Goal: Task Accomplishment & Management: Use online tool/utility

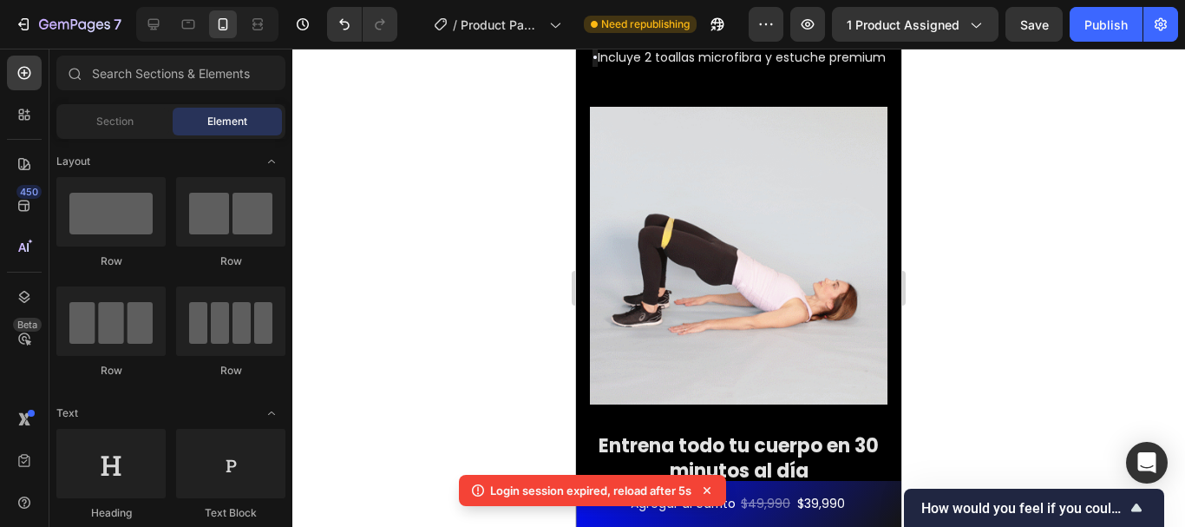
scroll to position [2227, 0]
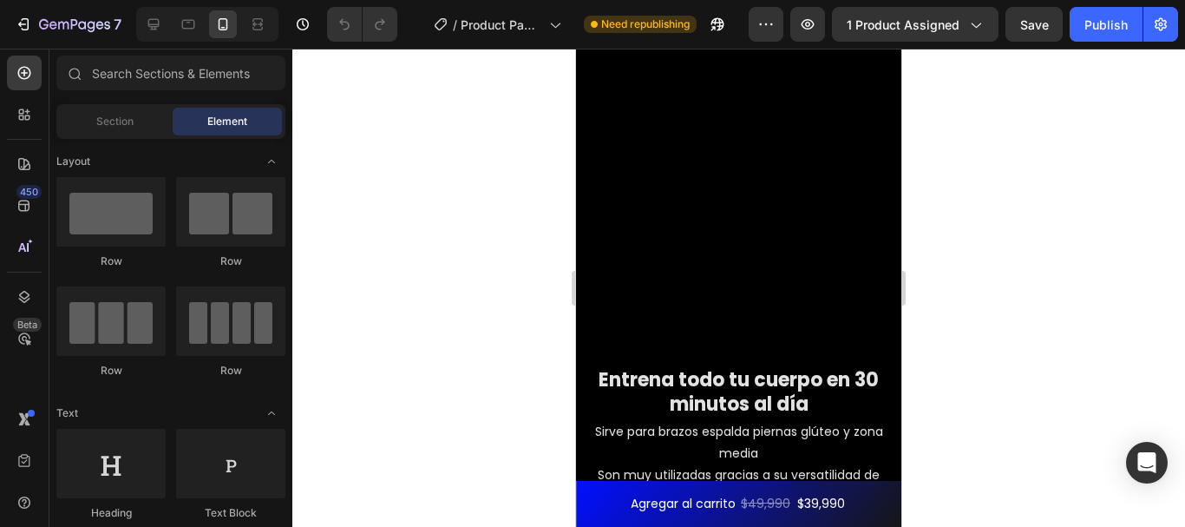
scroll to position [2250, 0]
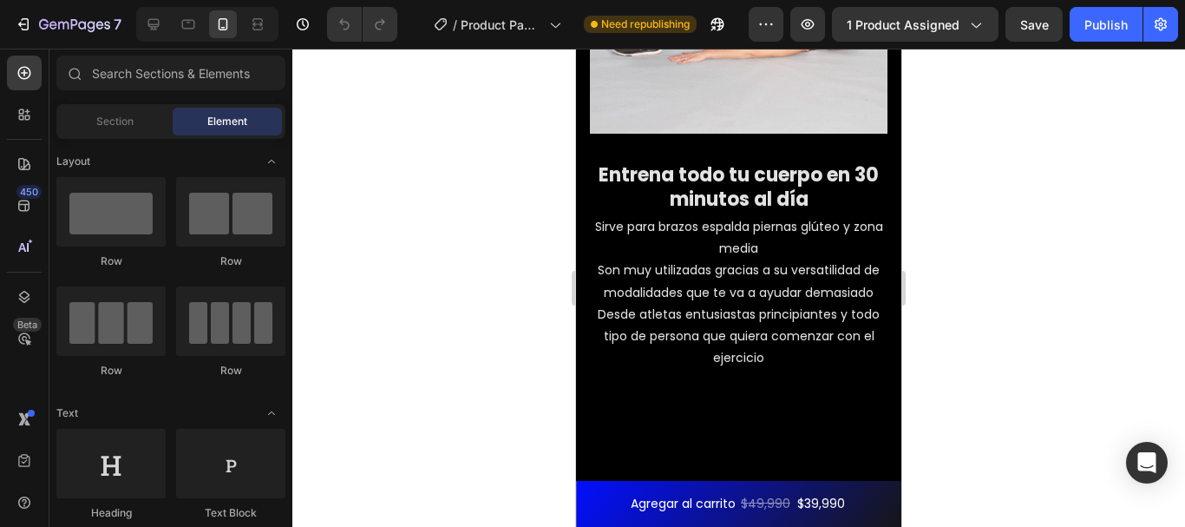
scroll to position [2455, 0]
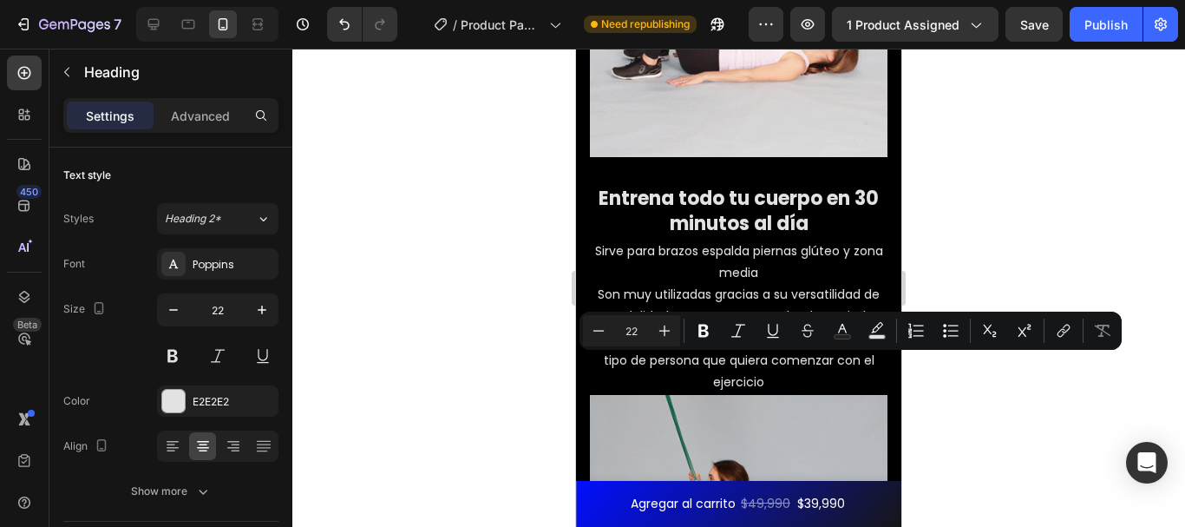
click at [933, 366] on div at bounding box center [738, 288] width 893 height 478
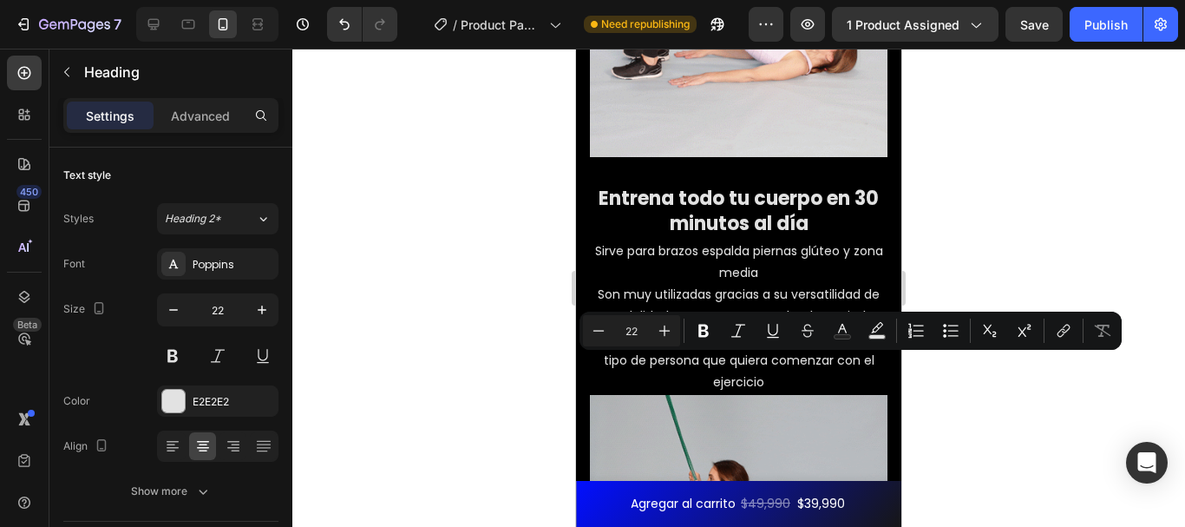
drag, startPoint x: 818, startPoint y: 373, endPoint x: 843, endPoint y: 184, distance: 190.8
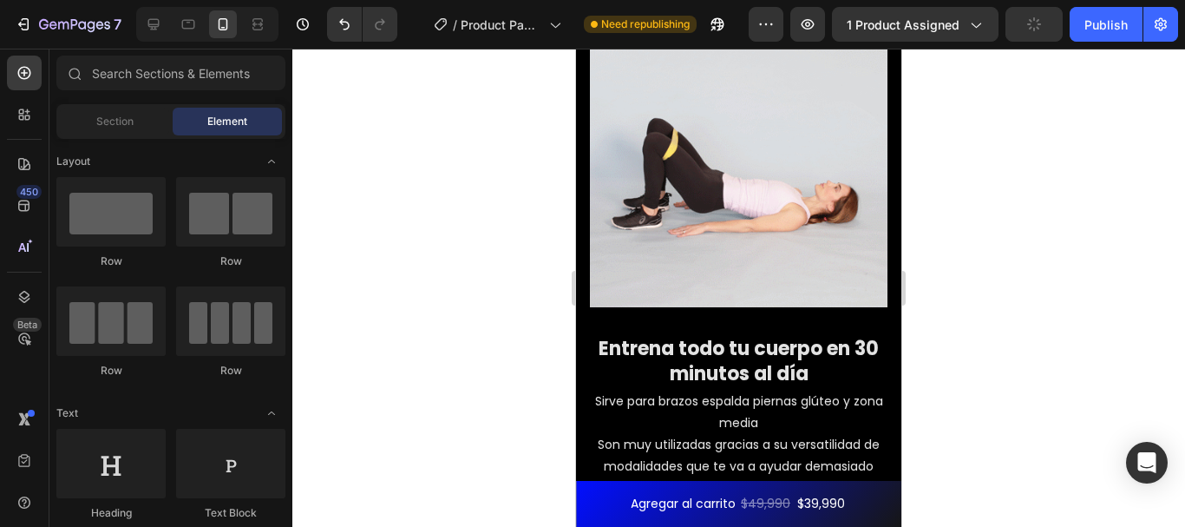
scroll to position [2361, 0]
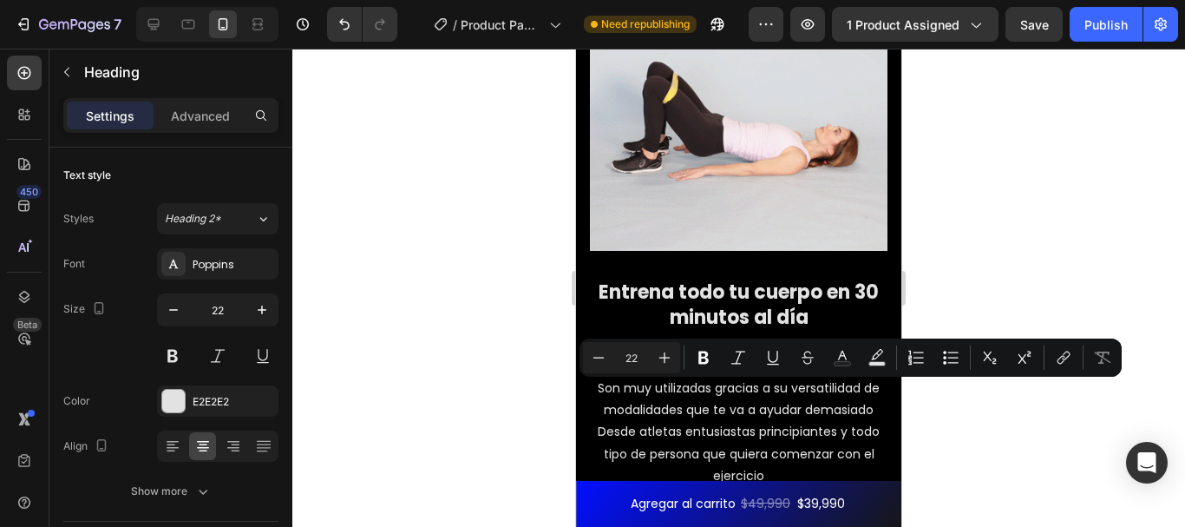
drag, startPoint x: 769, startPoint y: 413, endPoint x: 749, endPoint y: 409, distance: 19.4
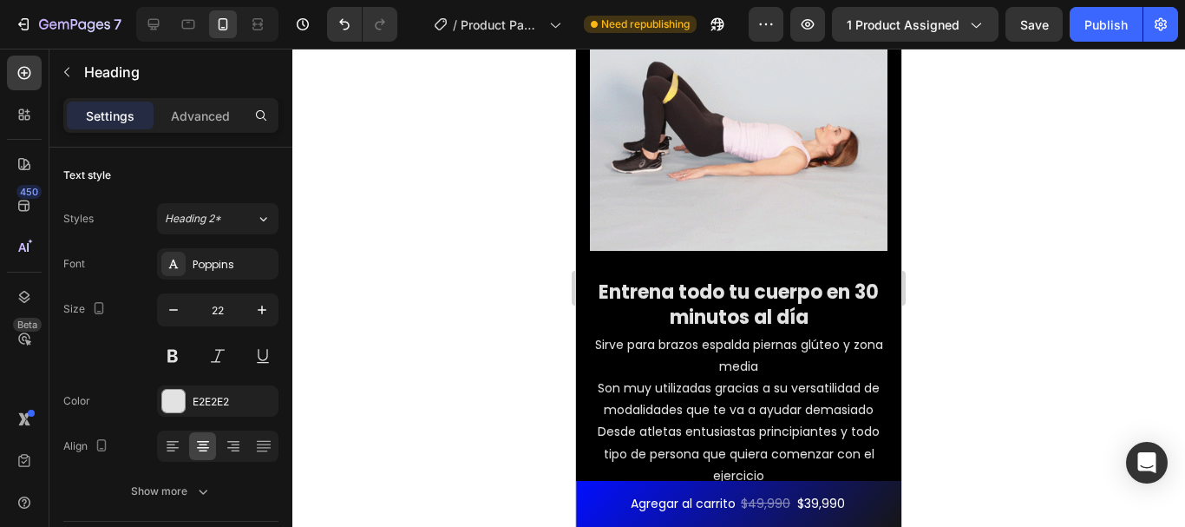
click at [488, 389] on div at bounding box center [738, 288] width 893 height 478
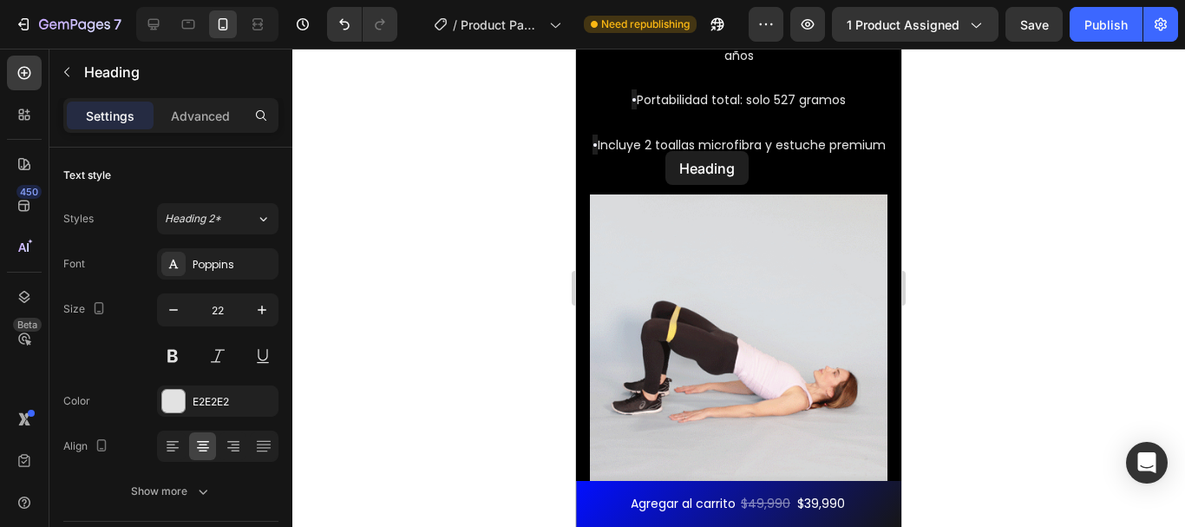
scroll to position [2097, 0]
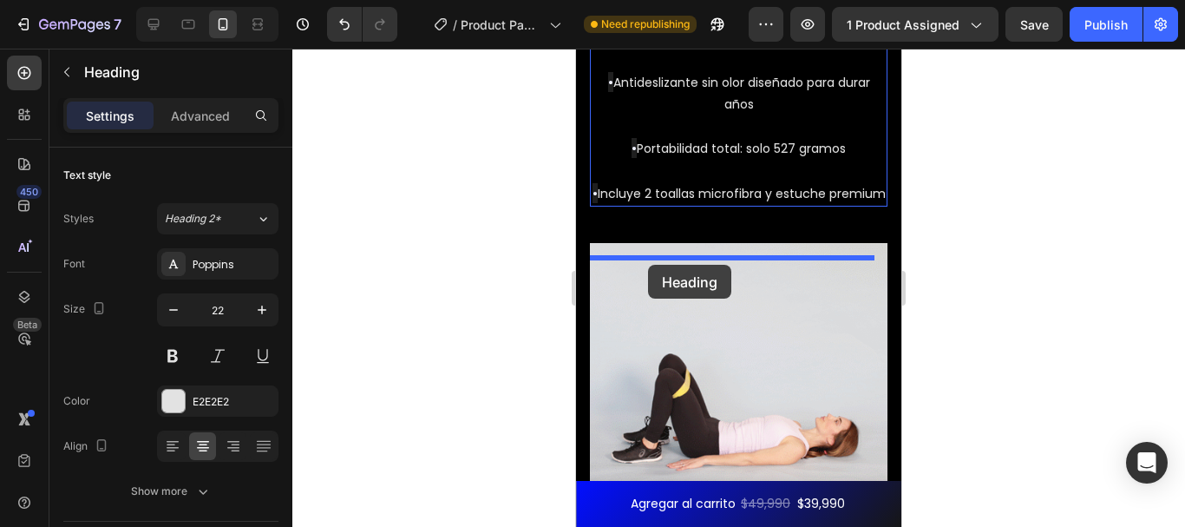
drag, startPoint x: 634, startPoint y: 414, endPoint x: 648, endPoint y: 265, distance: 149.8
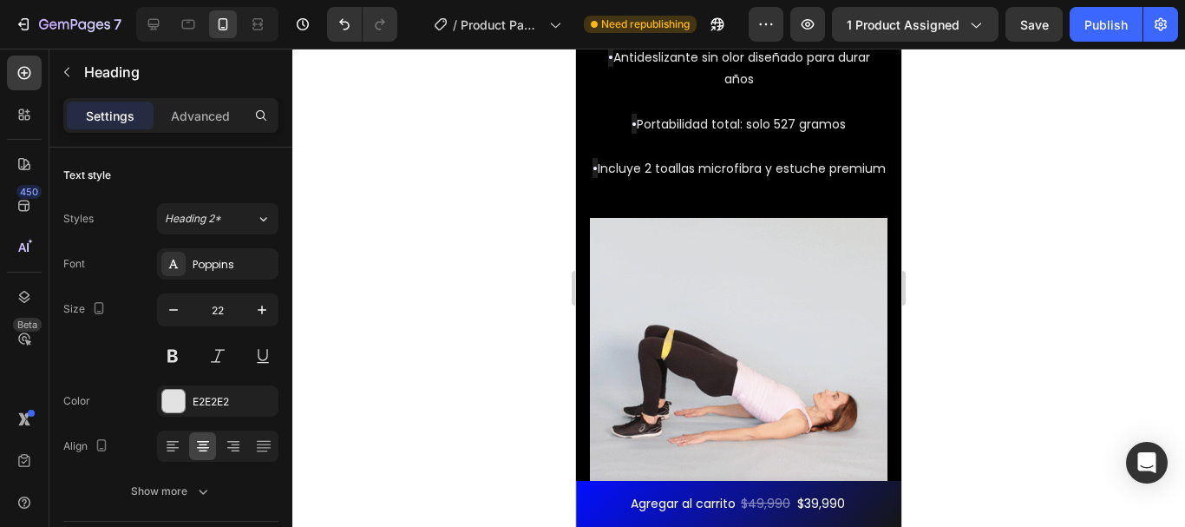
click at [985, 293] on div at bounding box center [738, 288] width 893 height 478
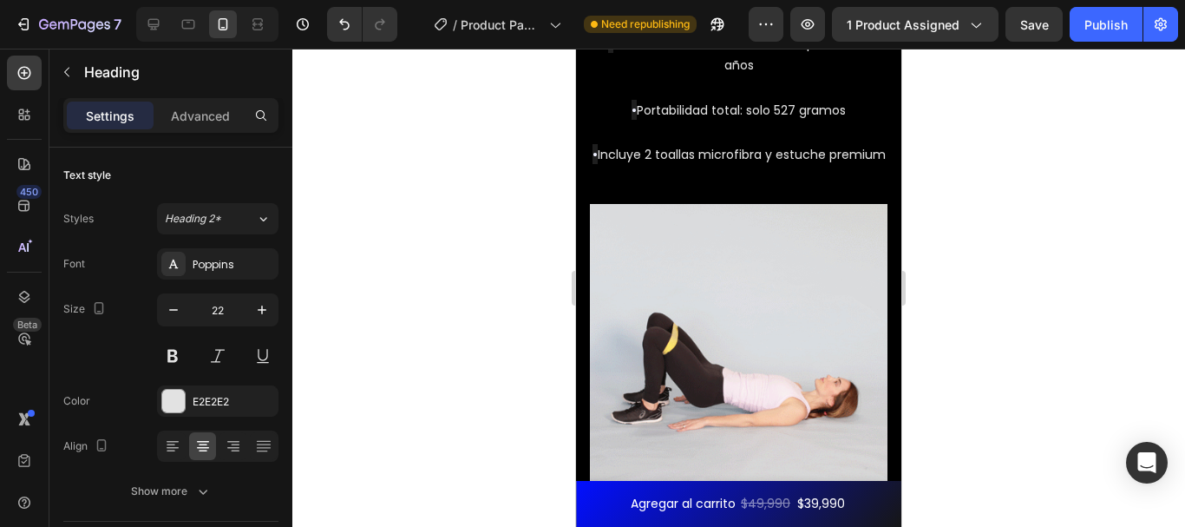
drag, startPoint x: 732, startPoint y: 322, endPoint x: 735, endPoint y: 306, distance: 15.8
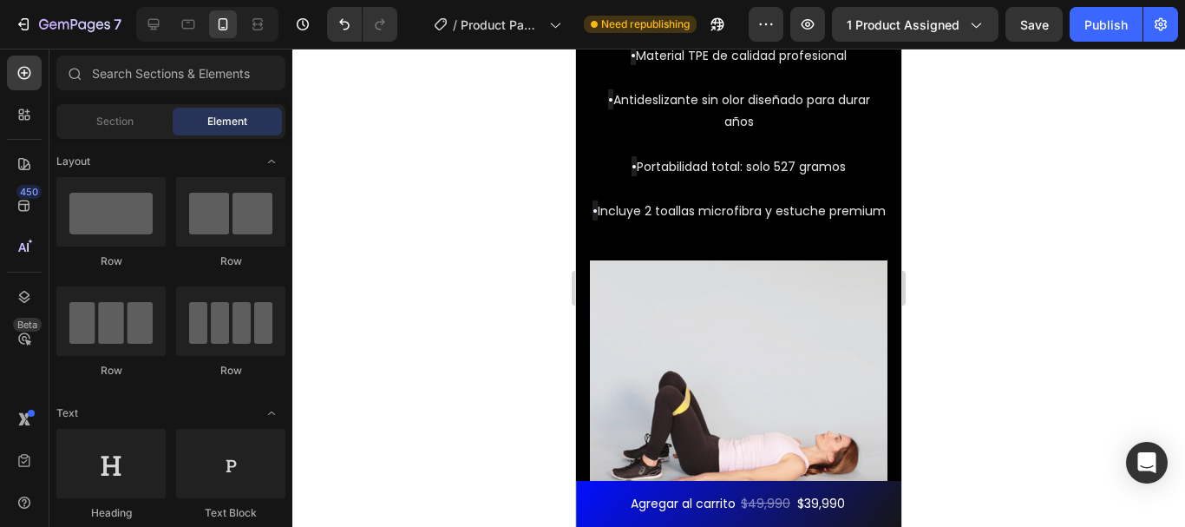
scroll to position [2059, 0]
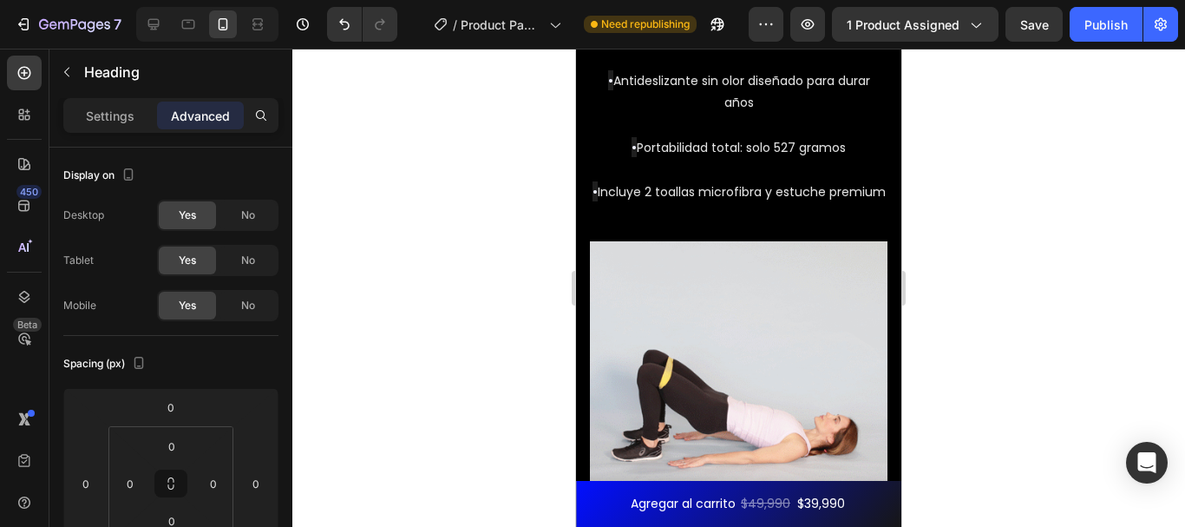
drag, startPoint x: 781, startPoint y: 325, endPoint x: 595, endPoint y: 291, distance: 188.7
drag, startPoint x: 804, startPoint y: 330, endPoint x: 605, endPoint y: 298, distance: 201.4
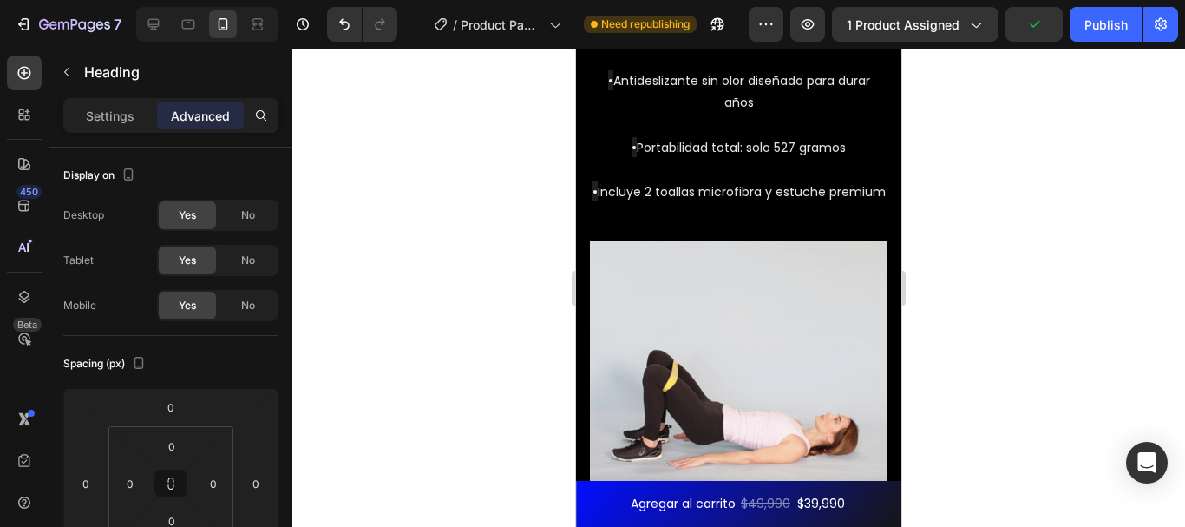
click at [964, 280] on div at bounding box center [738, 288] width 893 height 478
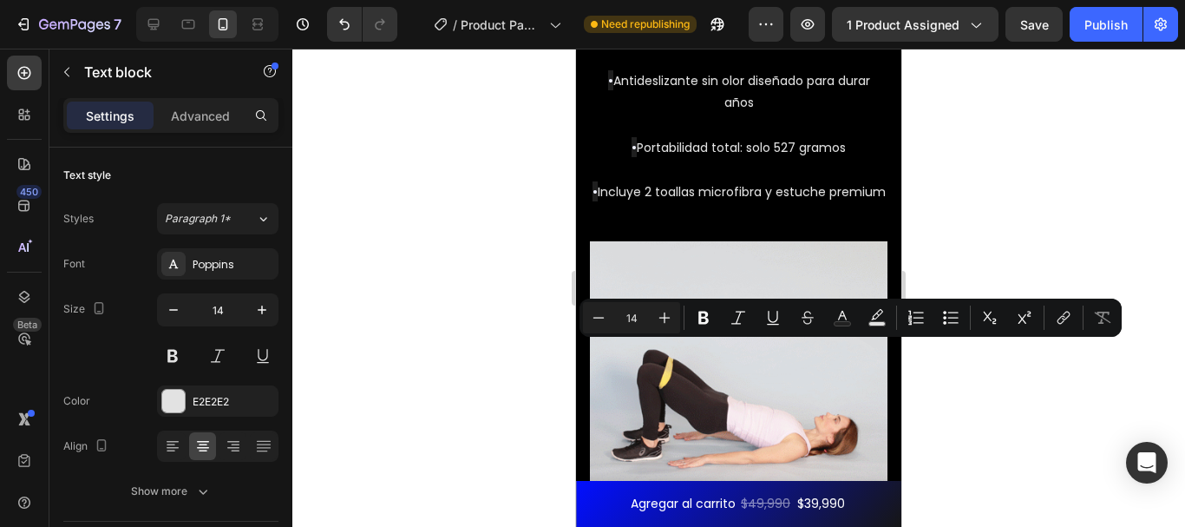
drag, startPoint x: 852, startPoint y: 378, endPoint x: 573, endPoint y: 334, distance: 282.8
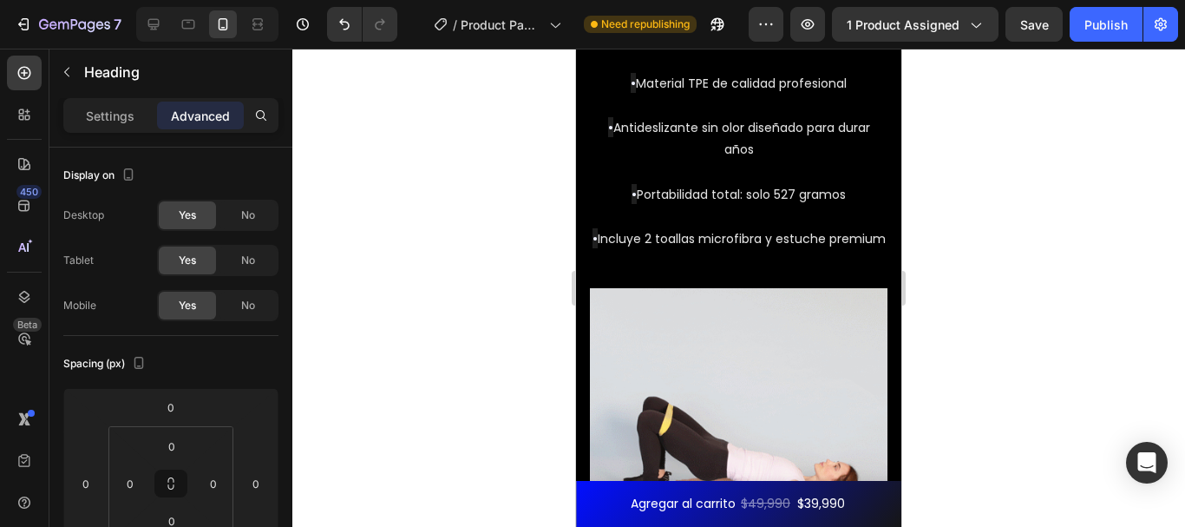
click at [1004, 292] on div at bounding box center [738, 288] width 893 height 478
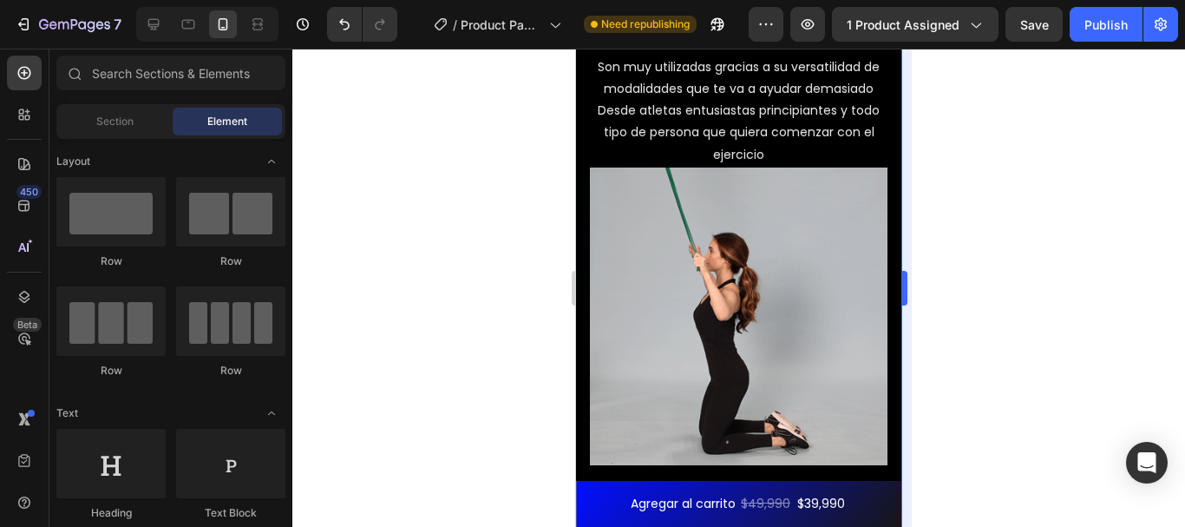
scroll to position [2697, 0]
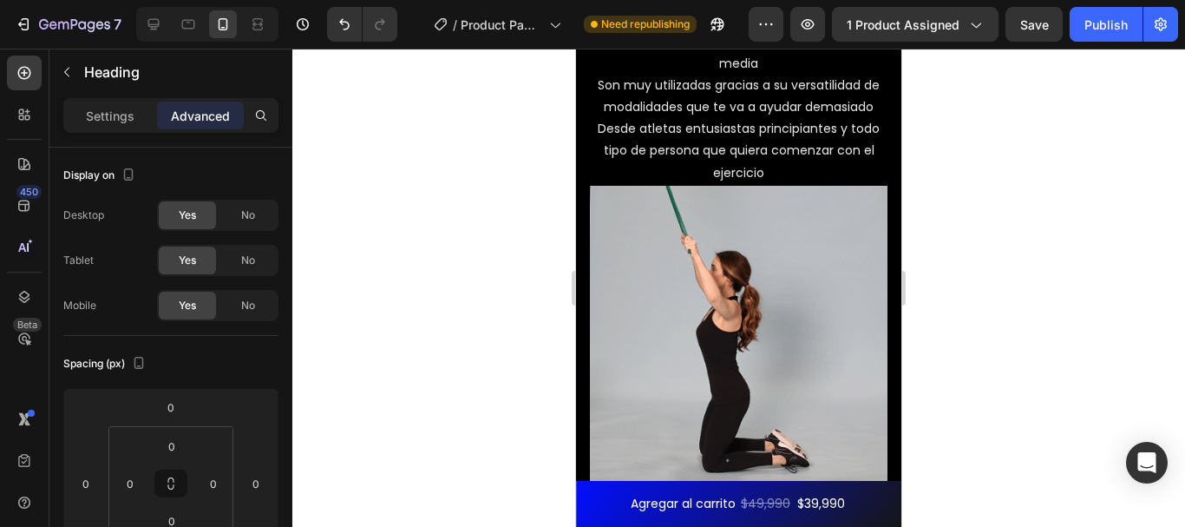
drag, startPoint x: 783, startPoint y: 165, endPoint x: 651, endPoint y: 131, distance: 136.1
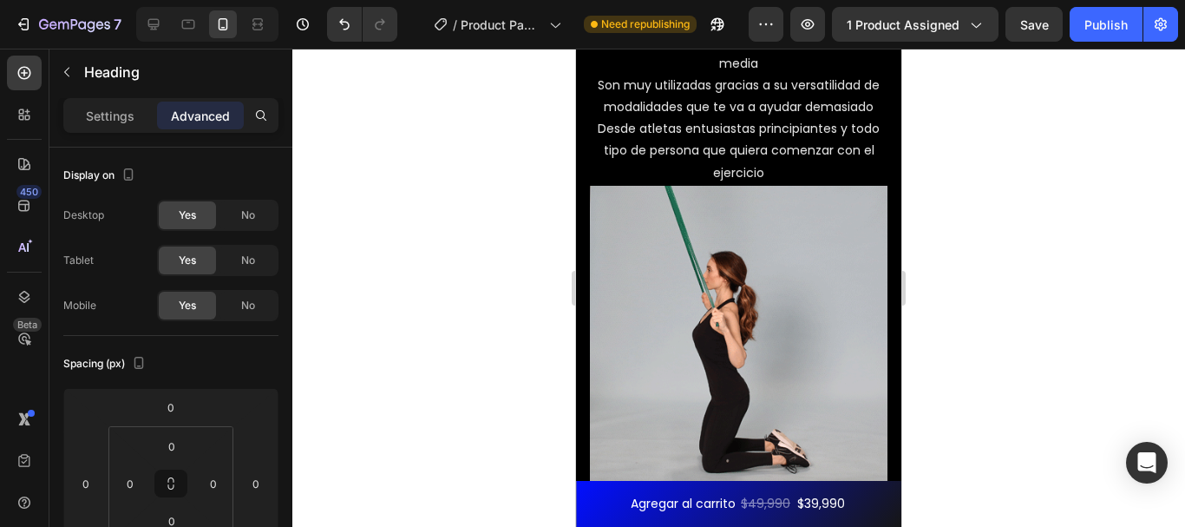
drag, startPoint x: 766, startPoint y: 165, endPoint x: 620, endPoint y: 137, distance: 148.4
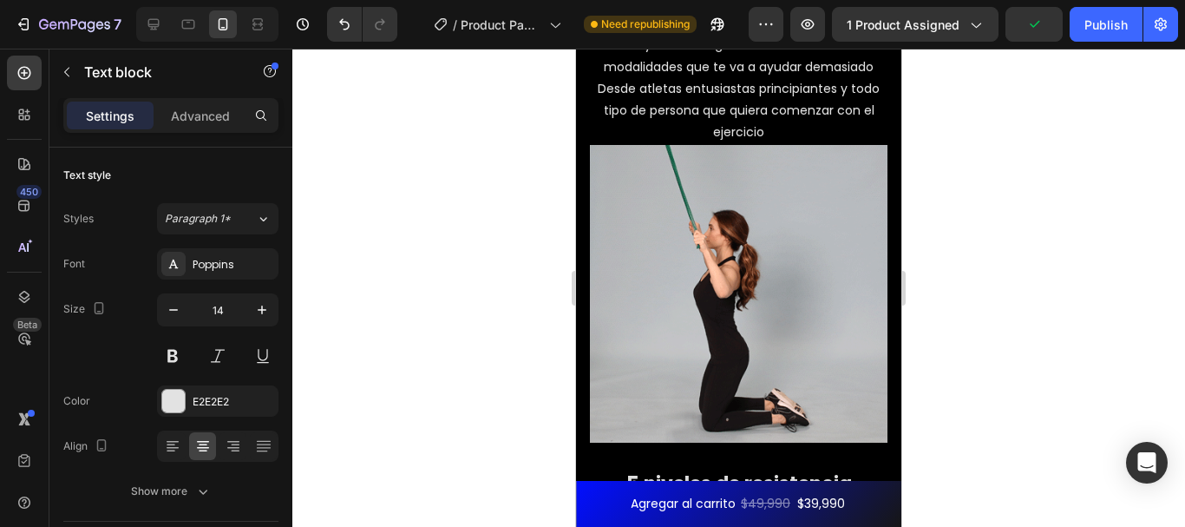
scroll to position [2766, 0]
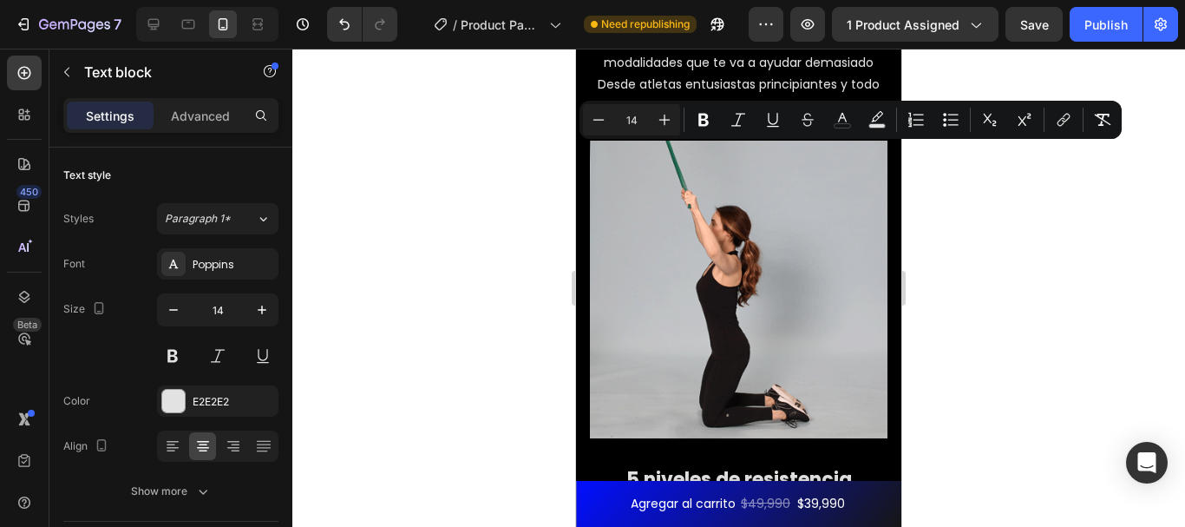
drag, startPoint x: 784, startPoint y: 400, endPoint x: 593, endPoint y: 148, distance: 315.8
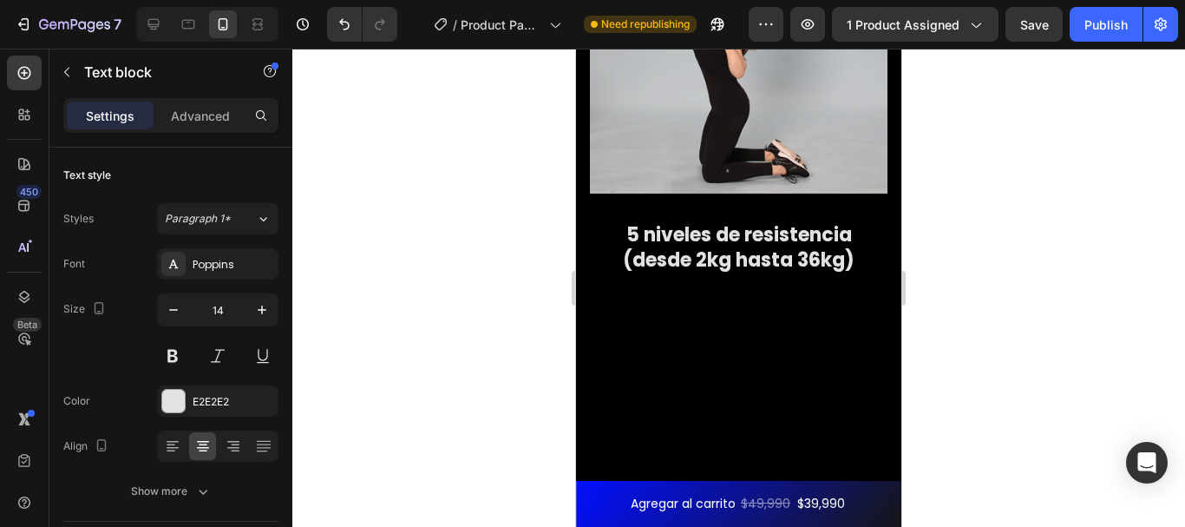
click at [997, 161] on div at bounding box center [738, 288] width 893 height 478
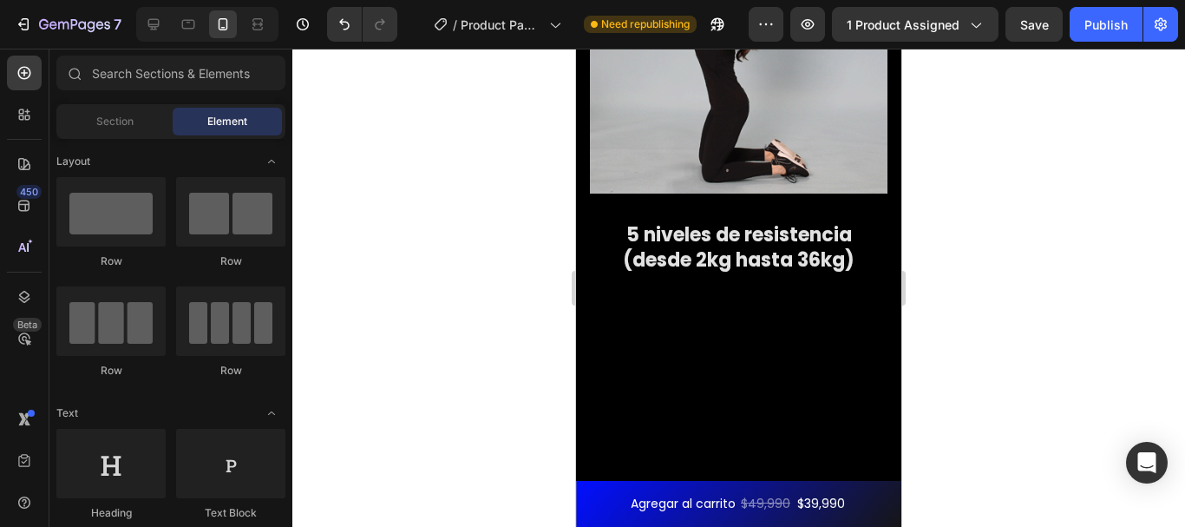
scroll to position [2748, 0]
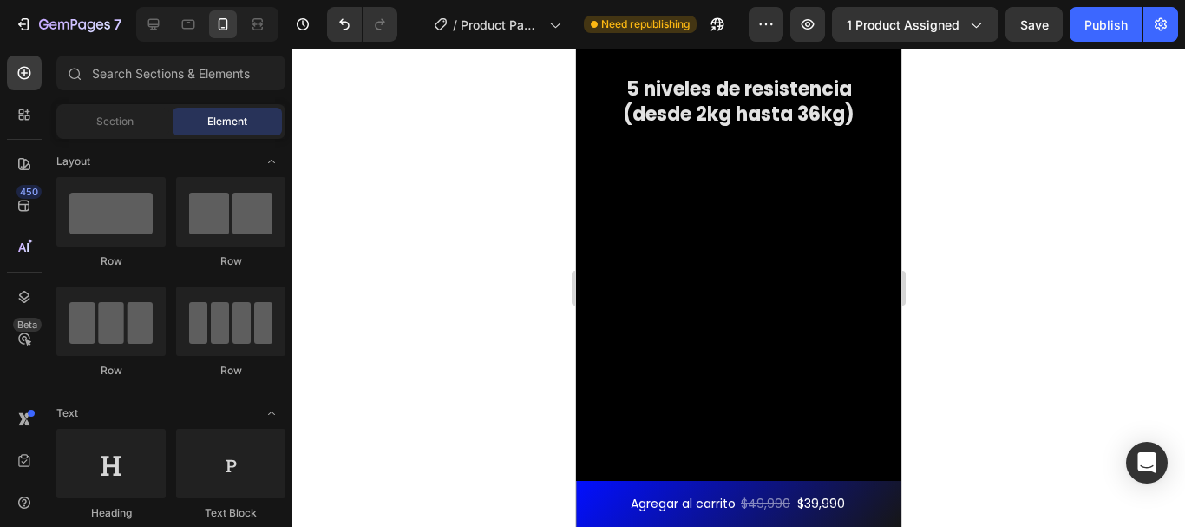
scroll to position [2967, 0]
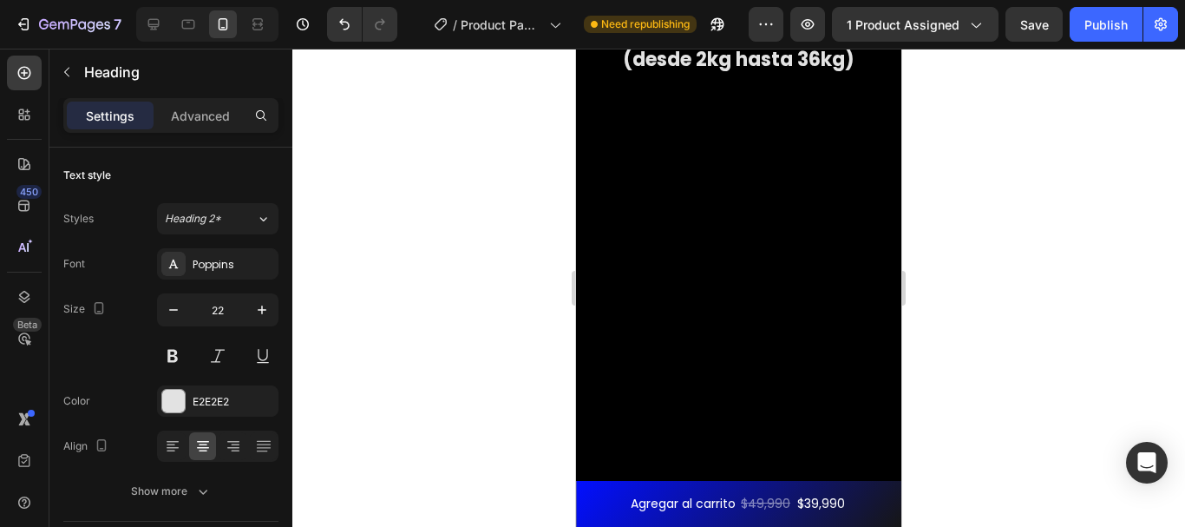
drag, startPoint x: 820, startPoint y: 326, endPoint x: 564, endPoint y: 304, distance: 256.9
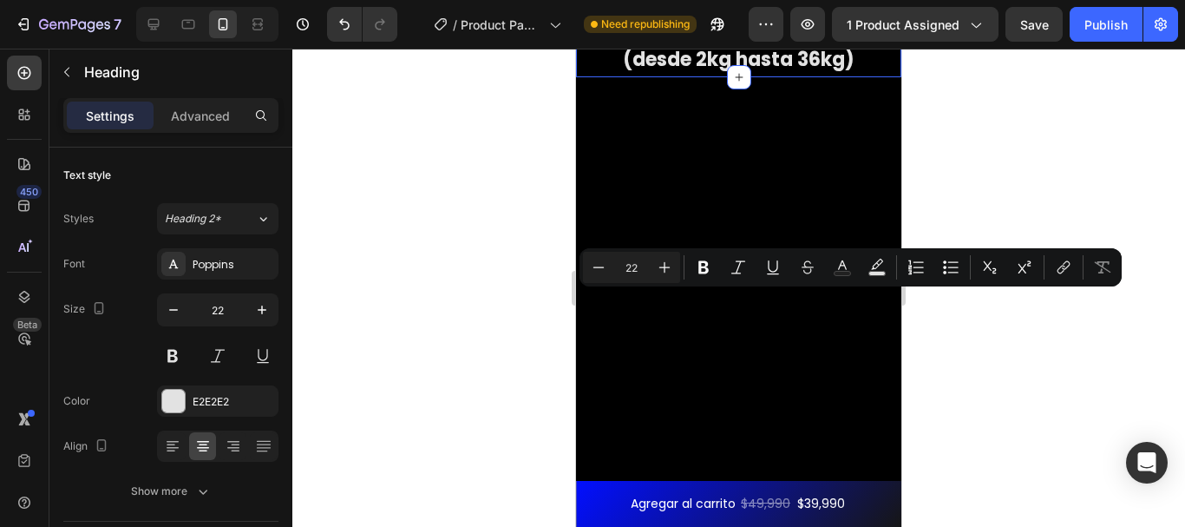
click at [964, 346] on div at bounding box center [738, 288] width 893 height 478
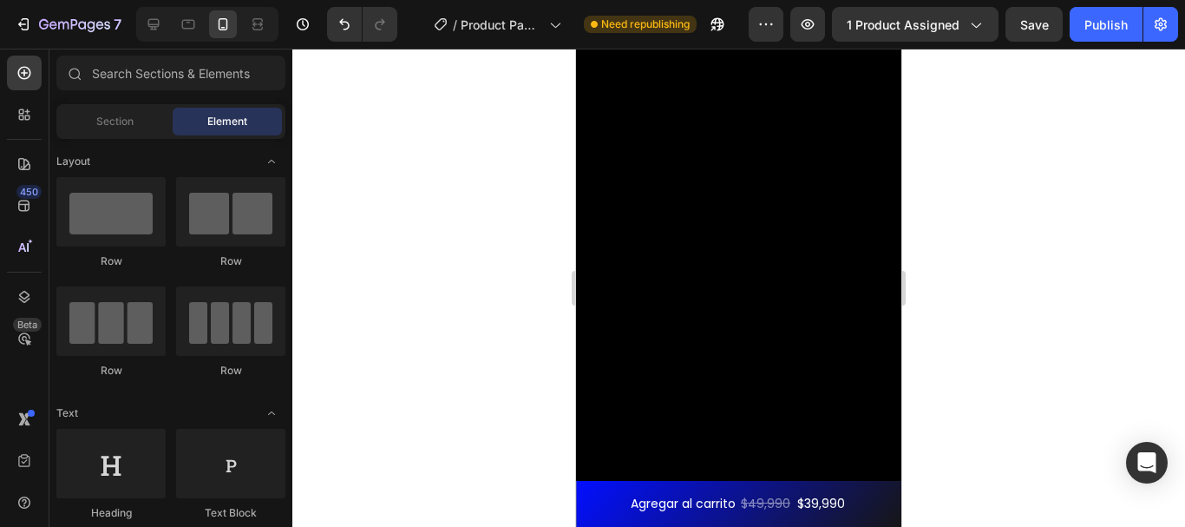
scroll to position [3076, 0]
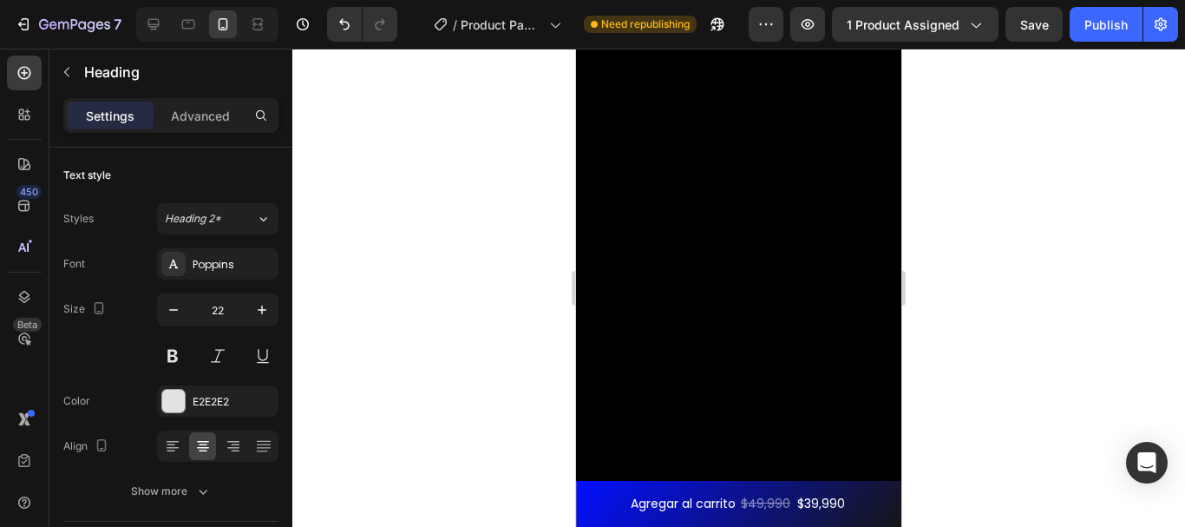
drag, startPoint x: 815, startPoint y: 221, endPoint x: 1136, endPoint y: 239, distance: 321.5
click at [928, 251] on div at bounding box center [738, 288] width 893 height 478
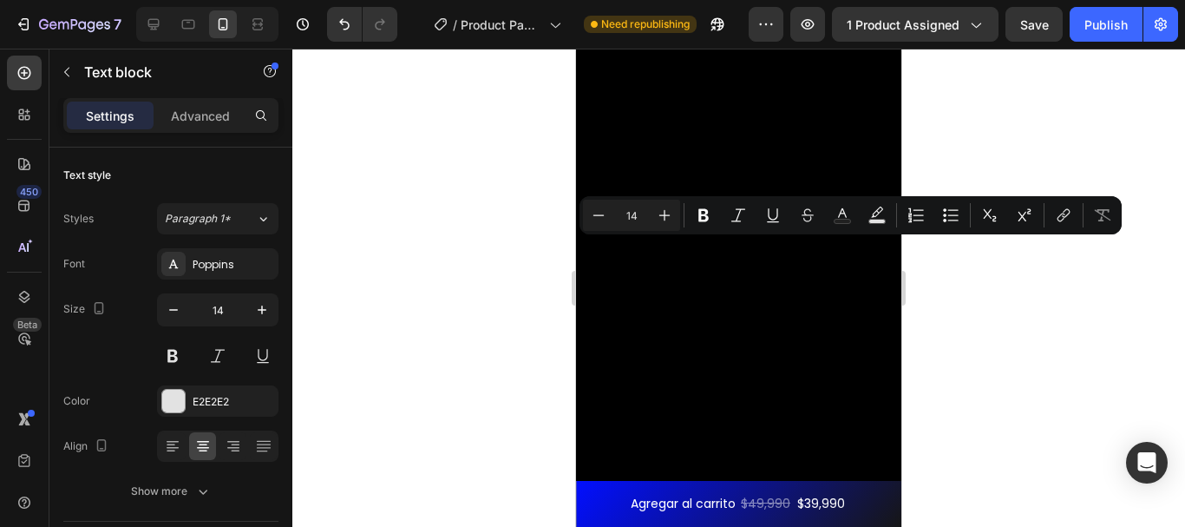
drag, startPoint x: 796, startPoint y: 394, endPoint x: 557, endPoint y: 224, distance: 293.6
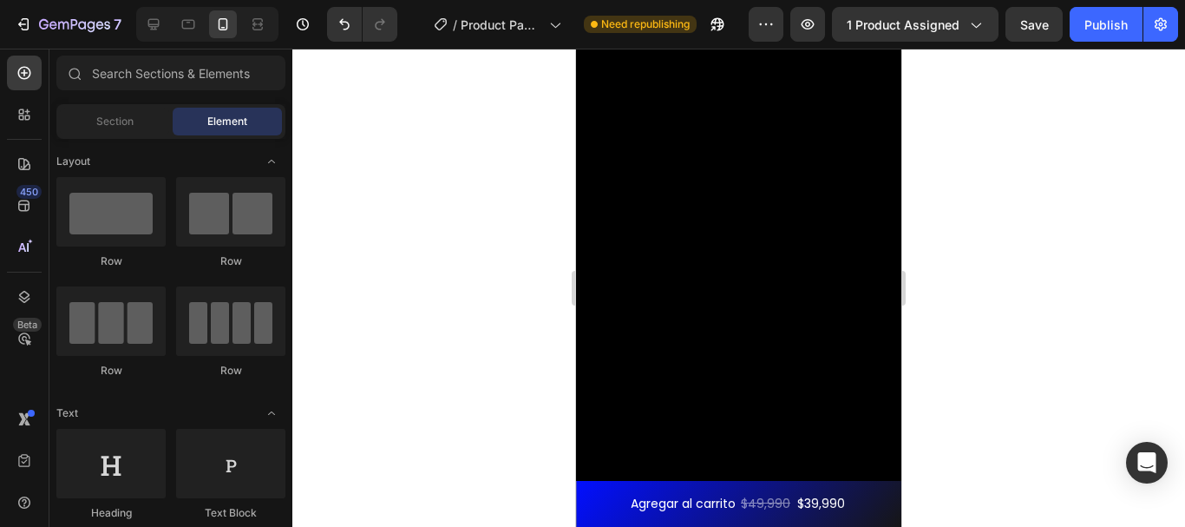
scroll to position [3022, 0]
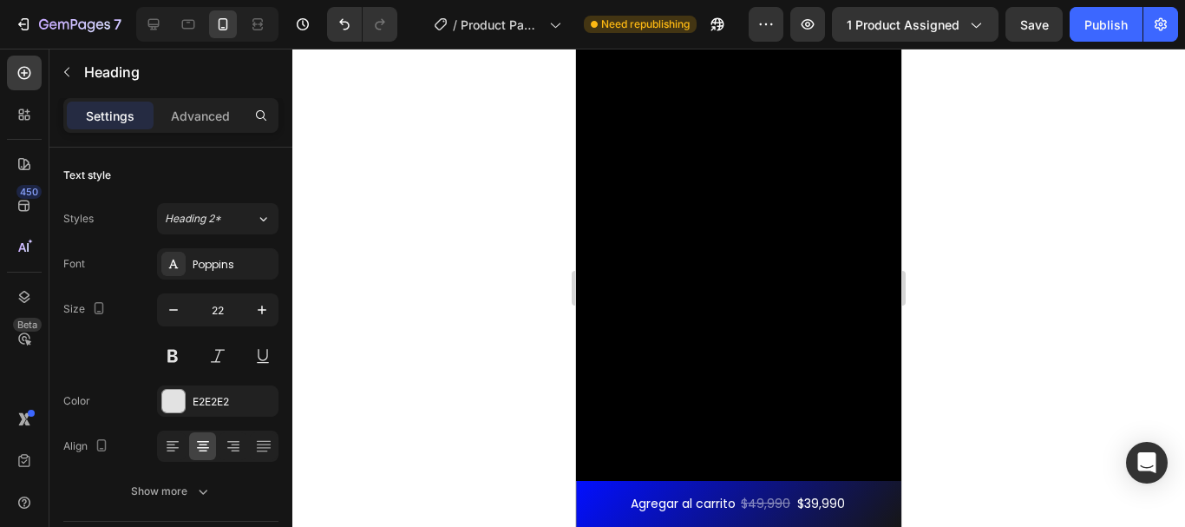
click at [931, 282] on div at bounding box center [738, 288] width 893 height 478
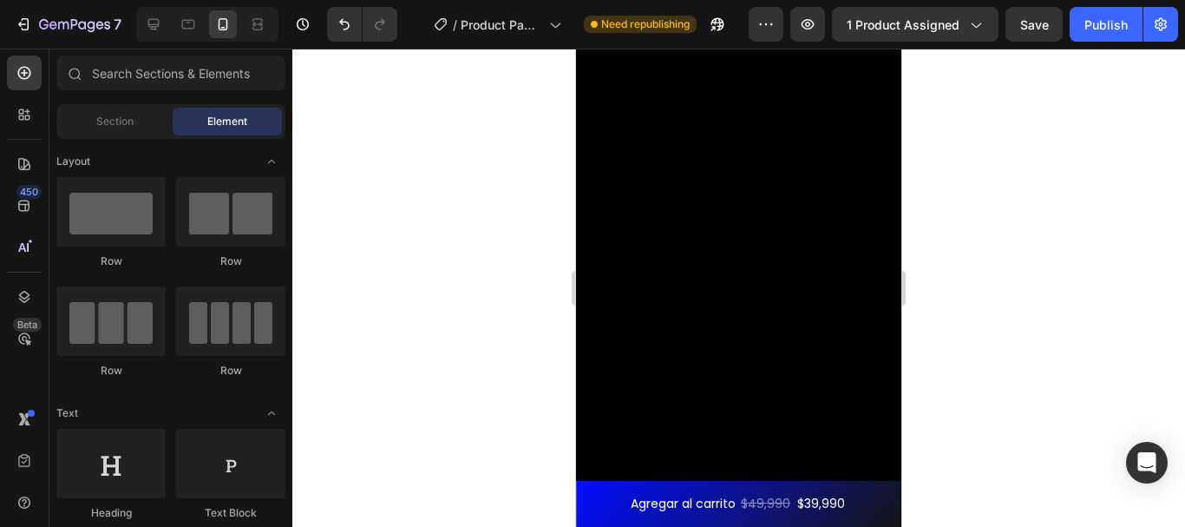
scroll to position [3093, 0]
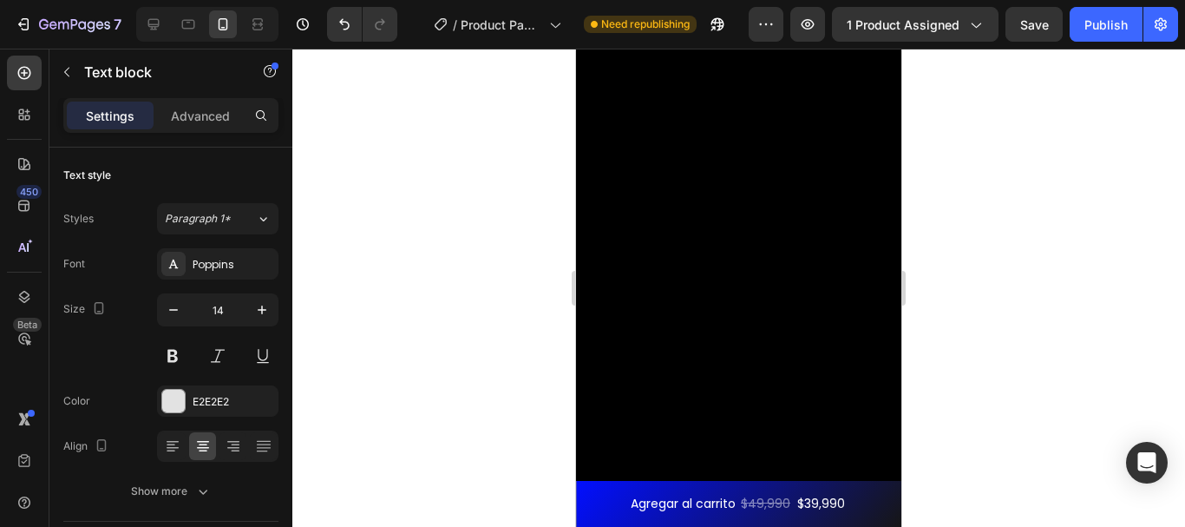
click at [1025, 272] on div at bounding box center [738, 288] width 893 height 478
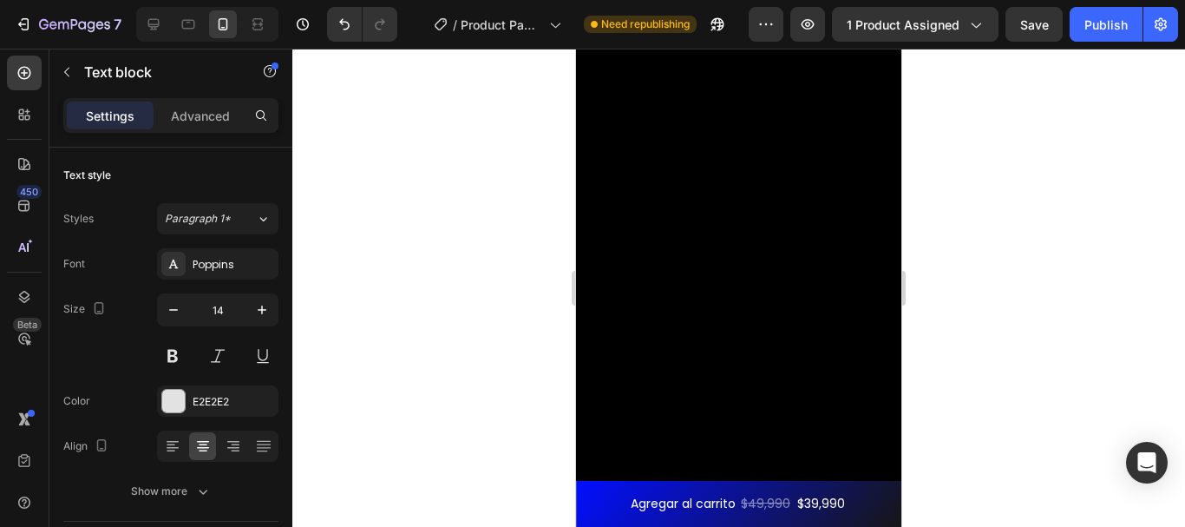
click at [967, 274] on div at bounding box center [738, 288] width 893 height 478
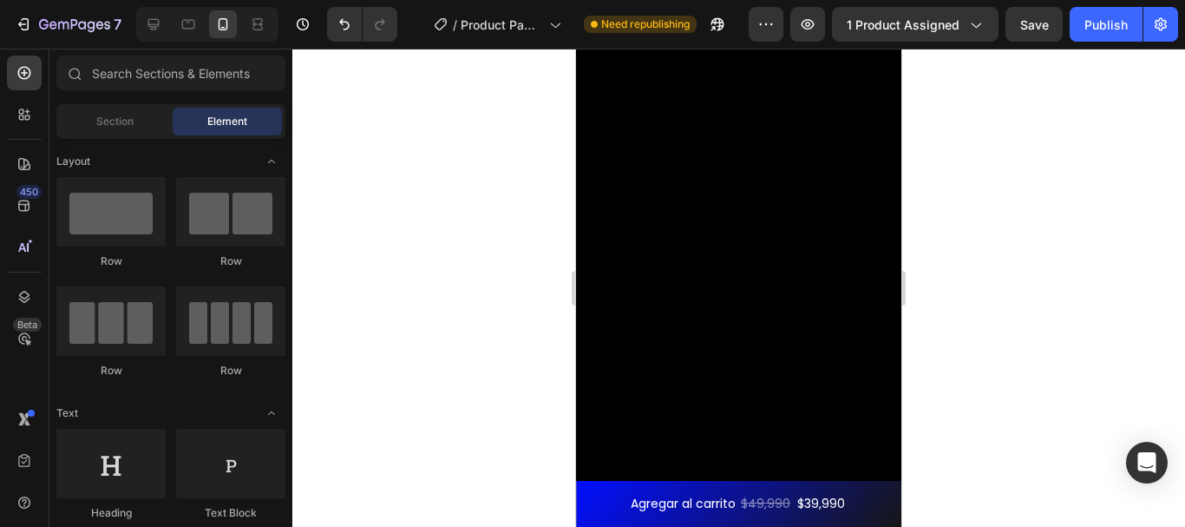
scroll to position [3223, 0]
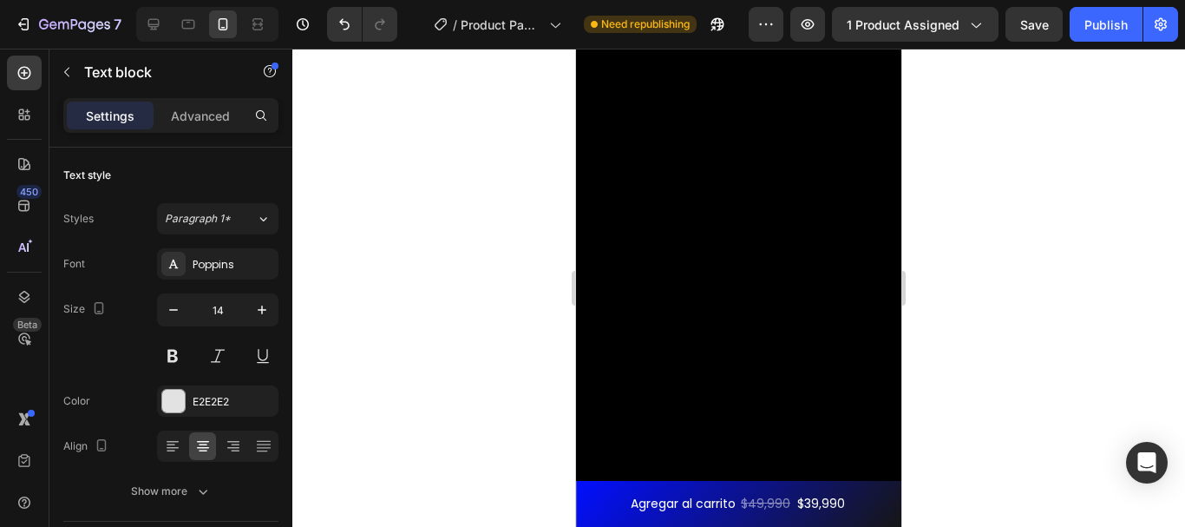
click at [957, 217] on div at bounding box center [738, 288] width 893 height 478
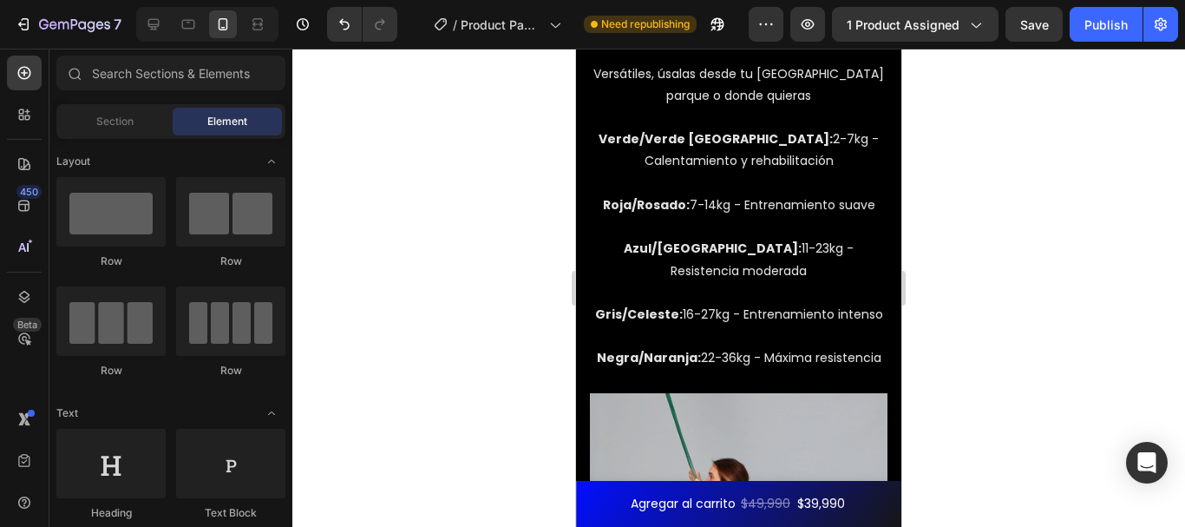
scroll to position [2532, 0]
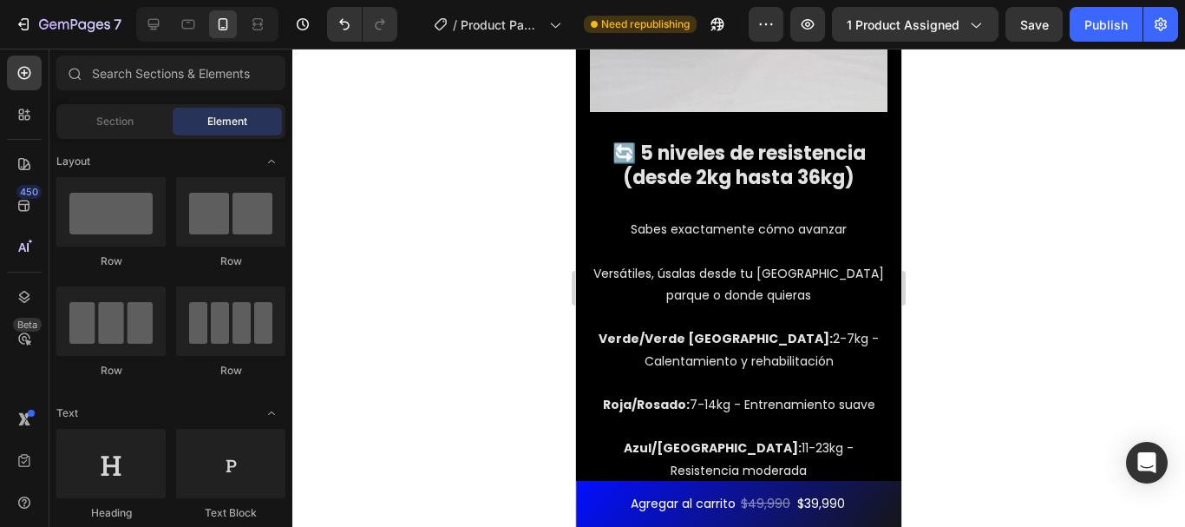
scroll to position [3296, 0]
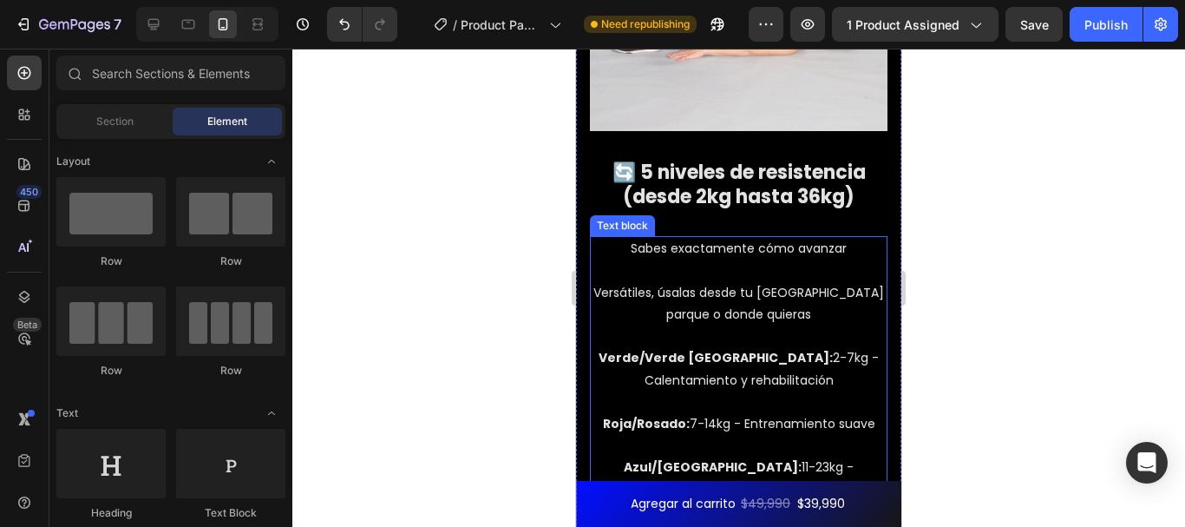
click at [704, 259] on p at bounding box center [739, 270] width 294 height 22
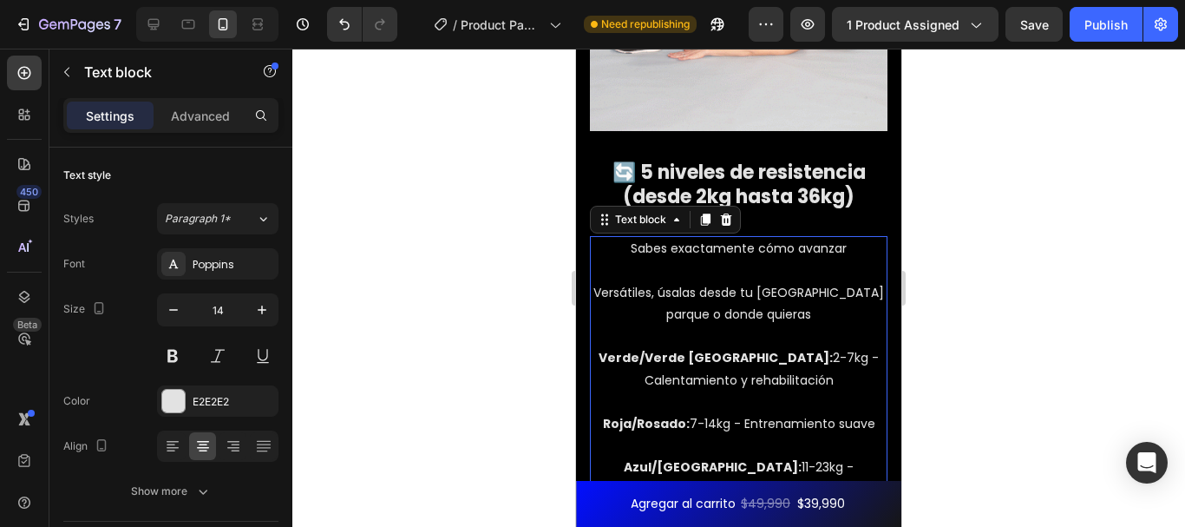
click at [678, 282] on p "Versátiles, úsalas desde tu casa gym parque o donde quieras" at bounding box center [739, 303] width 294 height 43
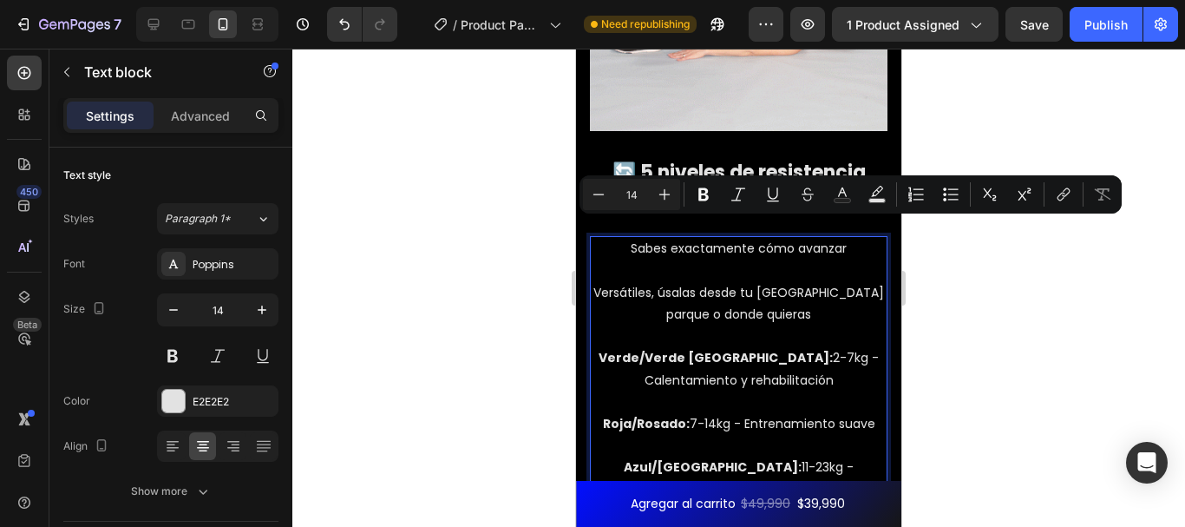
click at [599, 282] on p "Versátiles, úsalas desde tu casa gym parque o donde quieras" at bounding box center [739, 303] width 294 height 43
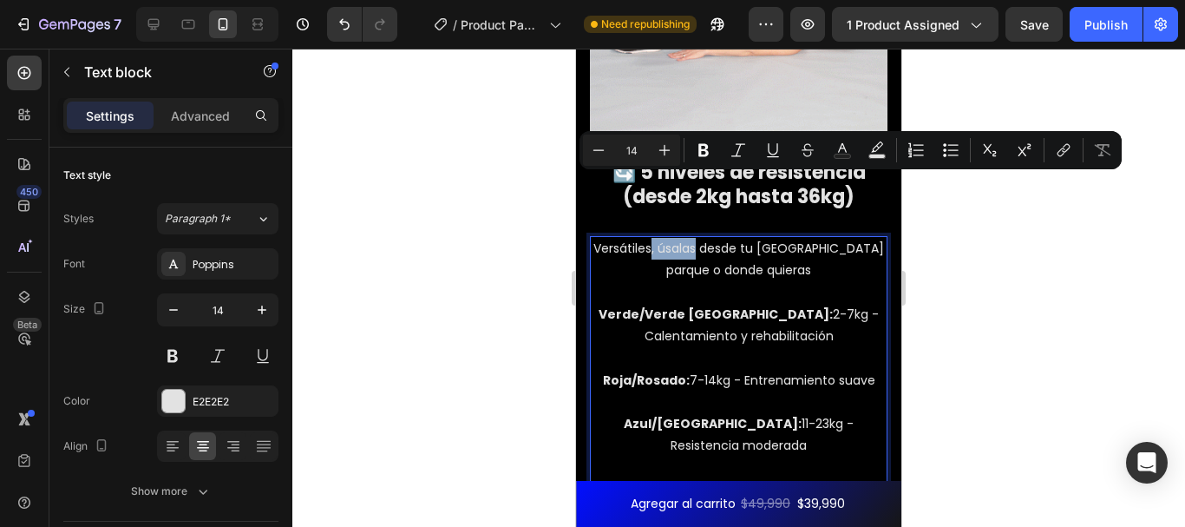
drag, startPoint x: 702, startPoint y: 194, endPoint x: 655, endPoint y: 194, distance: 46.8
click at [655, 238] on p "Versátiles, úsalas desde tu casa gym parque o donde quieras" at bounding box center [739, 259] width 294 height 43
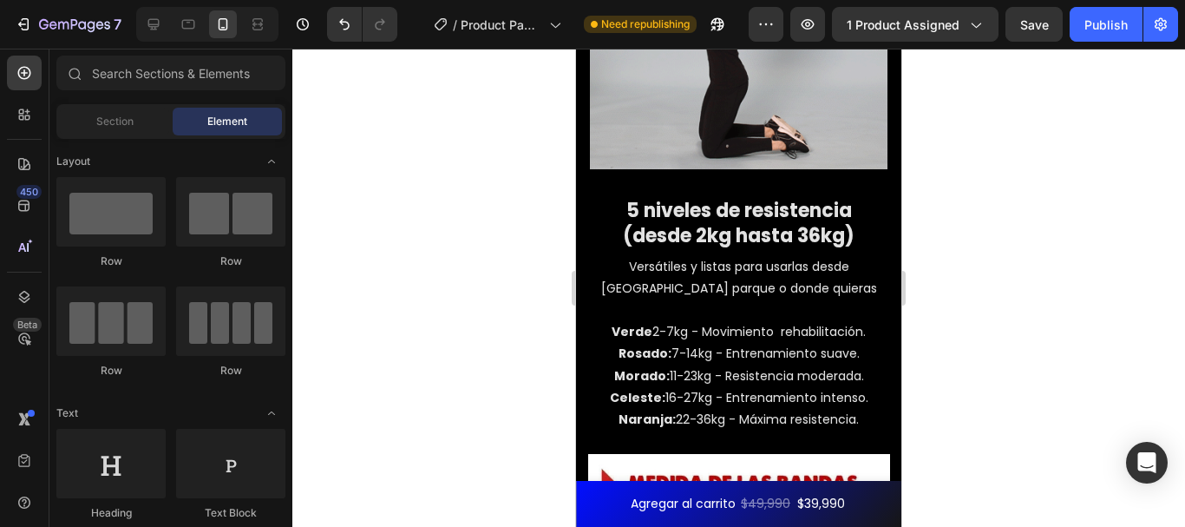
scroll to position [4067, 0]
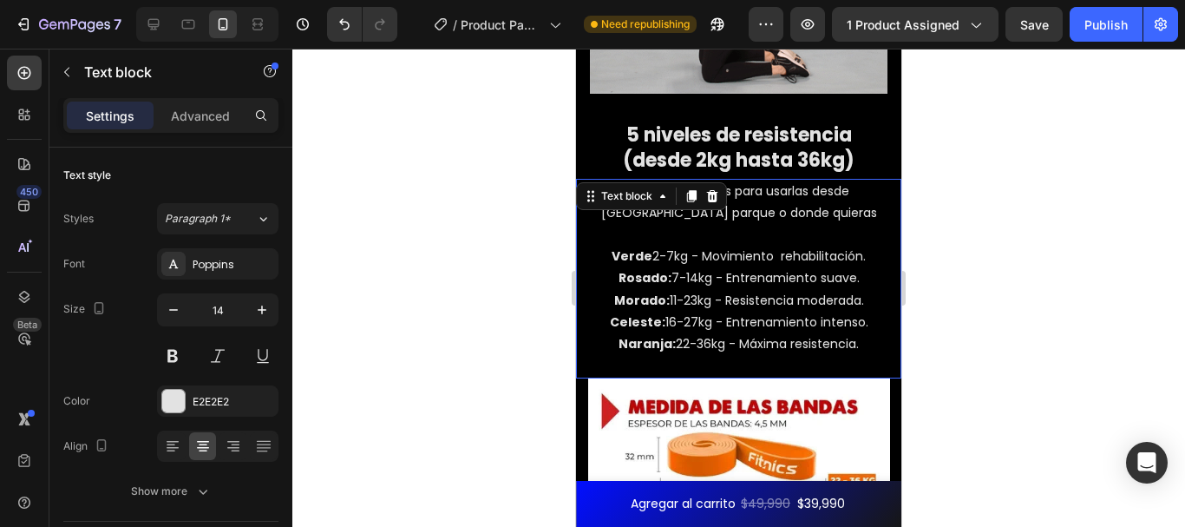
click at [806, 290] on p "Morado: 11-23kg - Resistencia moderada." at bounding box center [739, 301] width 322 height 22
click at [713, 189] on icon at bounding box center [712, 195] width 11 height 12
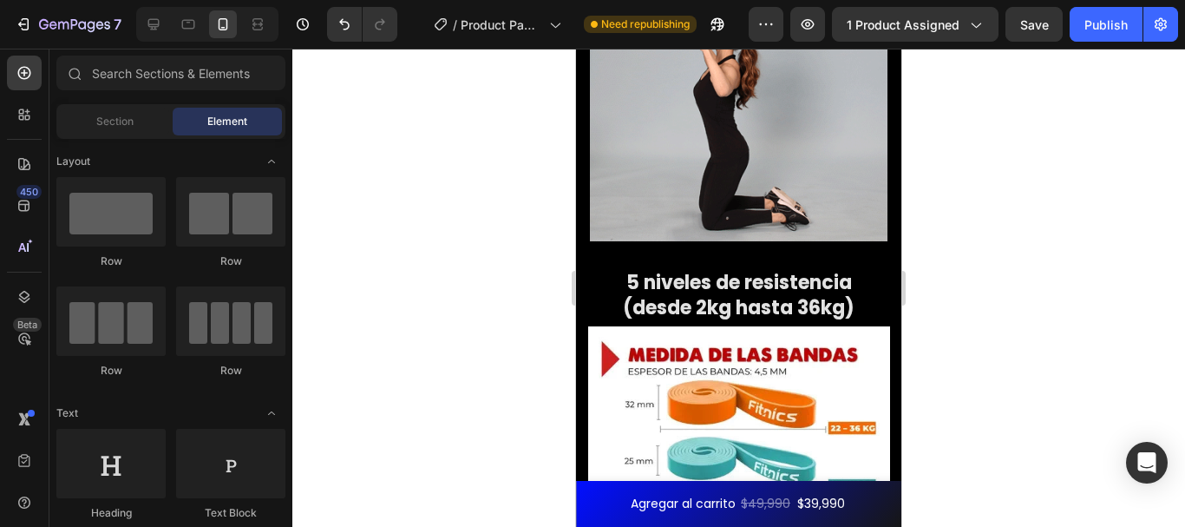
scroll to position [3901, 0]
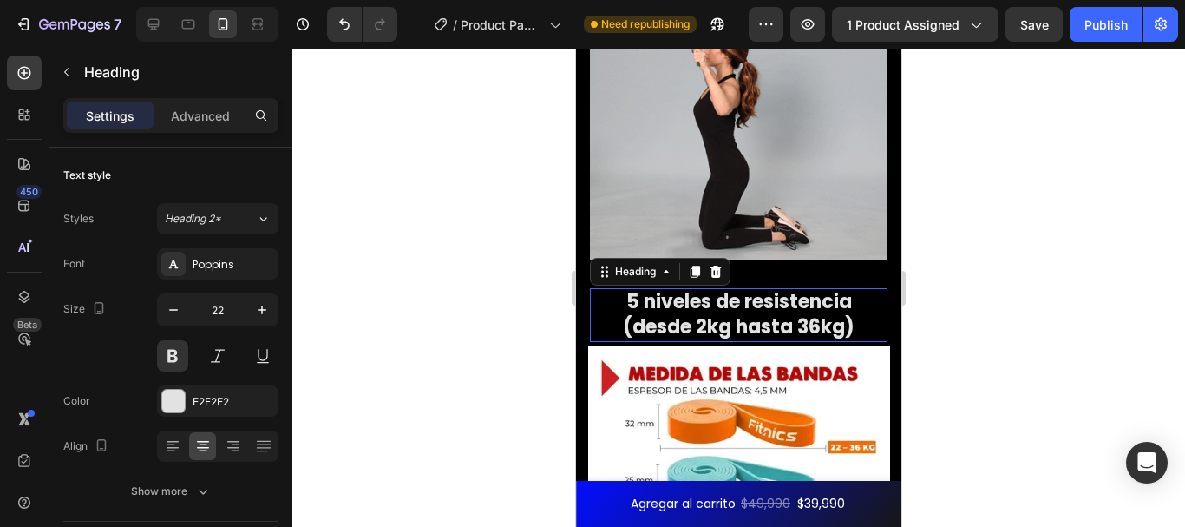
click at [783, 288] on h2 "5 niveles de resistencia (desde 2kg hasta 36kg)" at bounding box center [739, 314] width 298 height 53
click at [713, 265] on icon at bounding box center [715, 271] width 11 height 12
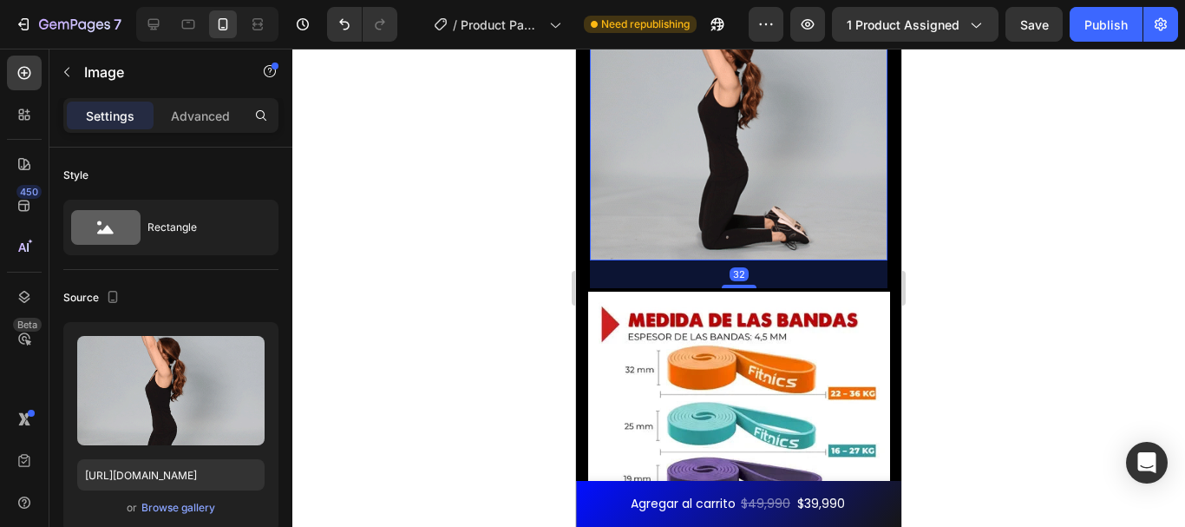
click at [723, 160] on img at bounding box center [739, 112] width 298 height 298
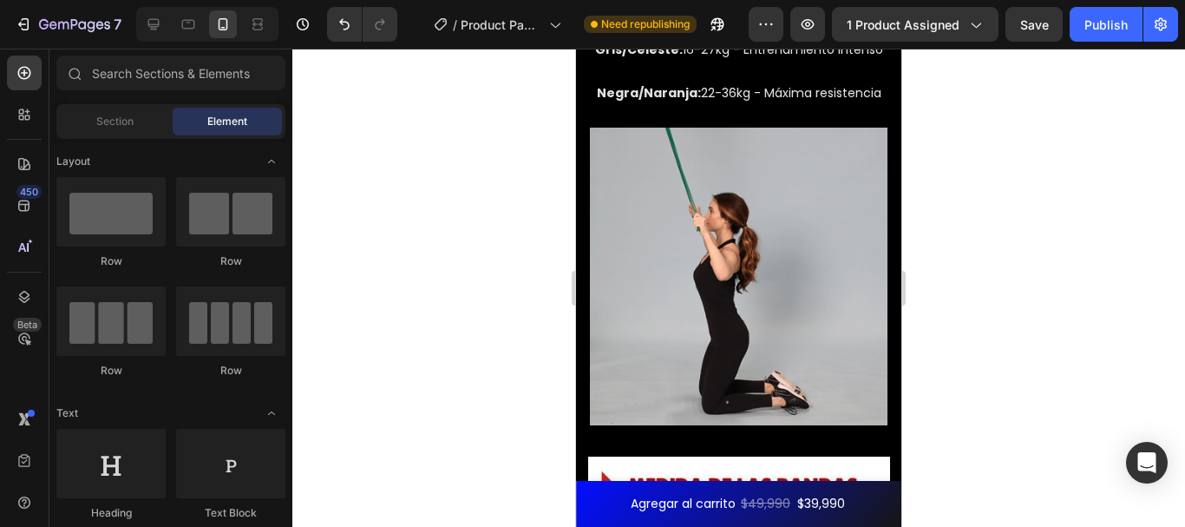
scroll to position [3517, 0]
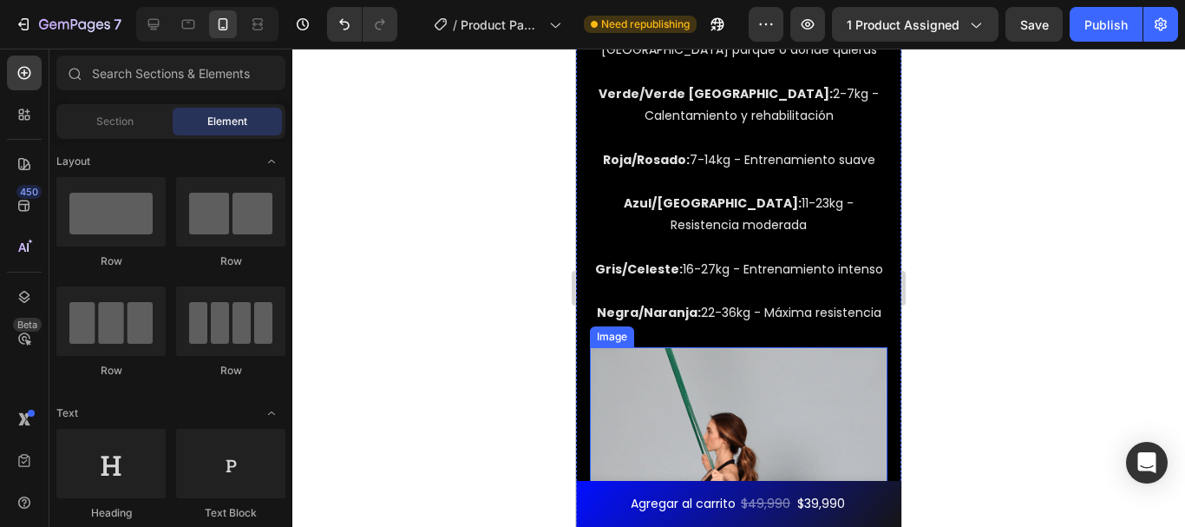
click at [770, 381] on img at bounding box center [739, 496] width 298 height 298
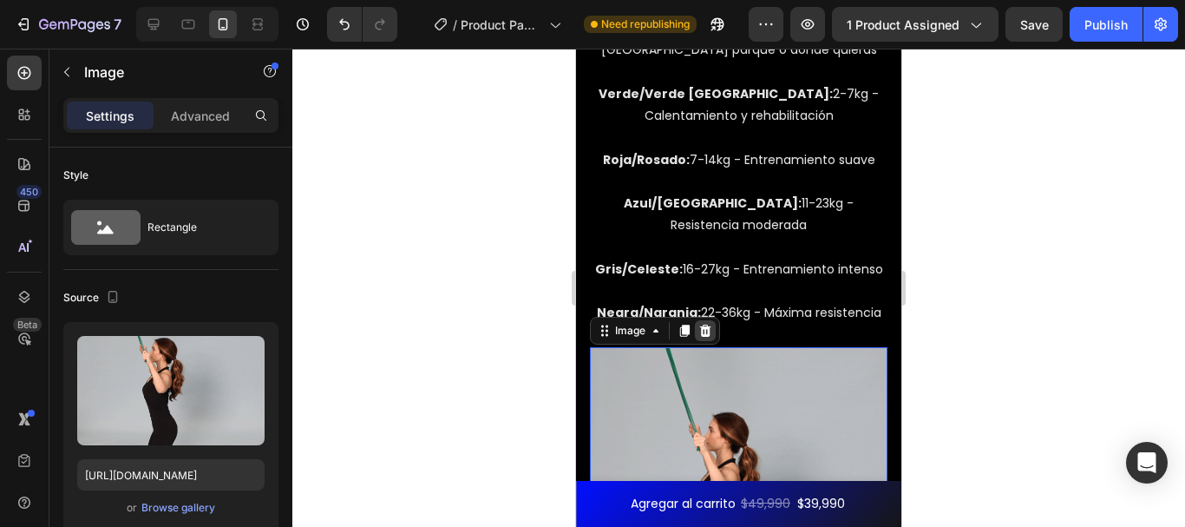
click at [707, 324] on icon at bounding box center [705, 330] width 11 height 12
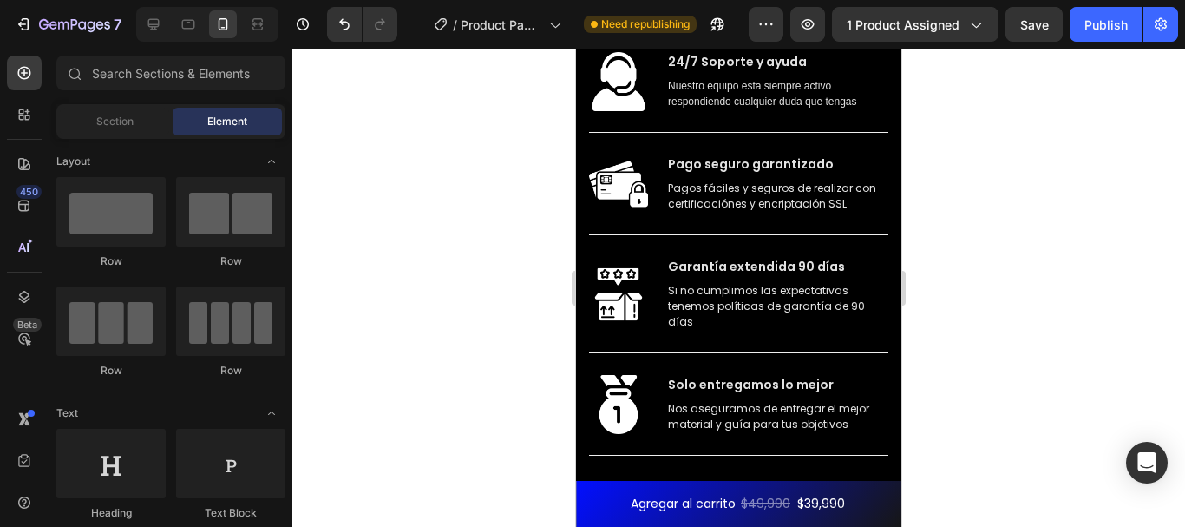
scroll to position [6652, 0]
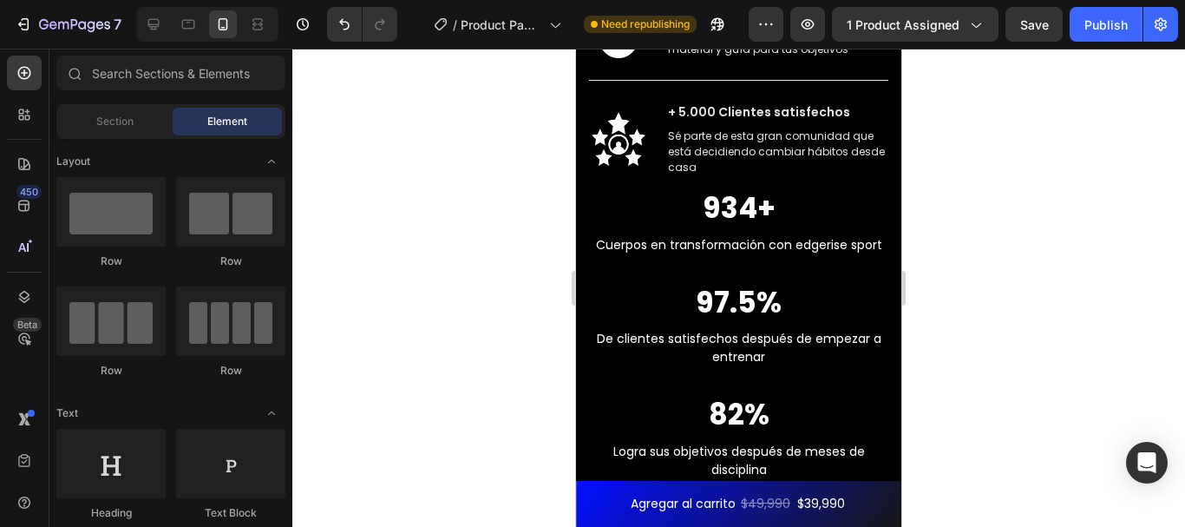
scroll to position [7228, 0]
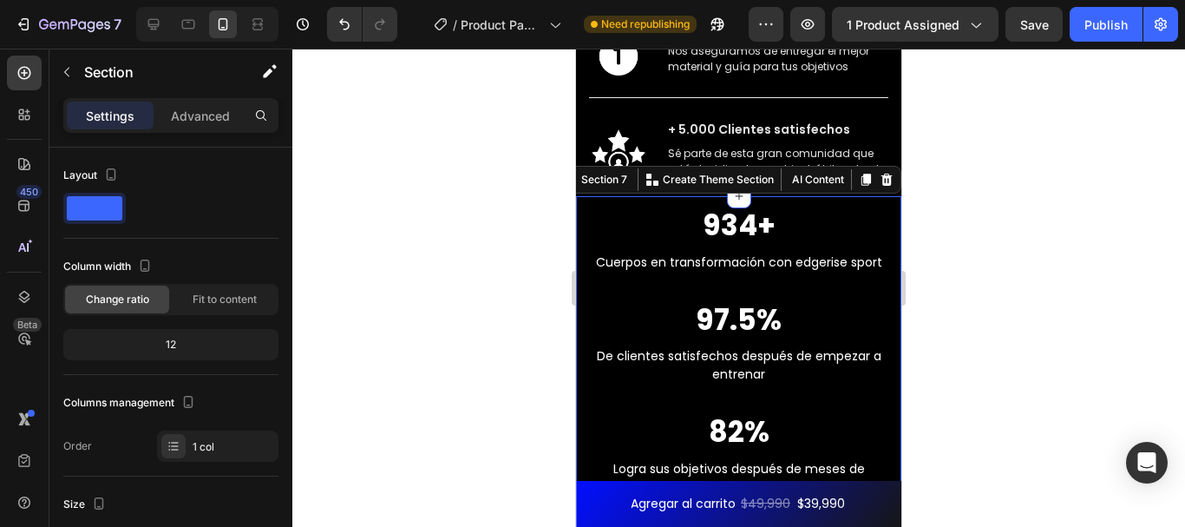
click at [821, 203] on div "934+ Heading Cuerpos en transformación con edgerise sport Text block 97.5% Head…" at bounding box center [738, 418] width 325 height 445
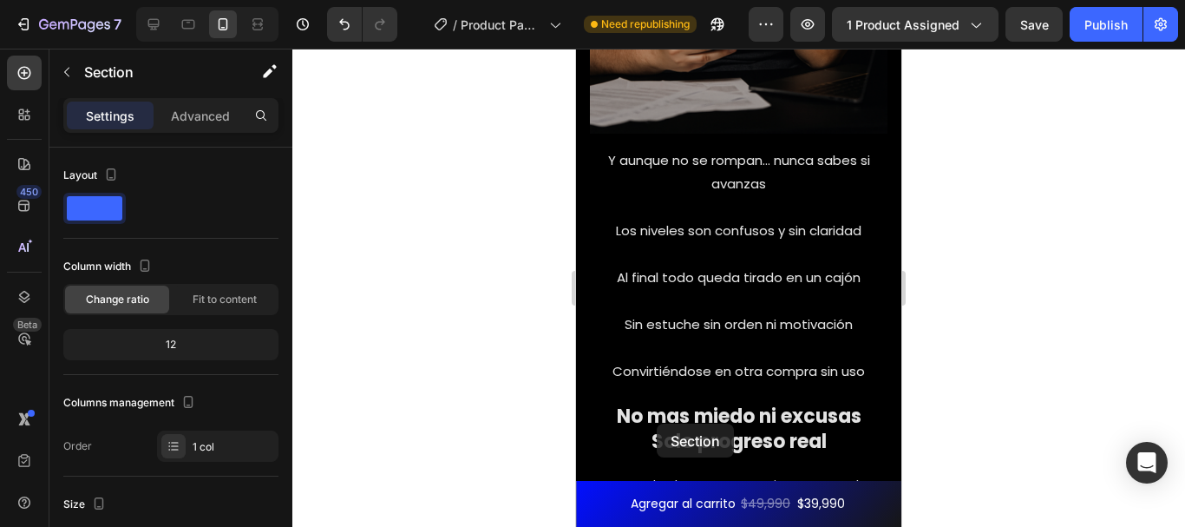
scroll to position [2020, 0]
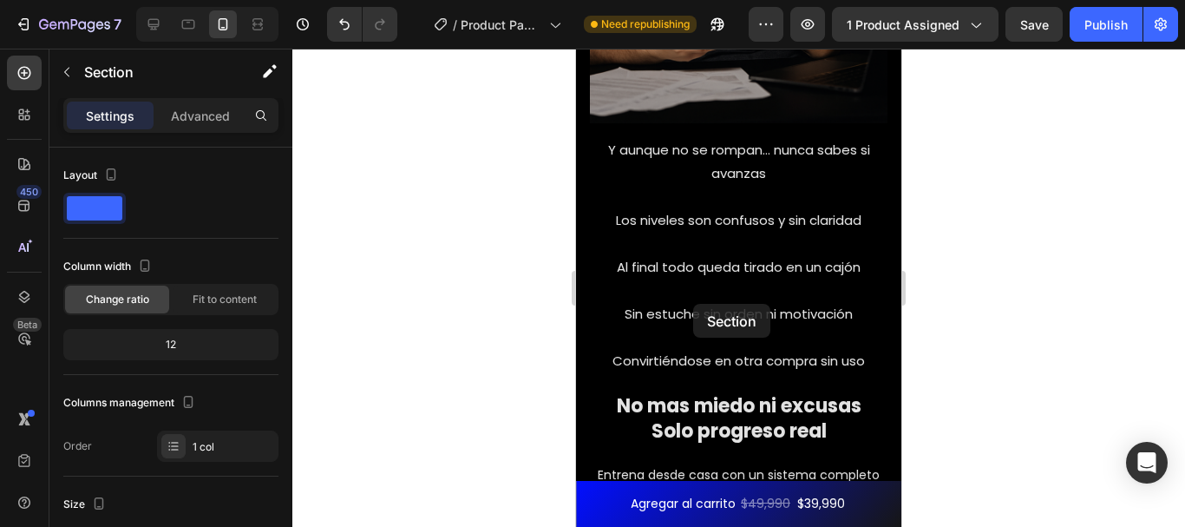
drag, startPoint x: 821, startPoint y: 203, endPoint x: 693, endPoint y: 304, distance: 162.4
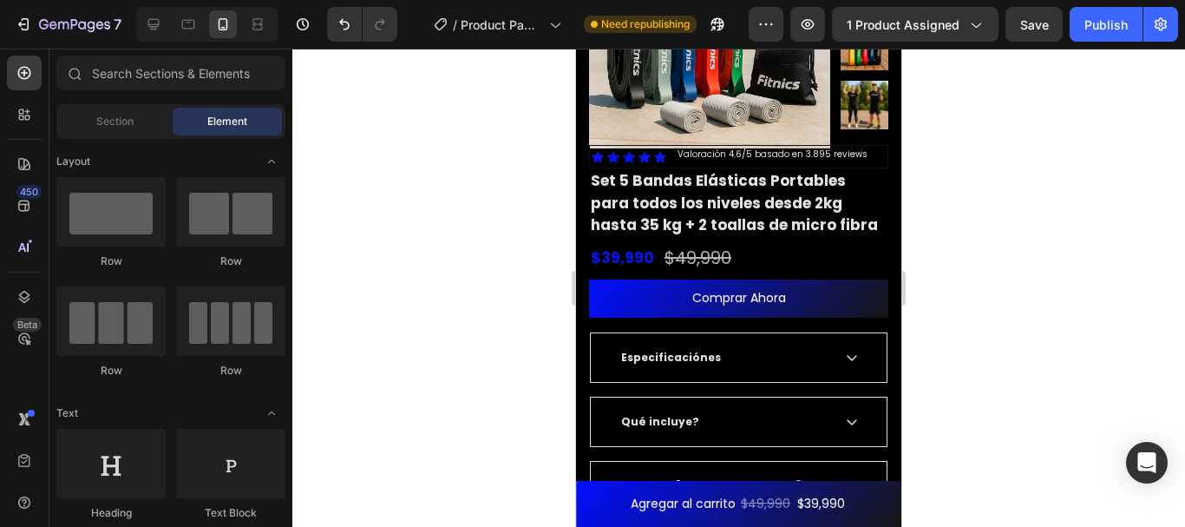
scroll to position [8000, 0]
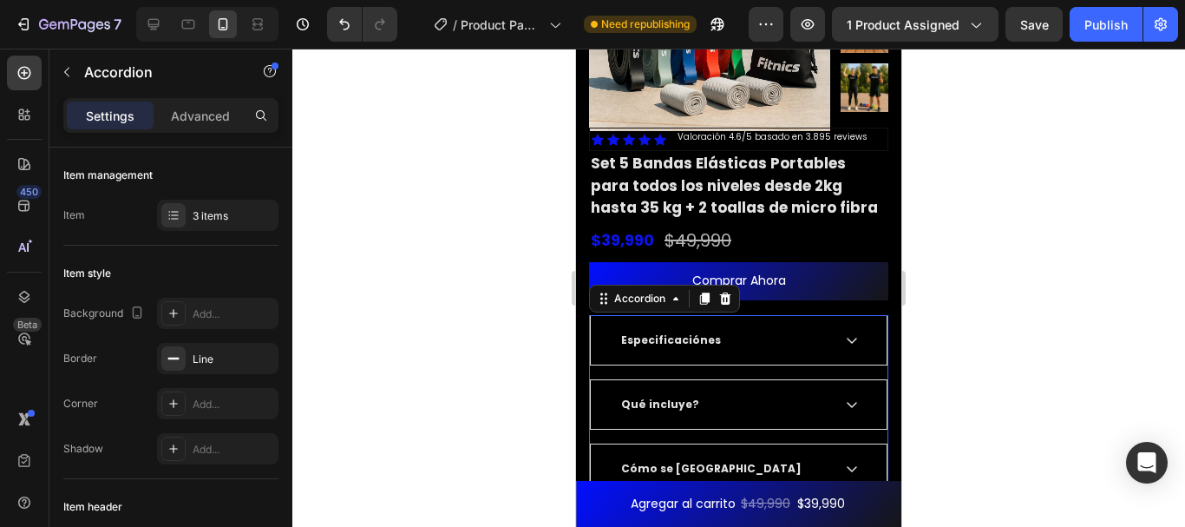
click at [789, 351] on div "Especificaciónes" at bounding box center [739, 340] width 296 height 49
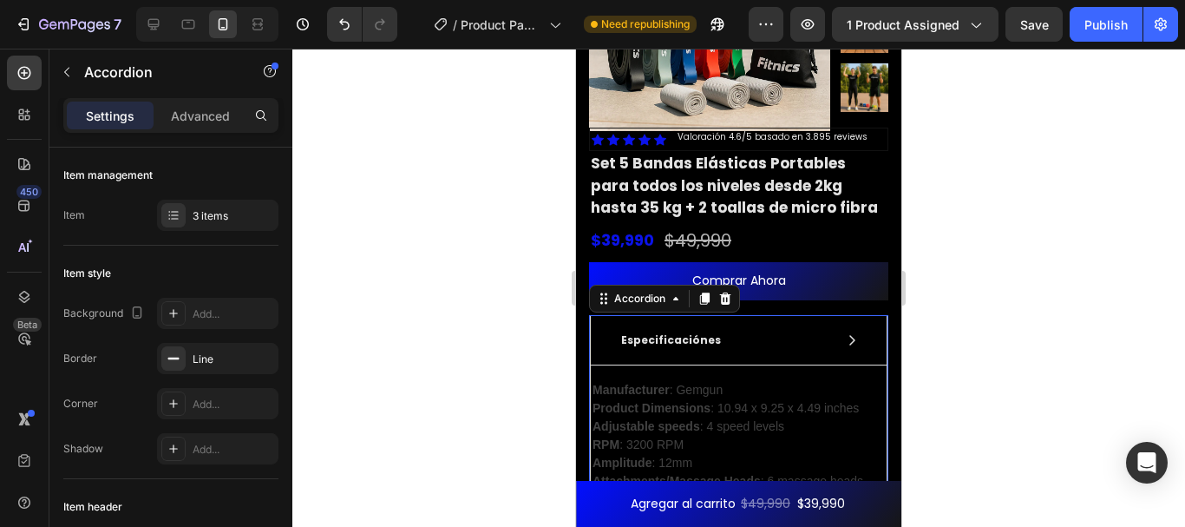
click at [729, 304] on div at bounding box center [725, 298] width 21 height 21
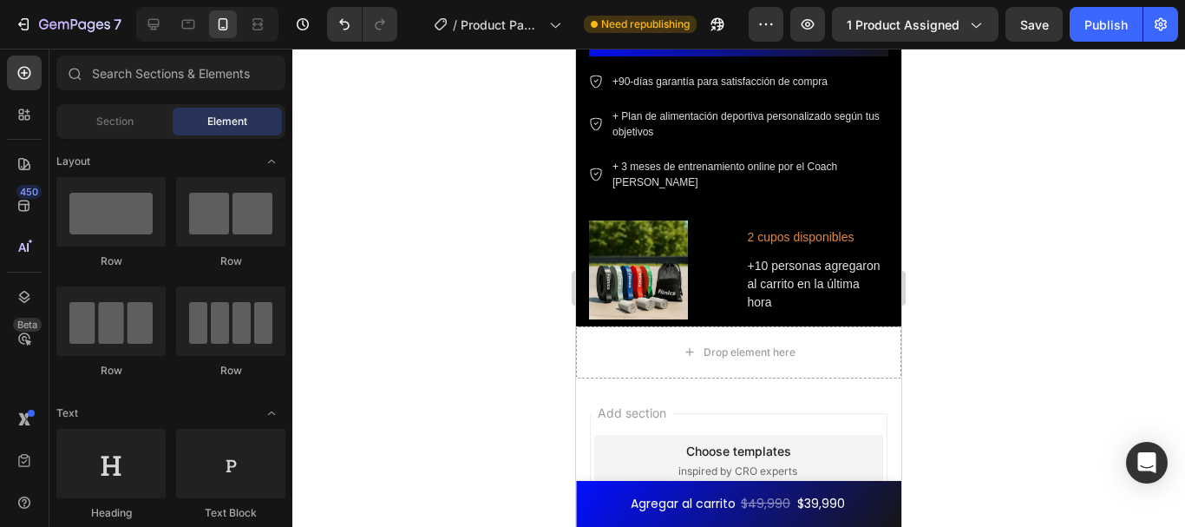
scroll to position [8261, 0]
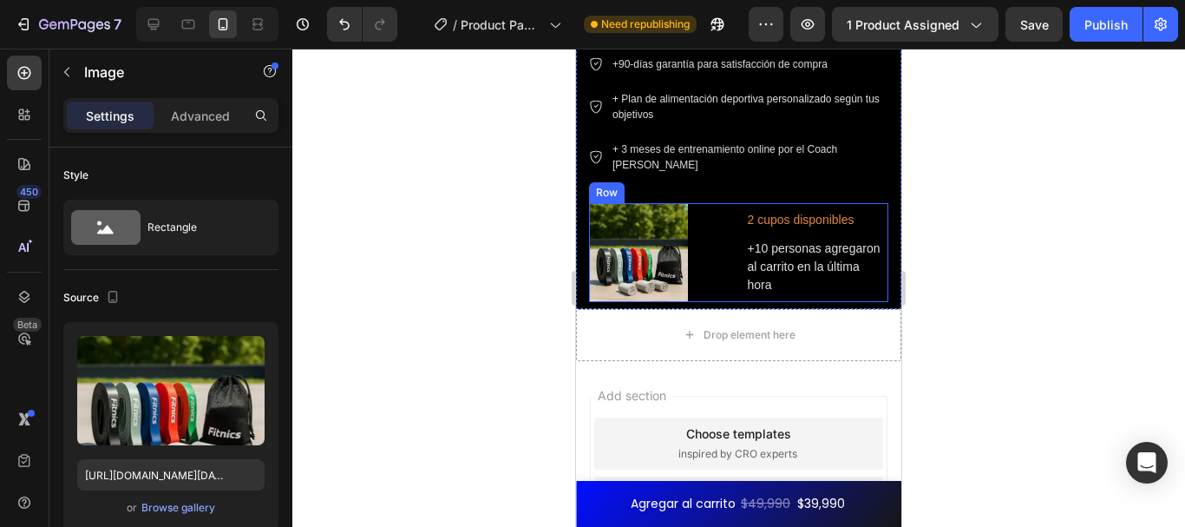
click at [723, 259] on div at bounding box center [660, 252] width 143 height 99
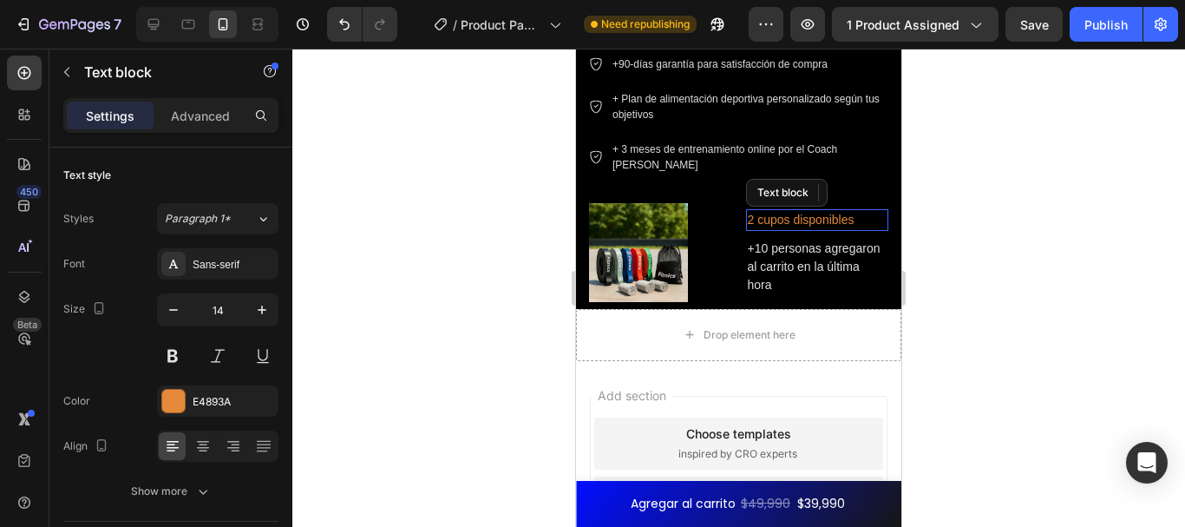
click at [832, 215] on p "2 cupos disponibles" at bounding box center [818, 220] width 140 height 18
click at [843, 217] on p "2 cupos disponibles" at bounding box center [818, 220] width 140 height 18
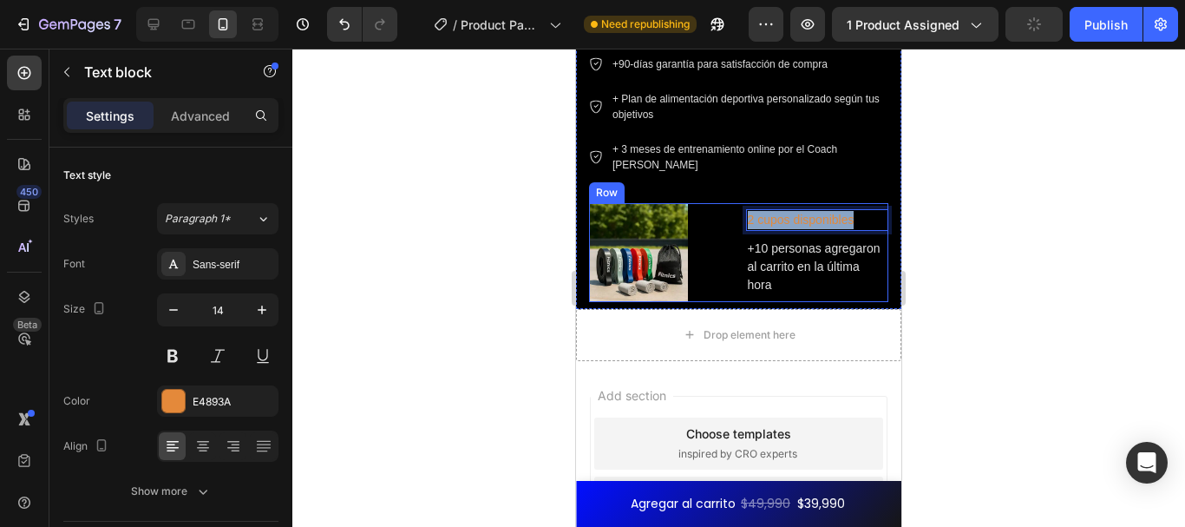
drag, startPoint x: 848, startPoint y: 219, endPoint x: 737, endPoint y: 215, distance: 111.1
click at [737, 215] on div "Image 2 cupos disponibles Text block 8 +10 personas agregaron al carrito en la …" at bounding box center [738, 252] width 299 height 99
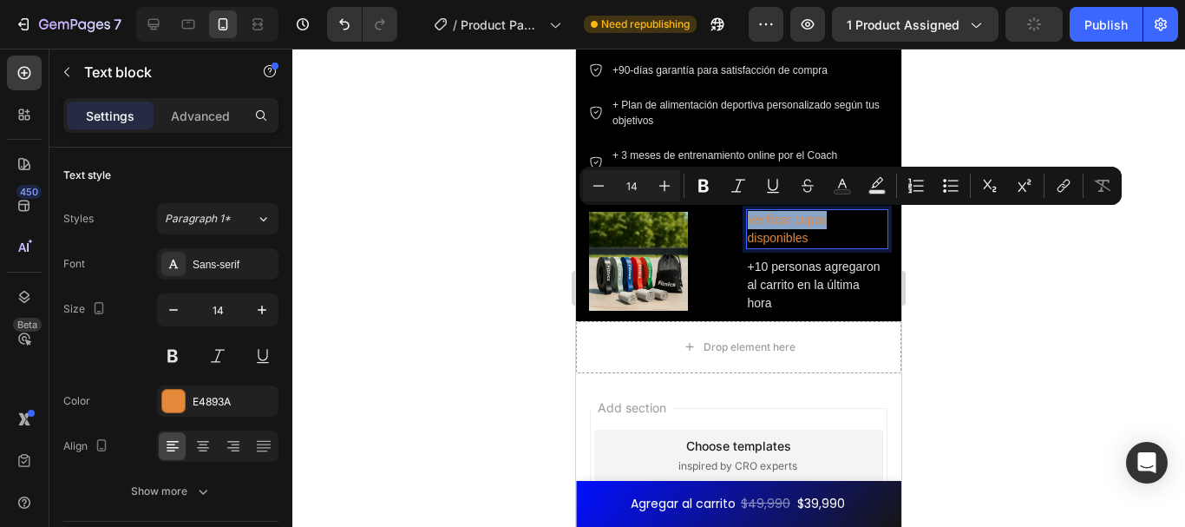
drag, startPoint x: 837, startPoint y: 228, endPoint x: 744, endPoint y: 226, distance: 92.9
click at [748, 226] on p "Verificar cupos disponibles" at bounding box center [818, 229] width 140 height 36
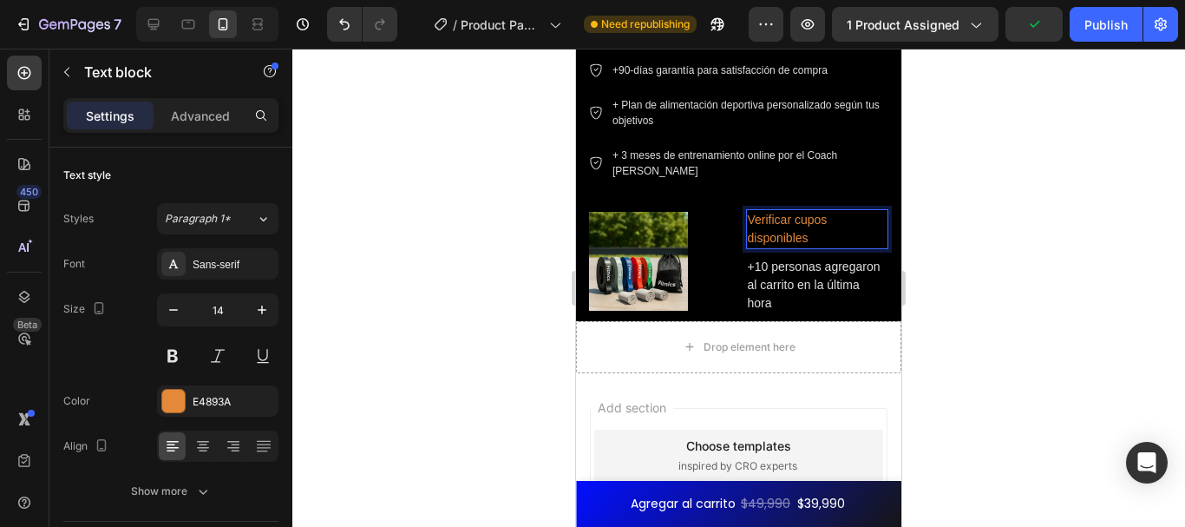
drag, startPoint x: 815, startPoint y: 229, endPoint x: 741, endPoint y: 221, distance: 75.0
click at [748, 221] on p "Verificar cupos disponibles" at bounding box center [818, 229] width 140 height 36
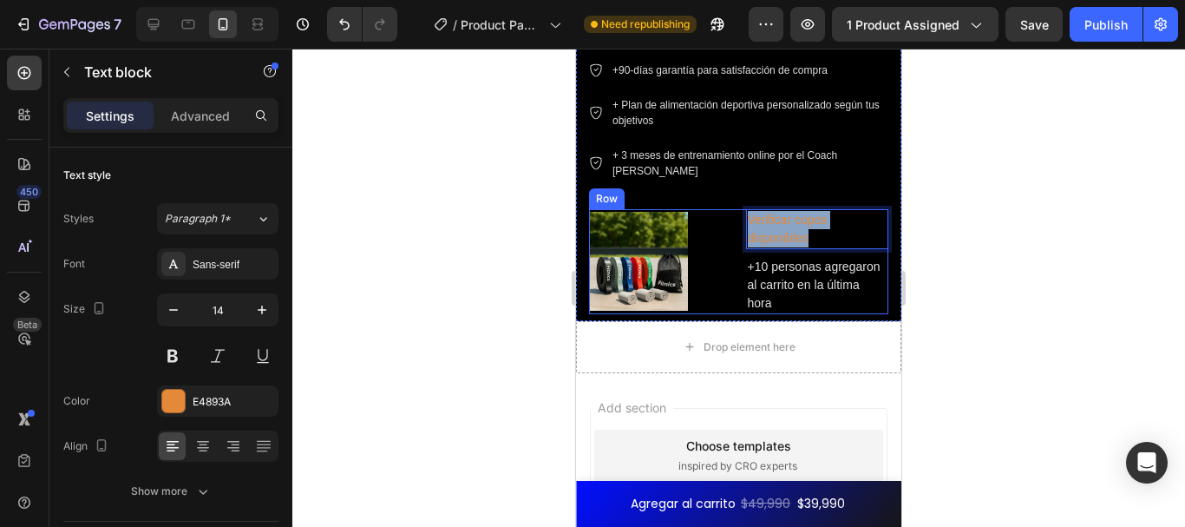
drag, startPoint x: 810, startPoint y: 236, endPoint x: 736, endPoint y: 218, distance: 76.0
click at [736, 218] on div "Image Verificar cupos disponibles Text block 8 +10 personas agregaron al carrit…" at bounding box center [738, 261] width 299 height 105
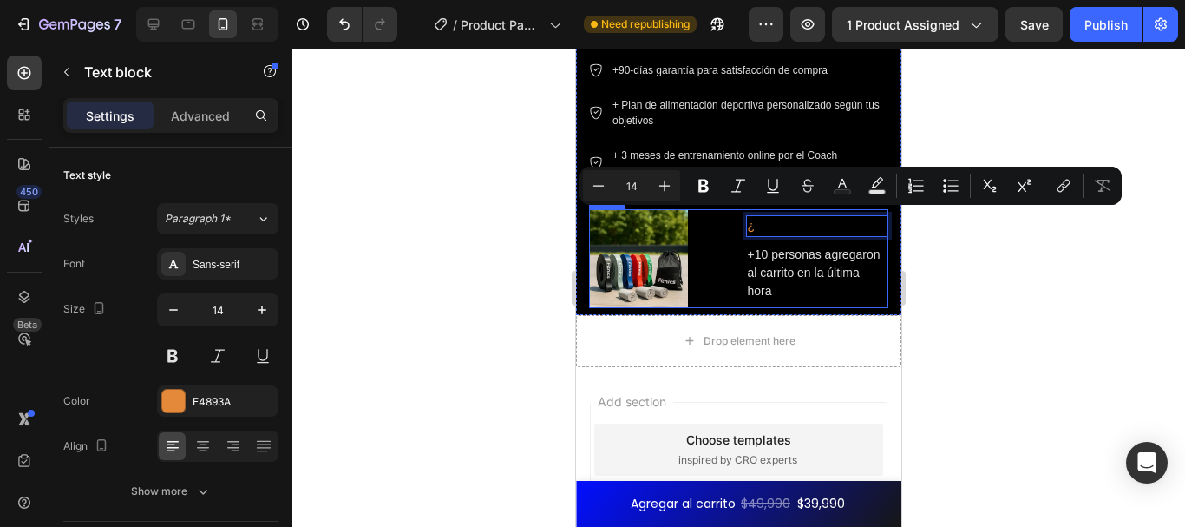
scroll to position [8261, 0]
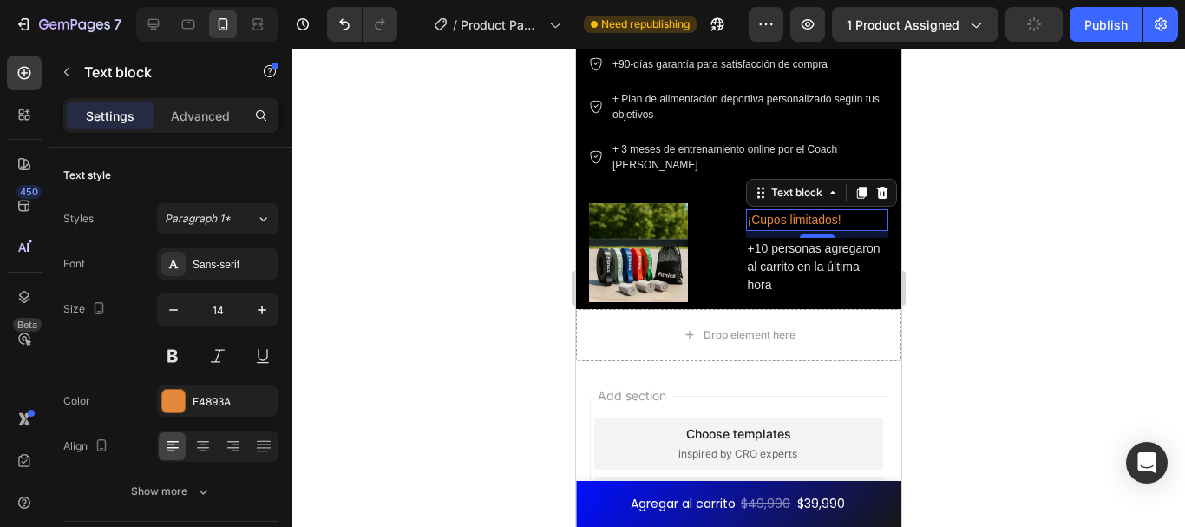
click at [978, 286] on div at bounding box center [738, 288] width 893 height 478
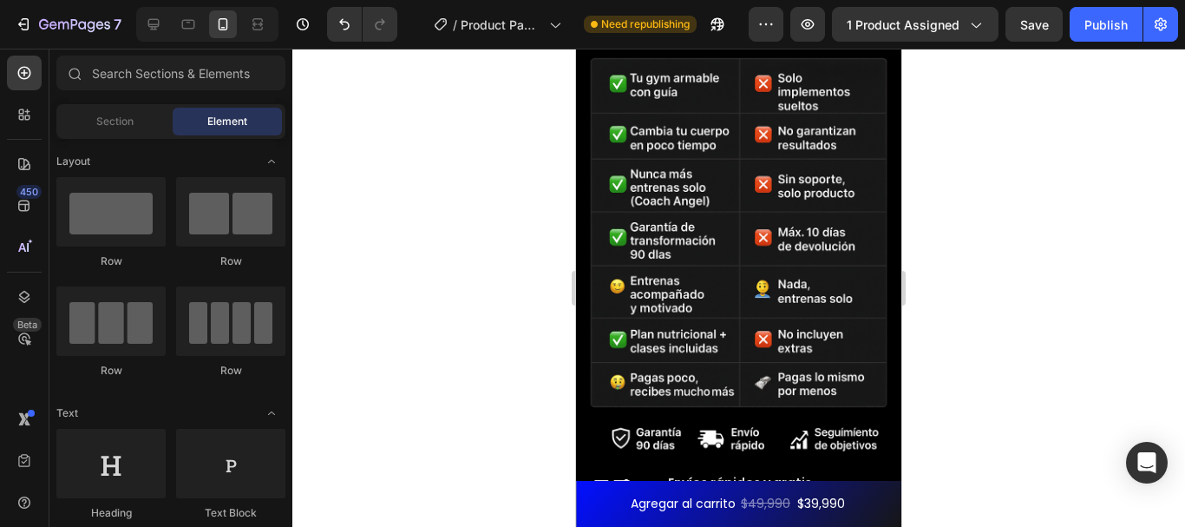
scroll to position [6932, 0]
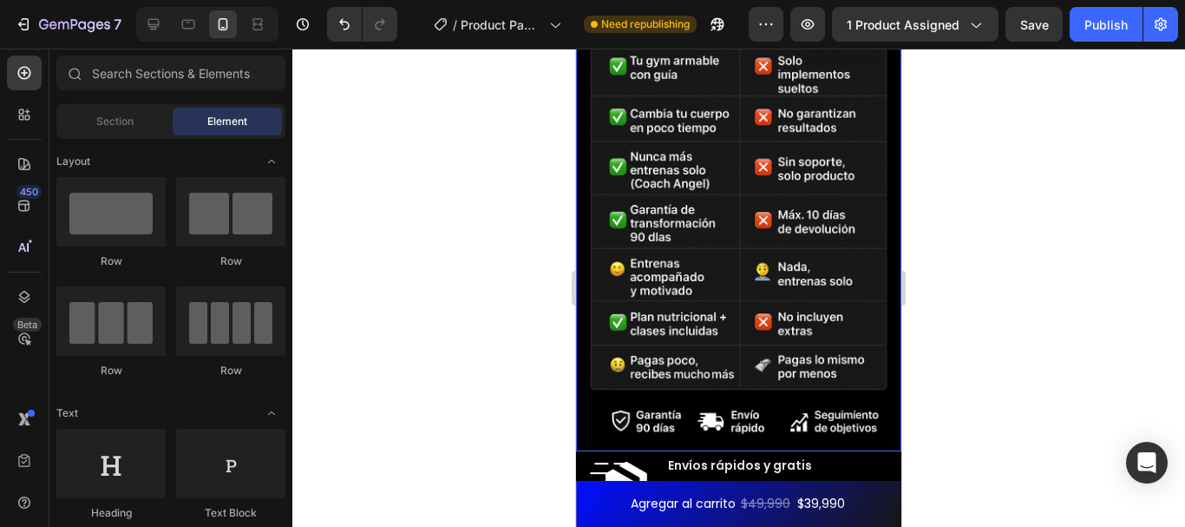
click at [791, 344] on img at bounding box center [738, 208] width 325 height 488
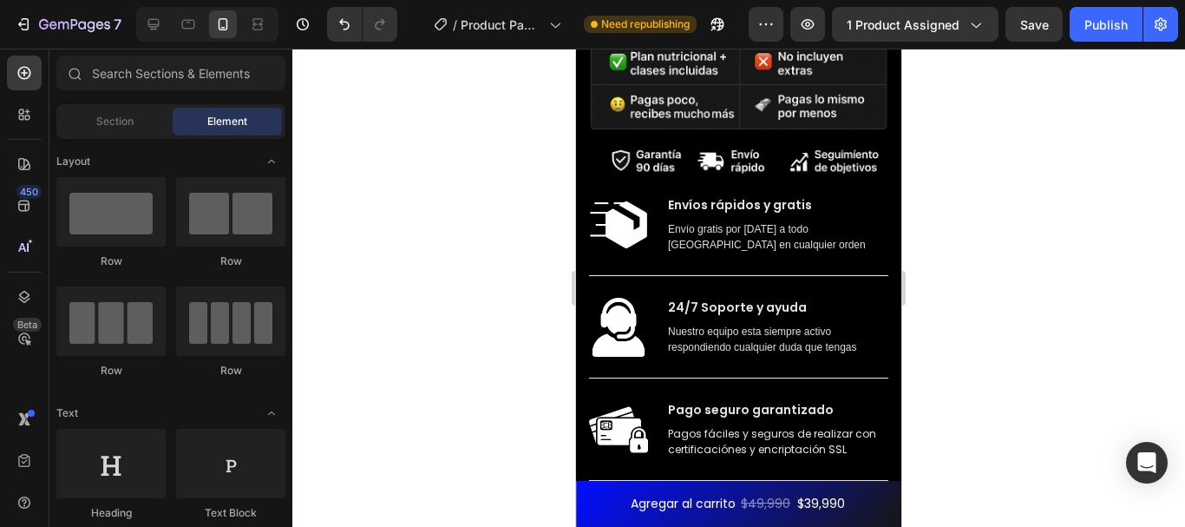
scroll to position [7209, 0]
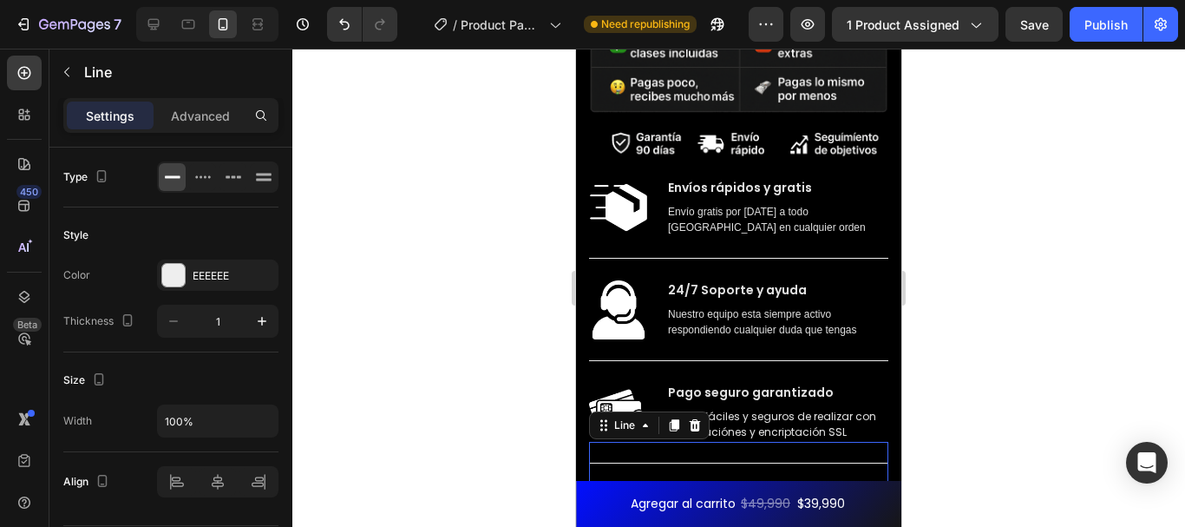
click at [806, 442] on div "Title Line 0" at bounding box center [738, 463] width 299 height 43
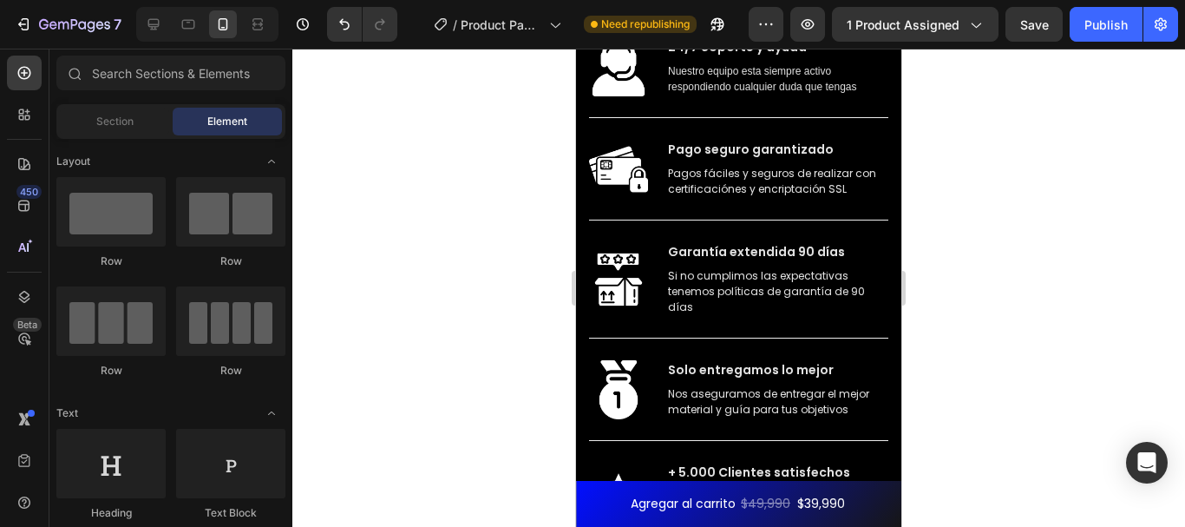
scroll to position [7471, 0]
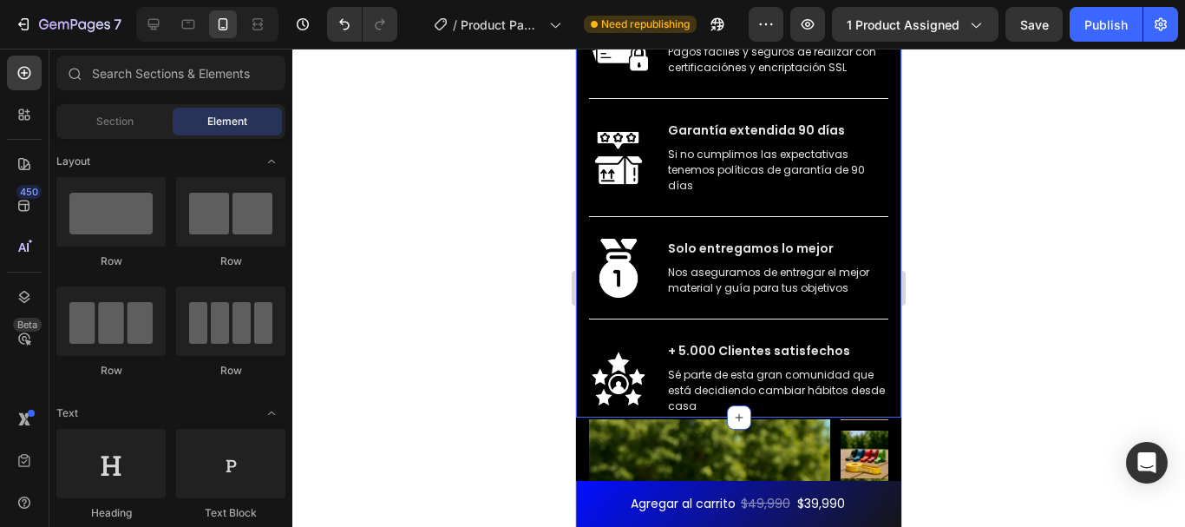
click at [583, 303] on div "Image Envíos rápidos y gratis Text block Envío gratis por hoy a todo chile en c…" at bounding box center [738, 113] width 325 height 608
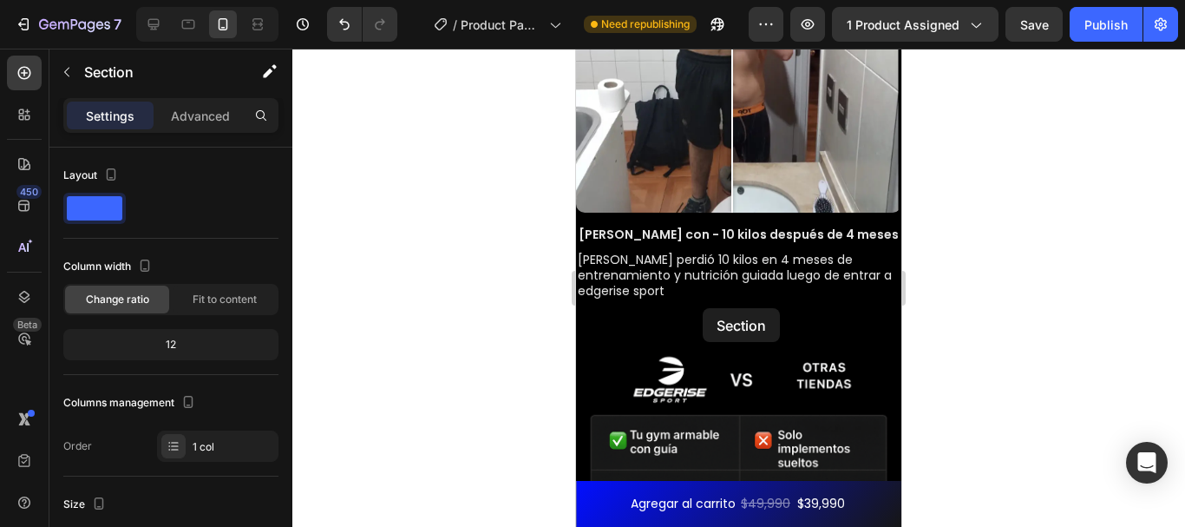
scroll to position [6545, 0]
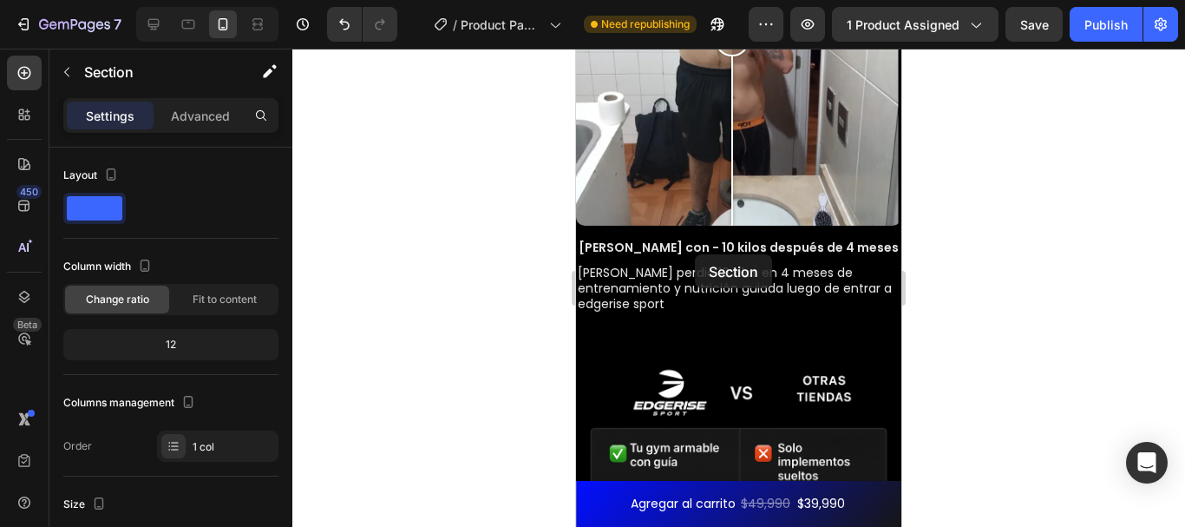
drag, startPoint x: 583, startPoint y: 304, endPoint x: 694, endPoint y: 253, distance: 122.3
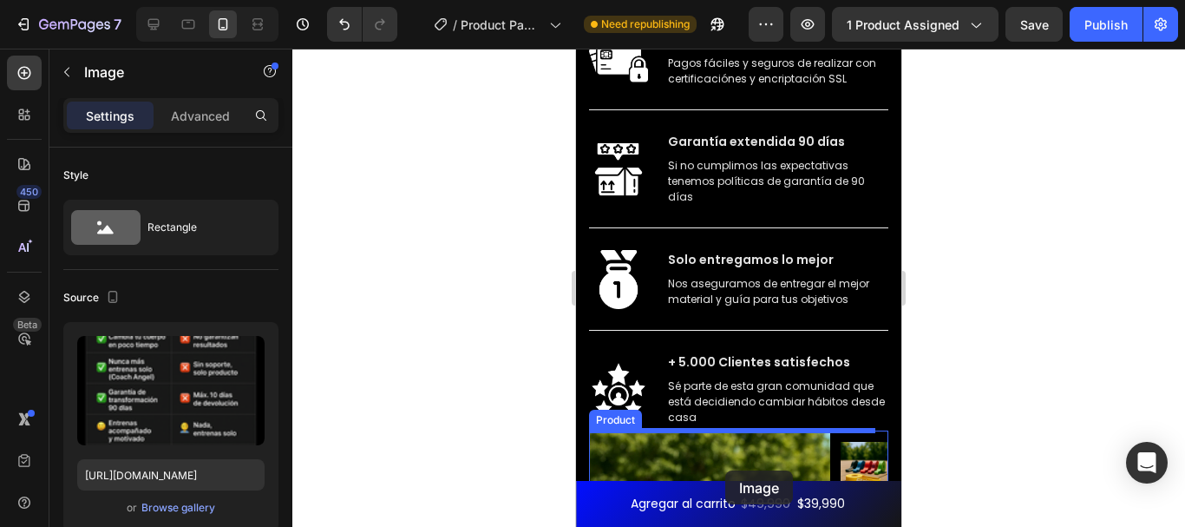
scroll to position [7520, 0]
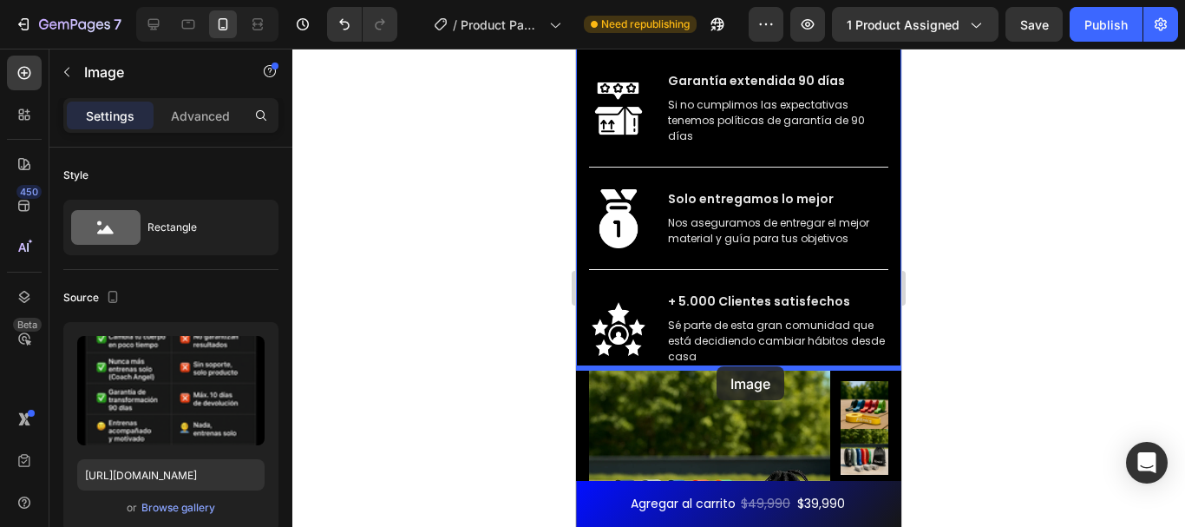
drag, startPoint x: 727, startPoint y: 275, endPoint x: 717, endPoint y: 366, distance: 91.7
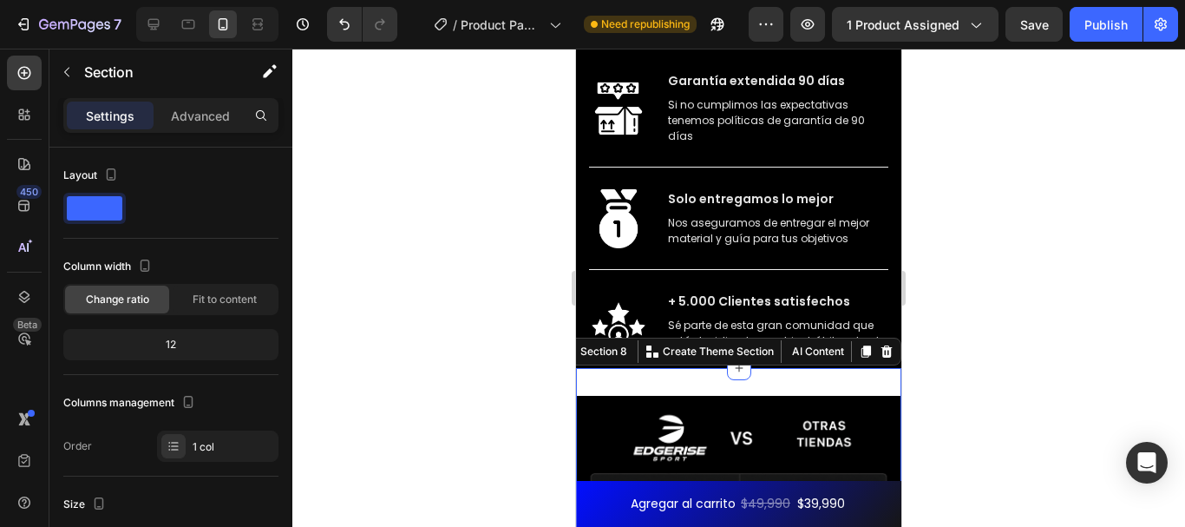
click at [880, 357] on icon at bounding box center [887, 351] width 14 height 14
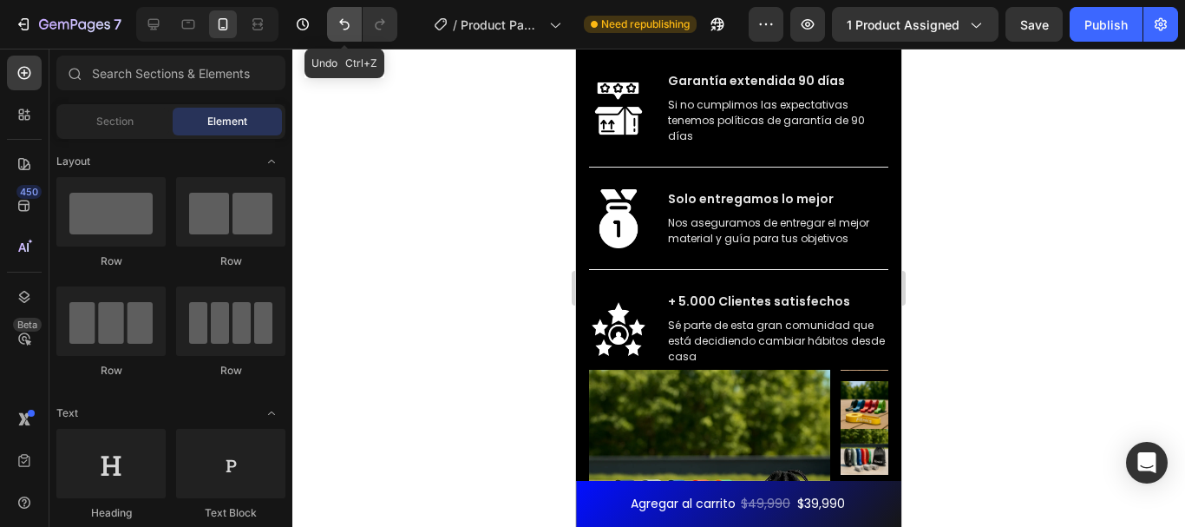
click at [349, 34] on button "Undo/Redo" at bounding box center [344, 24] width 35 height 35
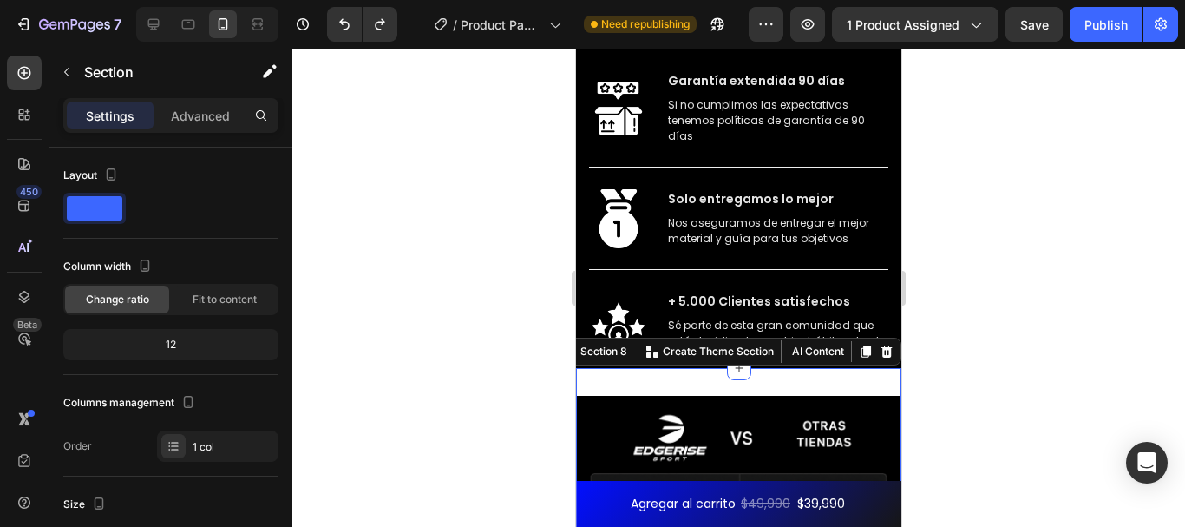
click at [880, 350] on icon at bounding box center [887, 351] width 14 height 14
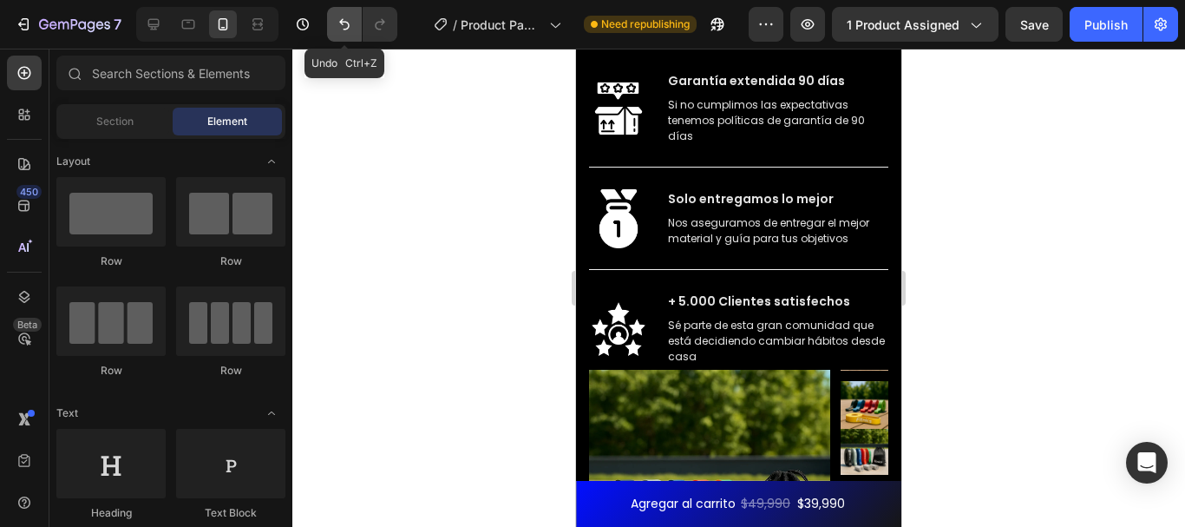
click at [338, 26] on icon "Undo/Redo" at bounding box center [344, 24] width 17 height 17
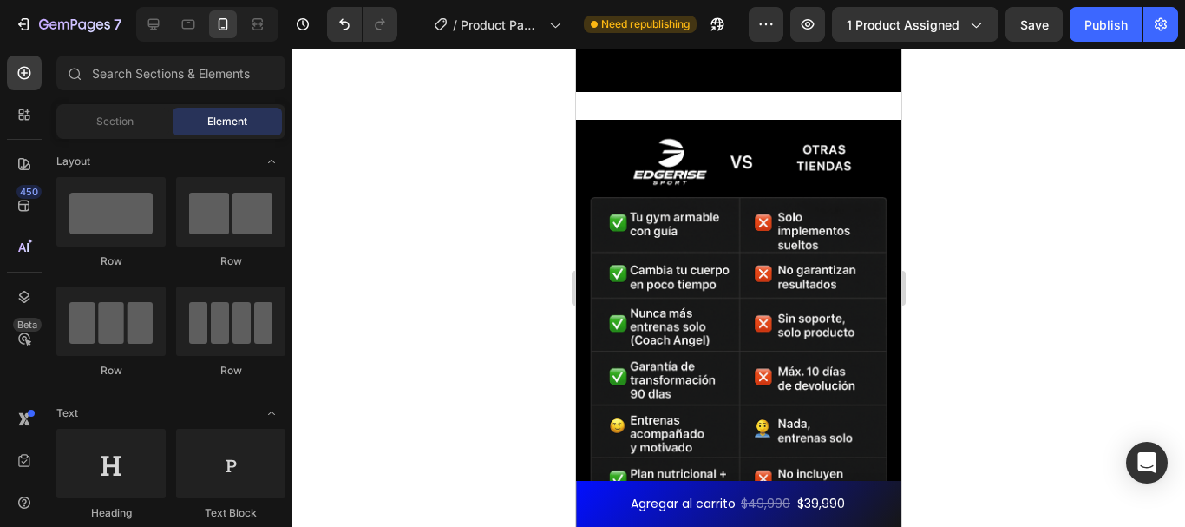
scroll to position [7906, 0]
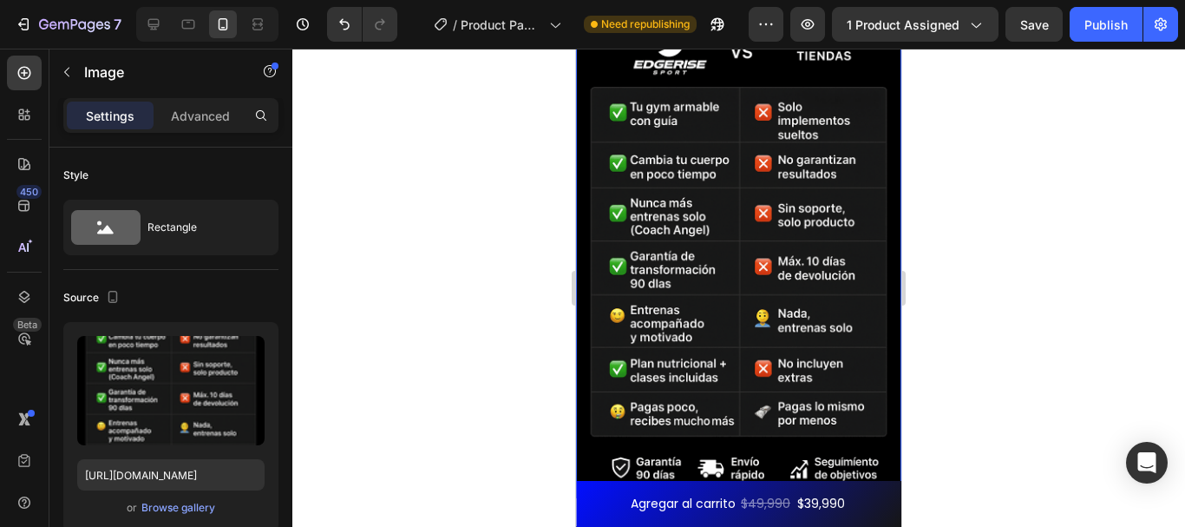
click at [779, 383] on img at bounding box center [738, 254] width 325 height 488
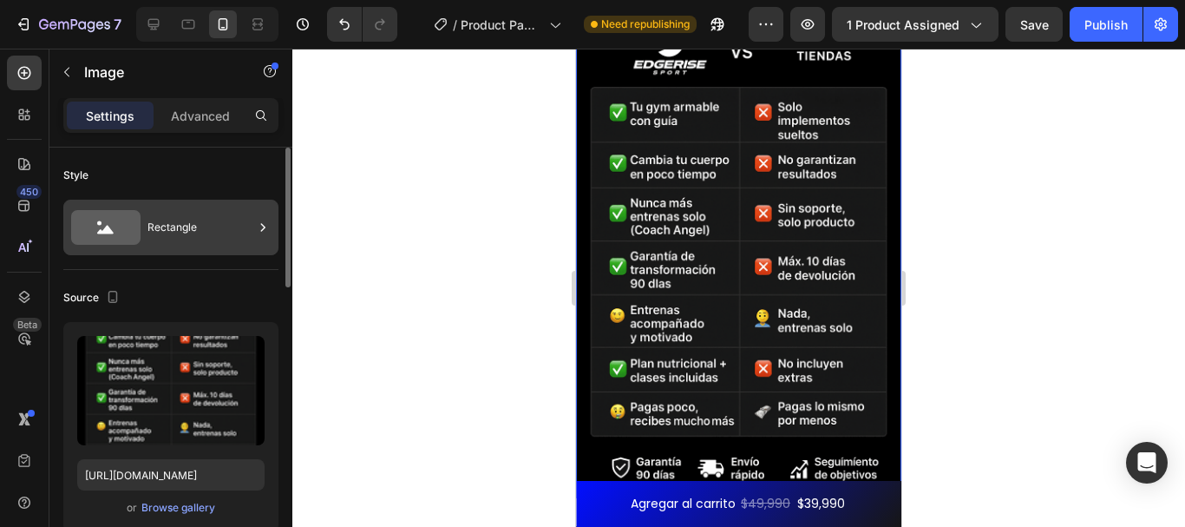
click at [203, 226] on div "Rectangle" at bounding box center [200, 227] width 106 height 40
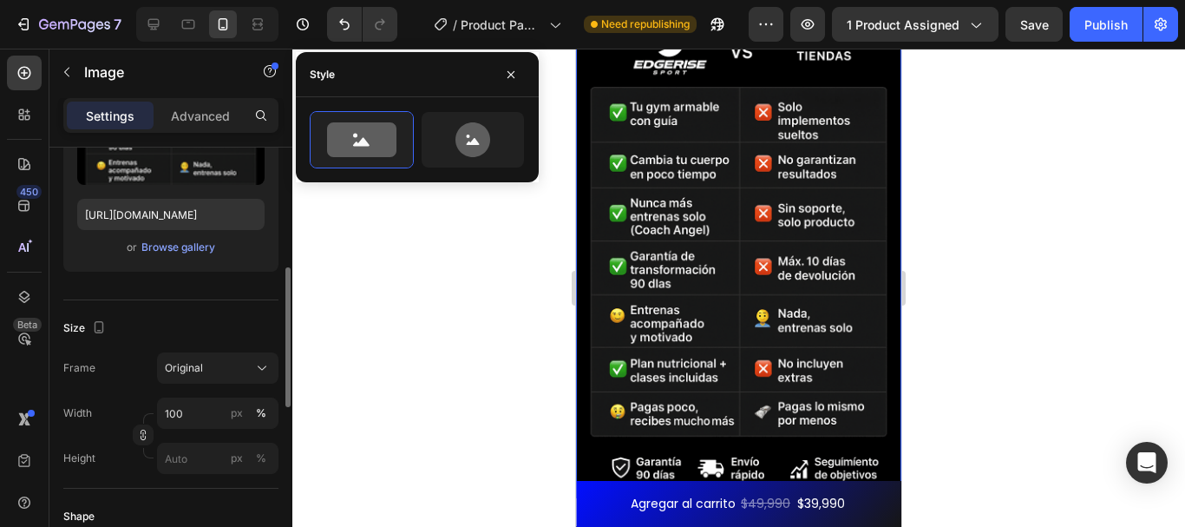
scroll to position [286, 0]
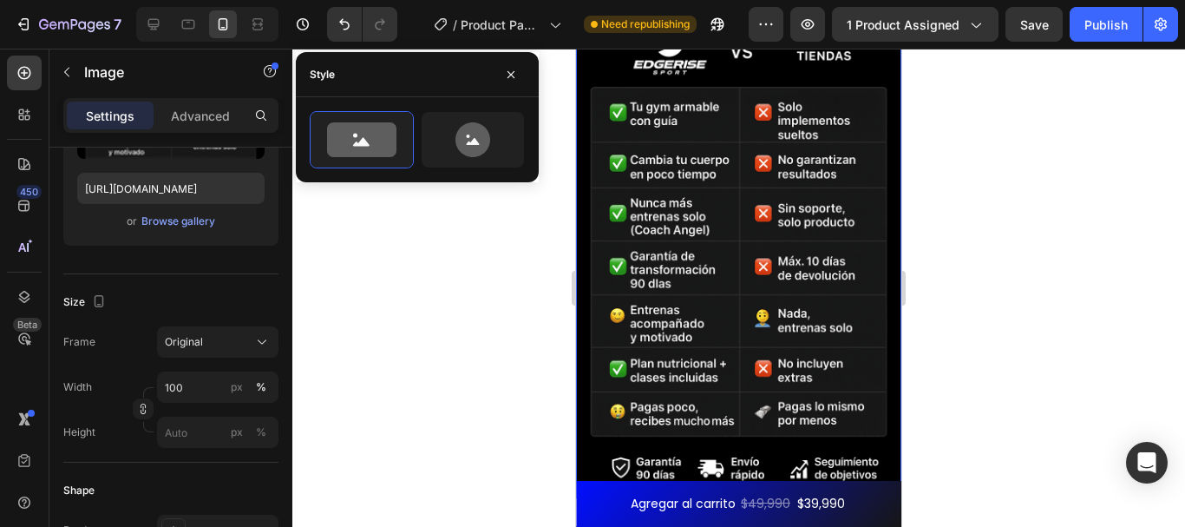
click at [516, 343] on div at bounding box center [738, 288] width 893 height 478
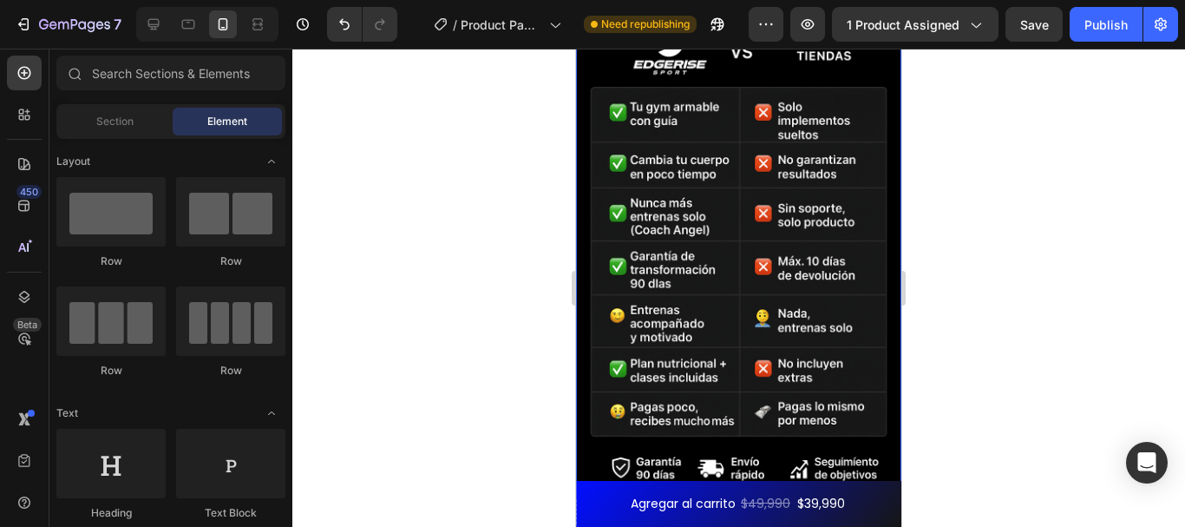
click at [792, 399] on img at bounding box center [738, 254] width 325 height 488
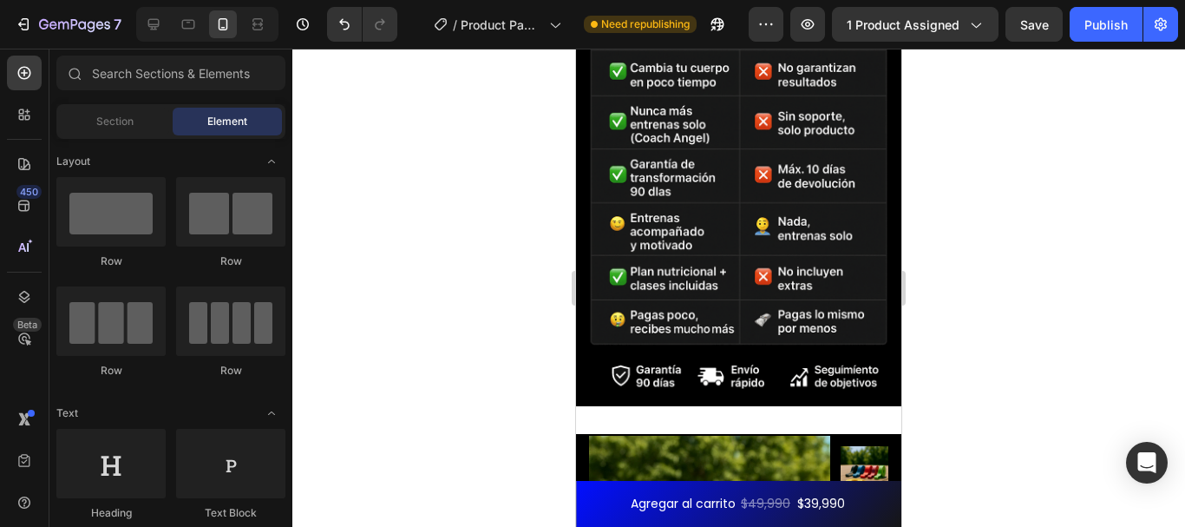
scroll to position [8016, 0]
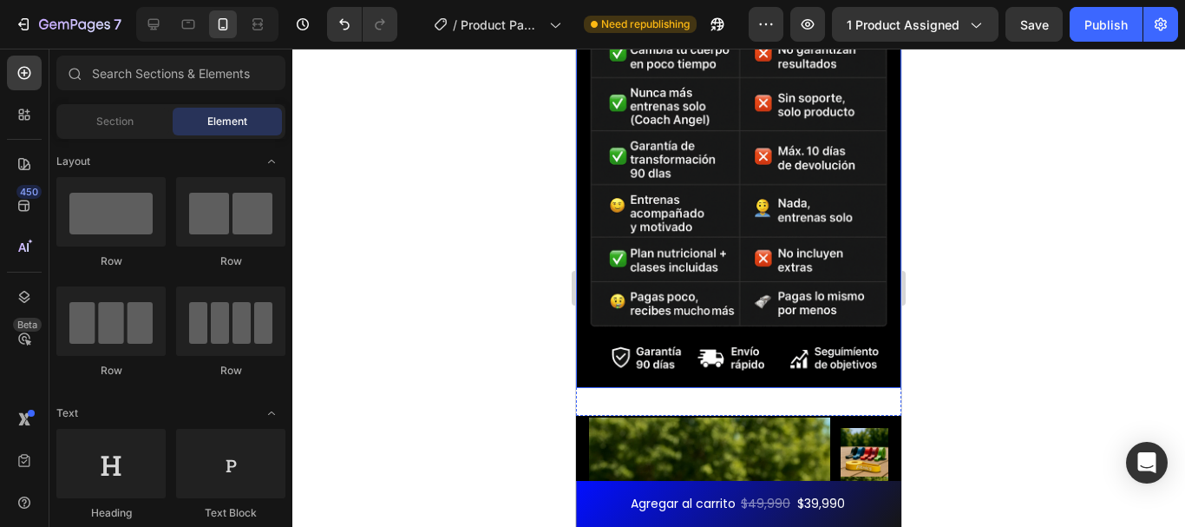
click at [711, 338] on img at bounding box center [738, 143] width 325 height 488
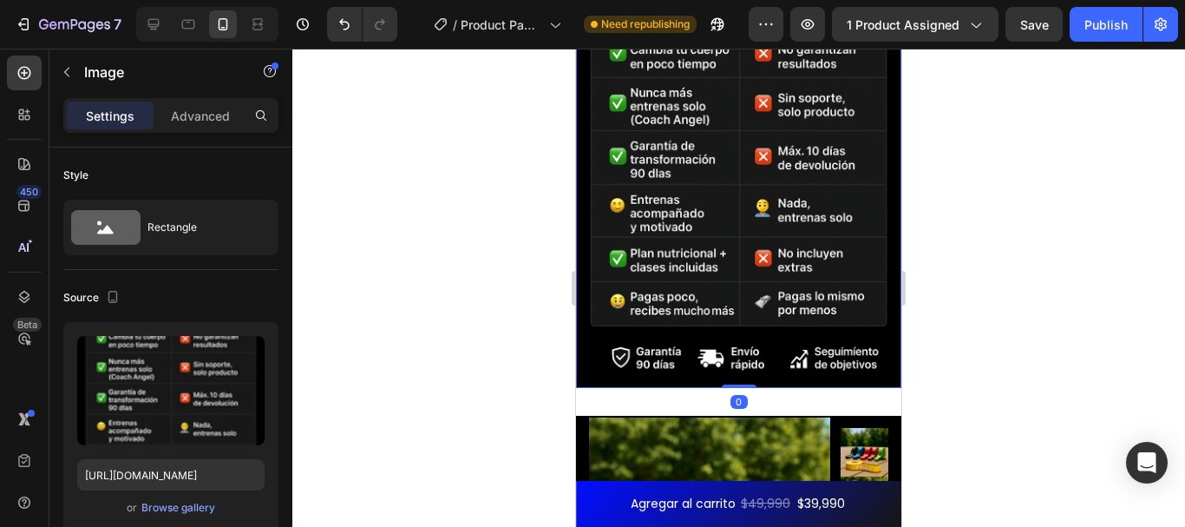
drag, startPoint x: 740, startPoint y: 364, endPoint x: 747, endPoint y: 233, distance: 131.2
click at [747, 233] on div "Image 0" at bounding box center [738, 143] width 325 height 488
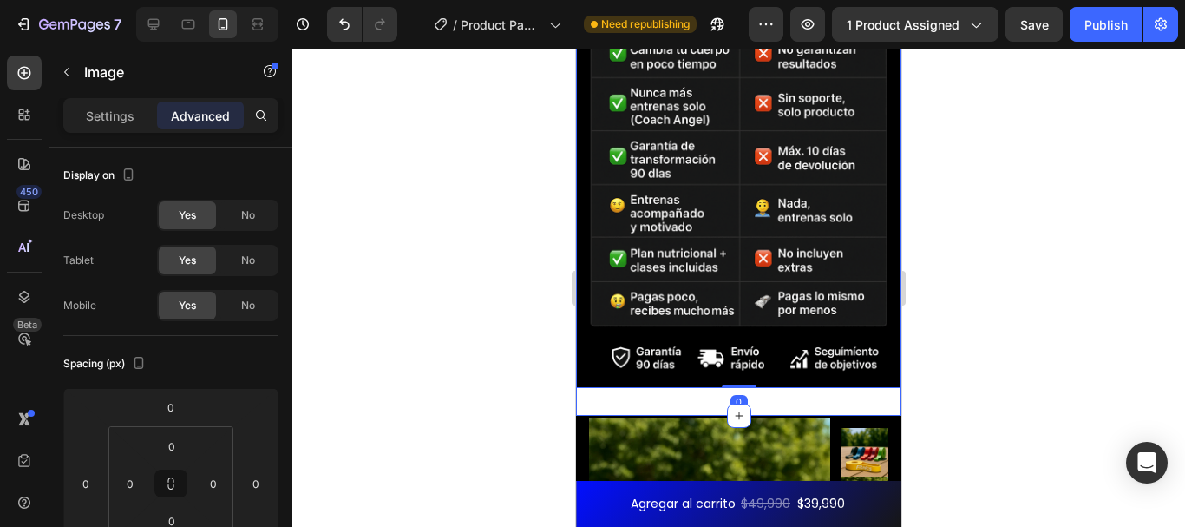
click at [786, 390] on div "Image 0 Section 8" at bounding box center [738, 144] width 325 height 544
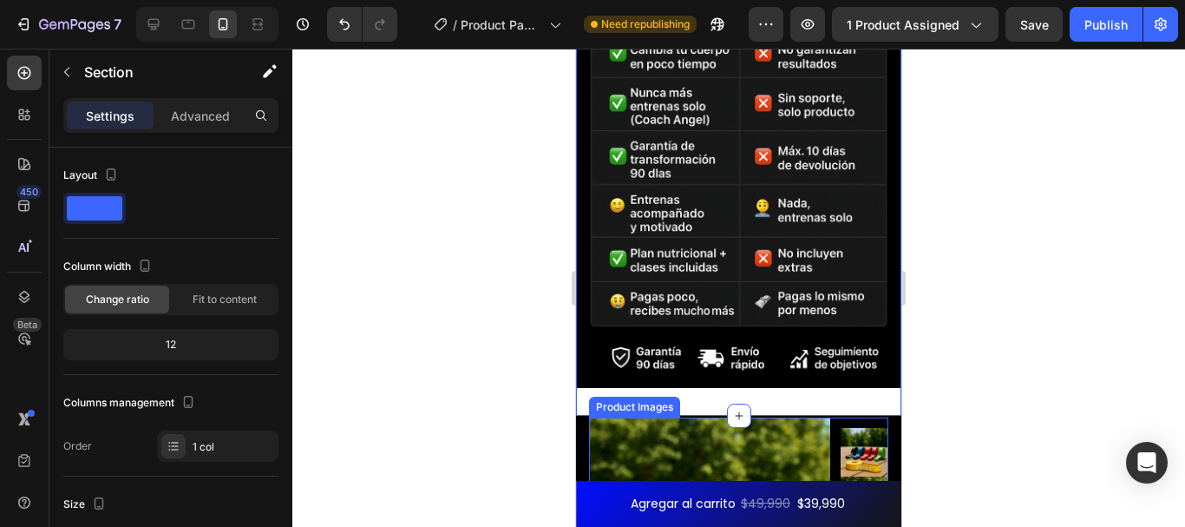
click at [785, 385] on div "Image Section 8 You can create reusable sections Create Theme Section AI Conten…" at bounding box center [738, 144] width 325 height 544
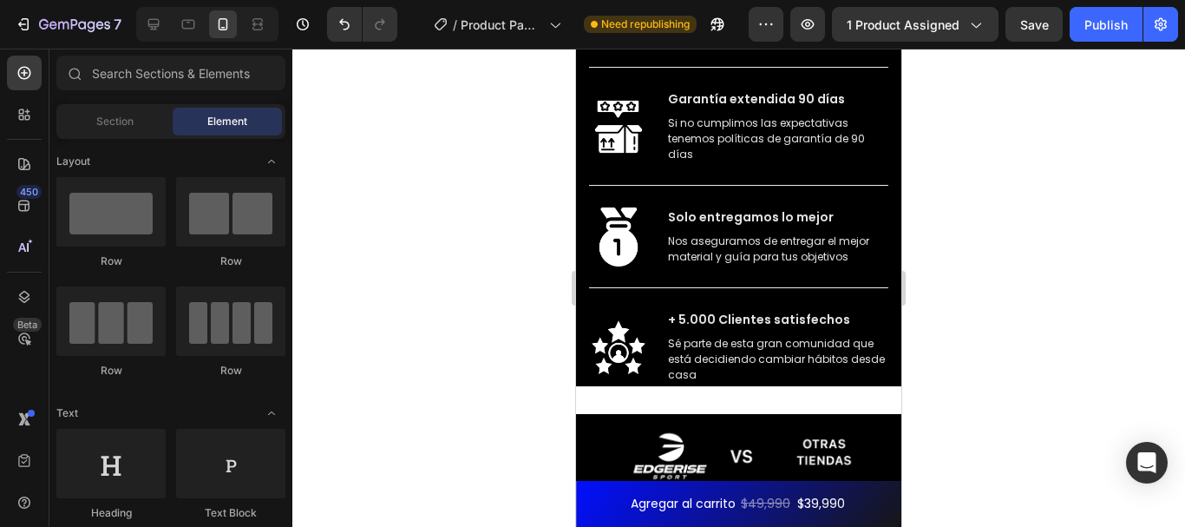
scroll to position [7520, 0]
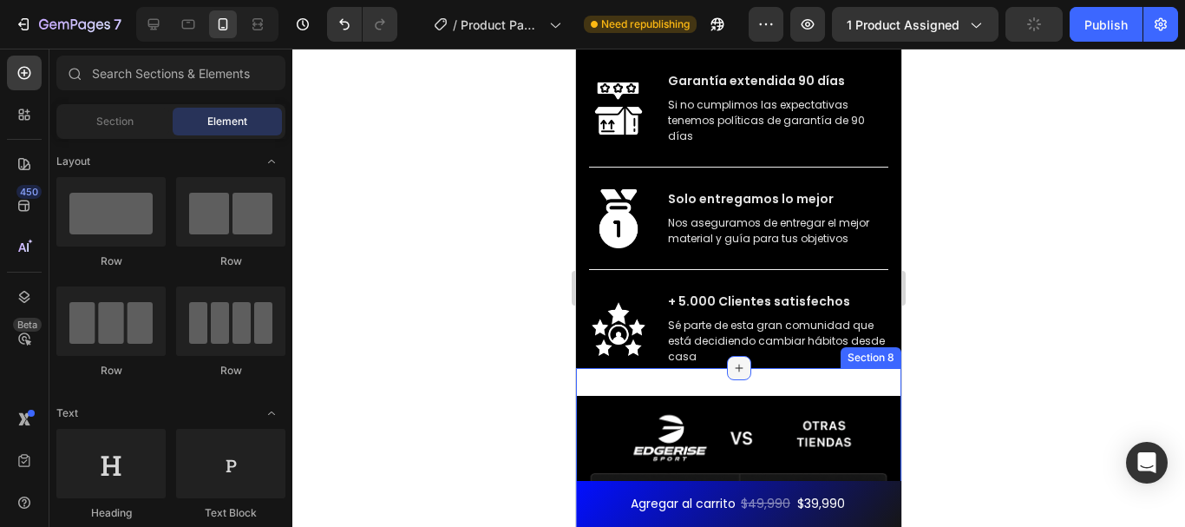
click at [732, 377] on div at bounding box center [739, 368] width 24 height 24
click at [996, 310] on div at bounding box center [738, 288] width 893 height 478
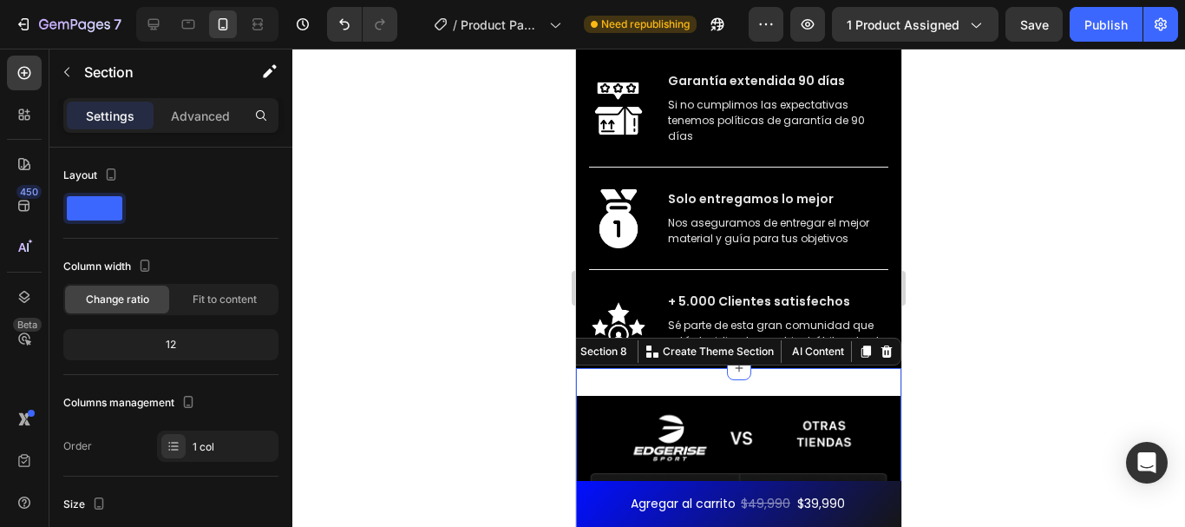
click at [953, 326] on div at bounding box center [738, 288] width 893 height 478
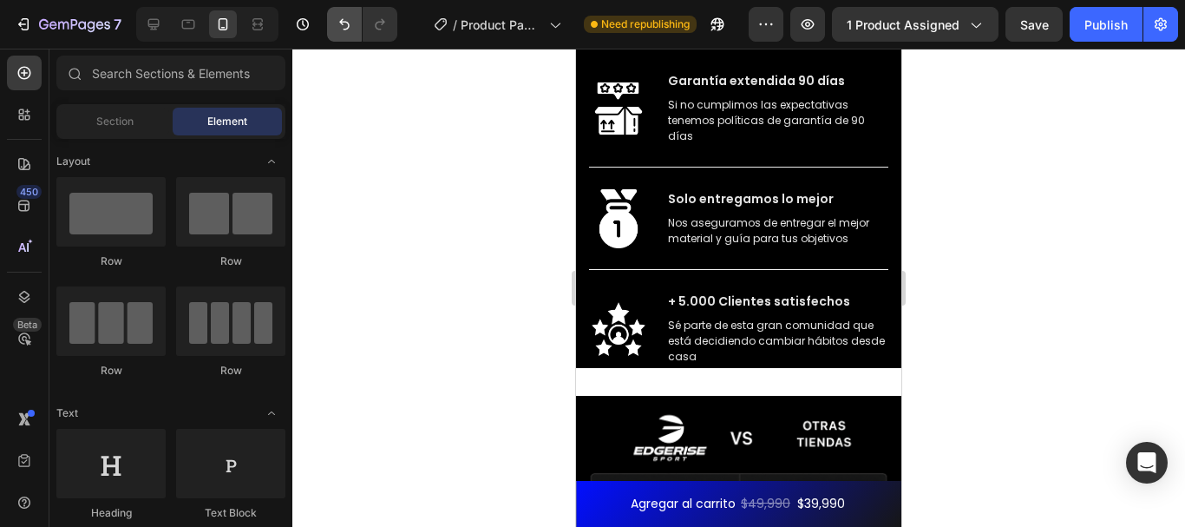
click at [327, 9] on div at bounding box center [358, 24] width 77 height 35
click at [337, 23] on icon "Undo/Redo" at bounding box center [344, 24] width 17 height 17
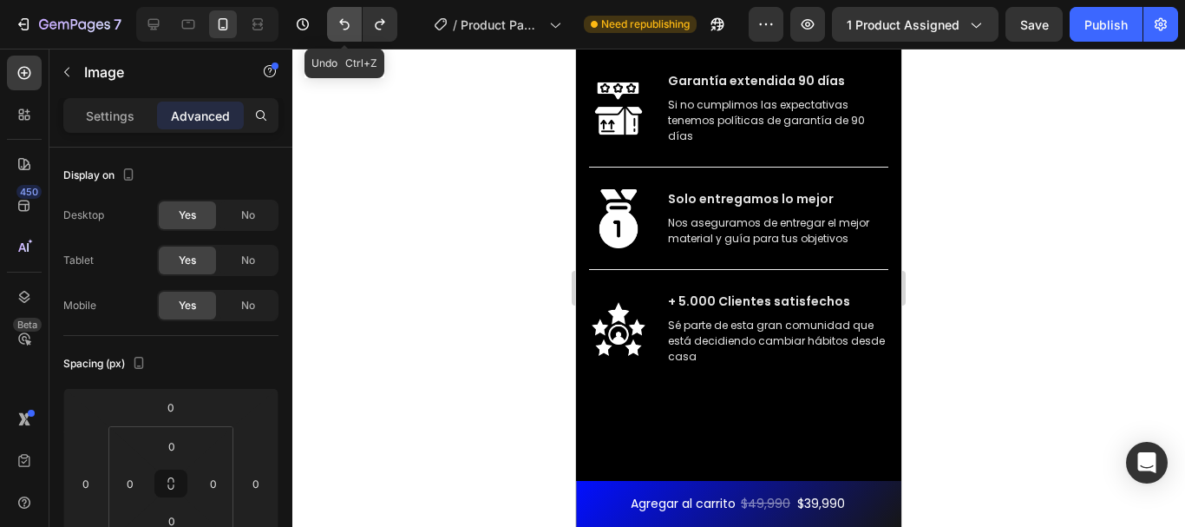
click at [337, 23] on icon "Undo/Redo" at bounding box center [344, 24] width 17 height 17
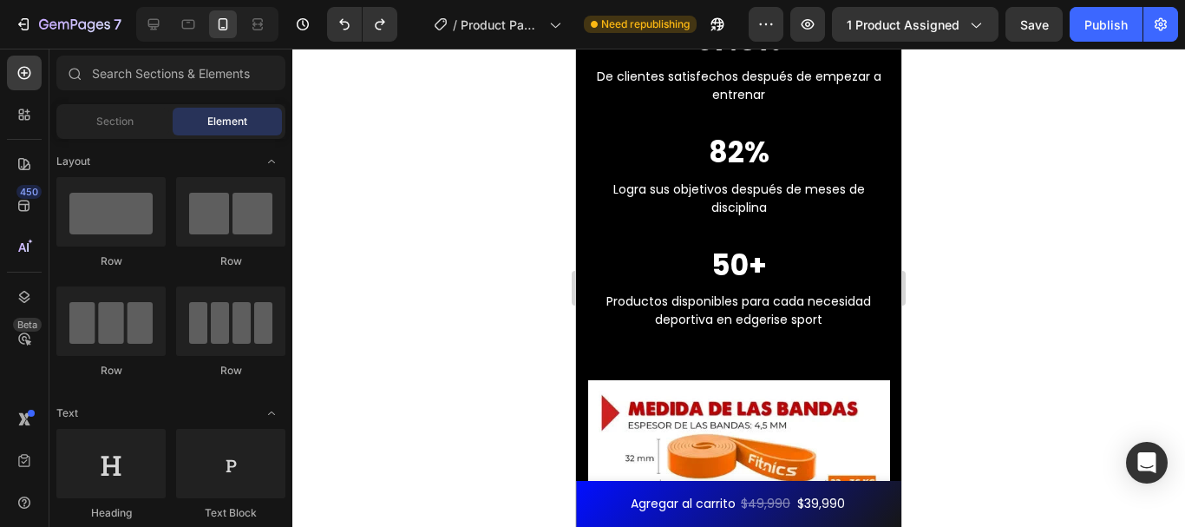
scroll to position [3749, 0]
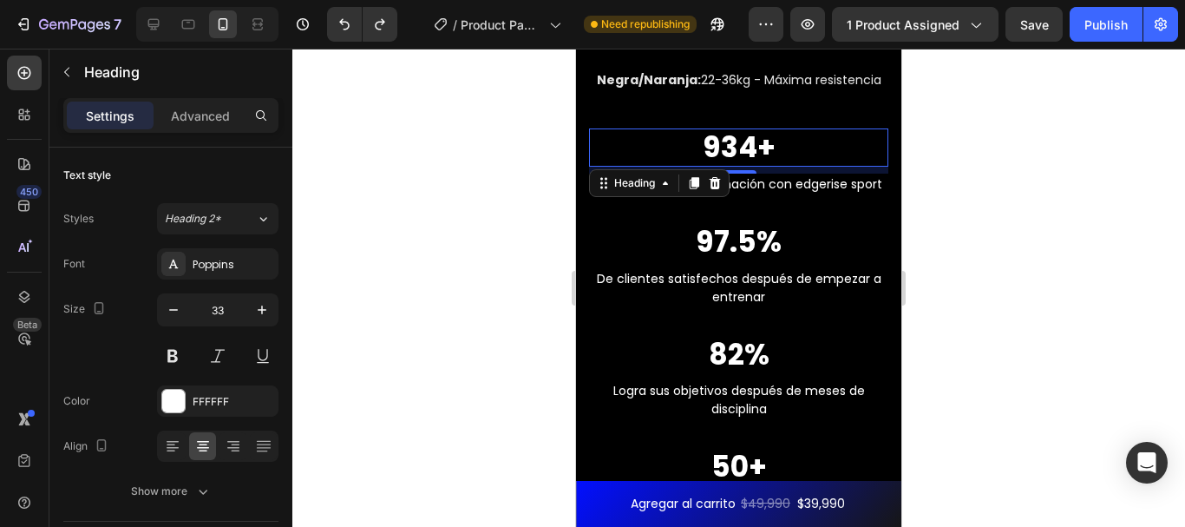
click at [845, 128] on h2 "934+" at bounding box center [738, 147] width 299 height 38
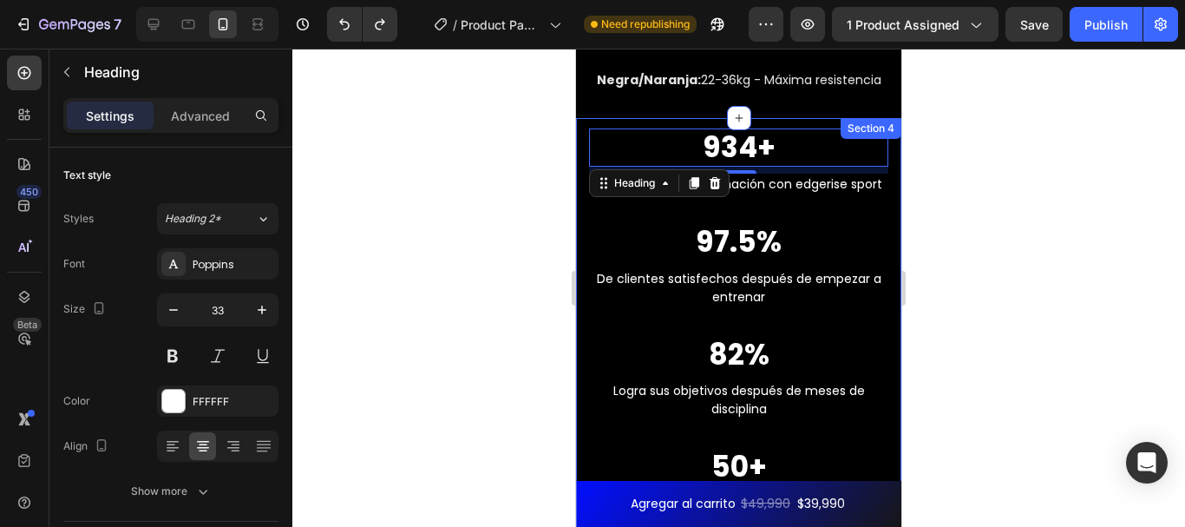
click at [581, 135] on div "934+ Heading 8 Cuerpos en transformación con edgerise sport Text block 97.5% He…" at bounding box center [738, 340] width 325 height 445
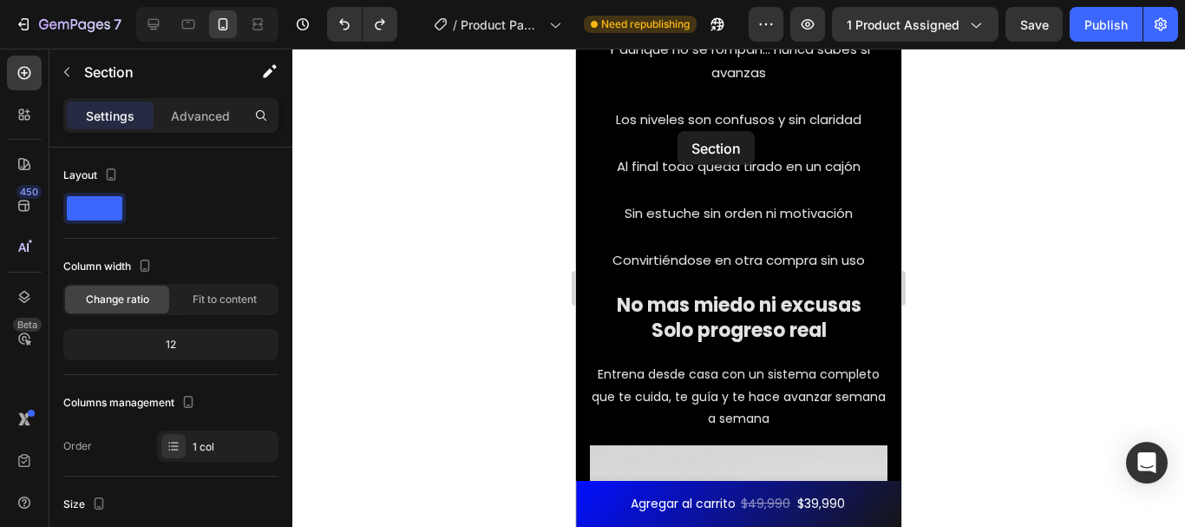
scroll to position [2117, 0]
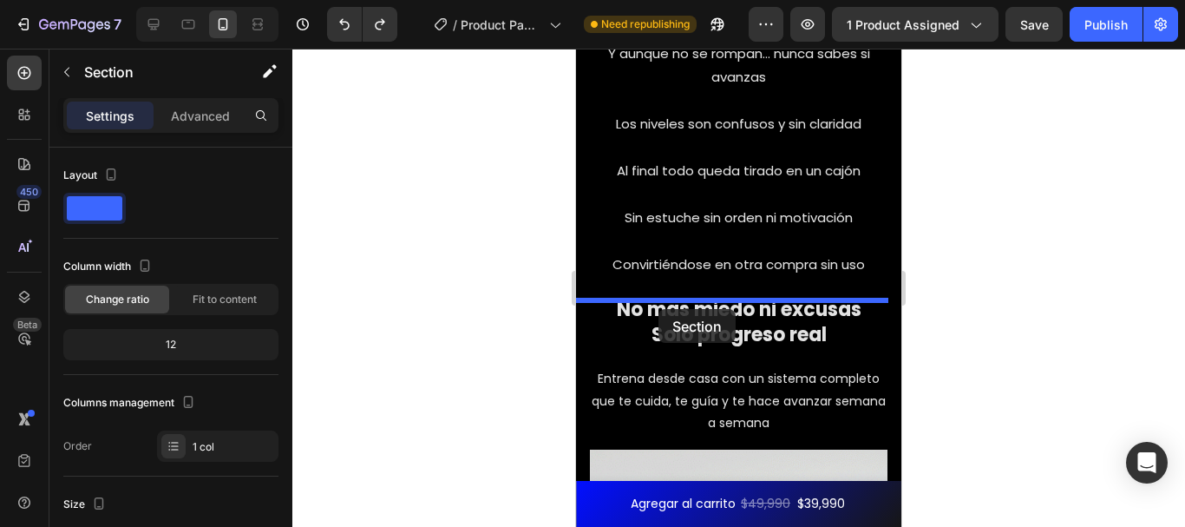
drag, startPoint x: 581, startPoint y: 135, endPoint x: 658, endPoint y: 309, distance: 189.9
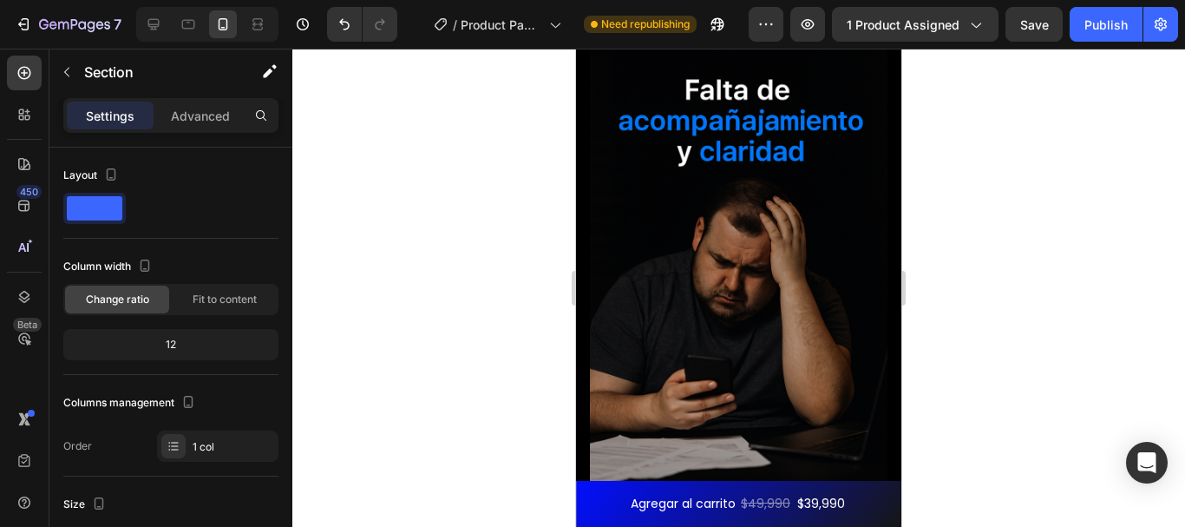
scroll to position [2580, 0]
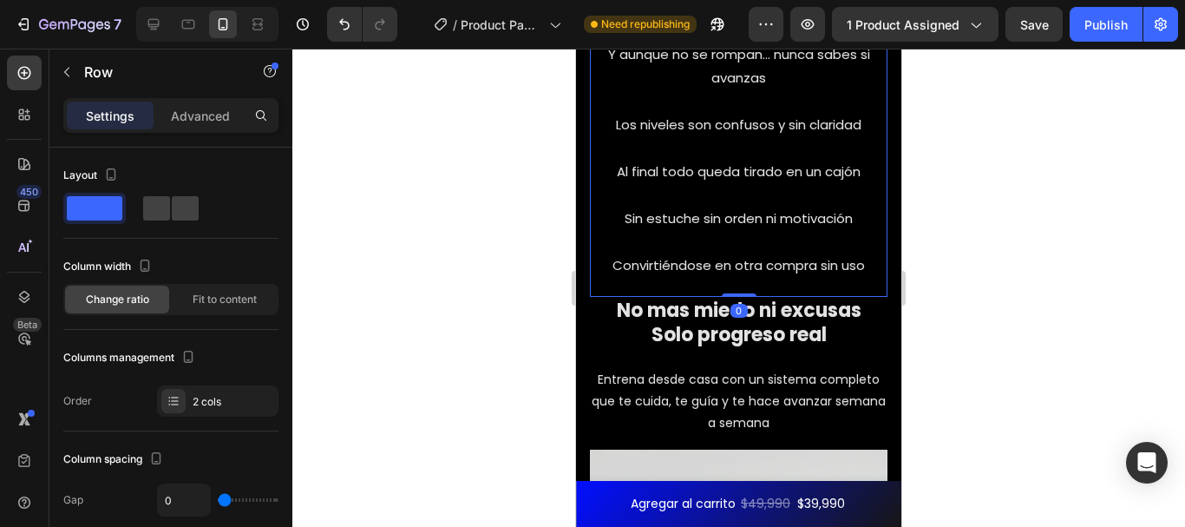
click at [806, 235] on div "Y aunque no se rompan… nunca sabes si avanzas Los niveles son confusos y sin cl…" at bounding box center [739, 169] width 298 height 256
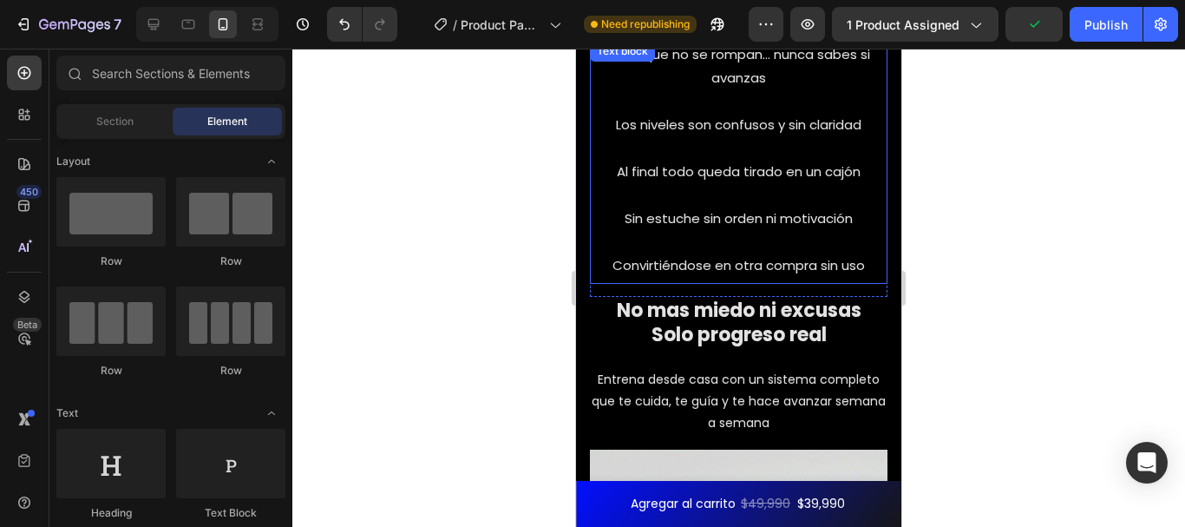
click at [783, 253] on p "Convirtiéndose en otra compra sin uso" at bounding box center [739, 264] width 270 height 23
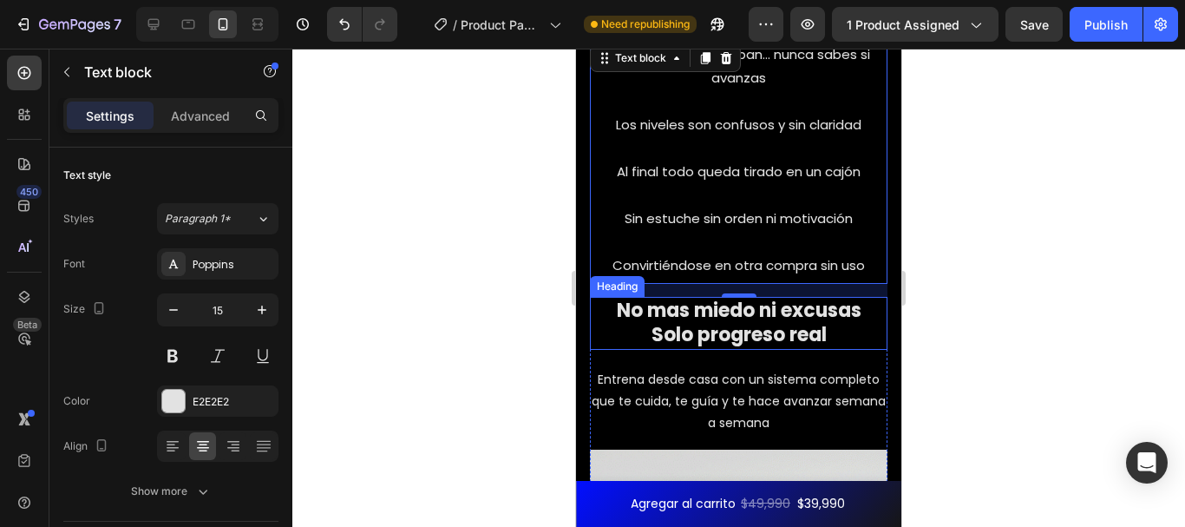
click at [824, 297] on h2 "No mas miedo ni excusas Solo progreso real" at bounding box center [739, 323] width 298 height 53
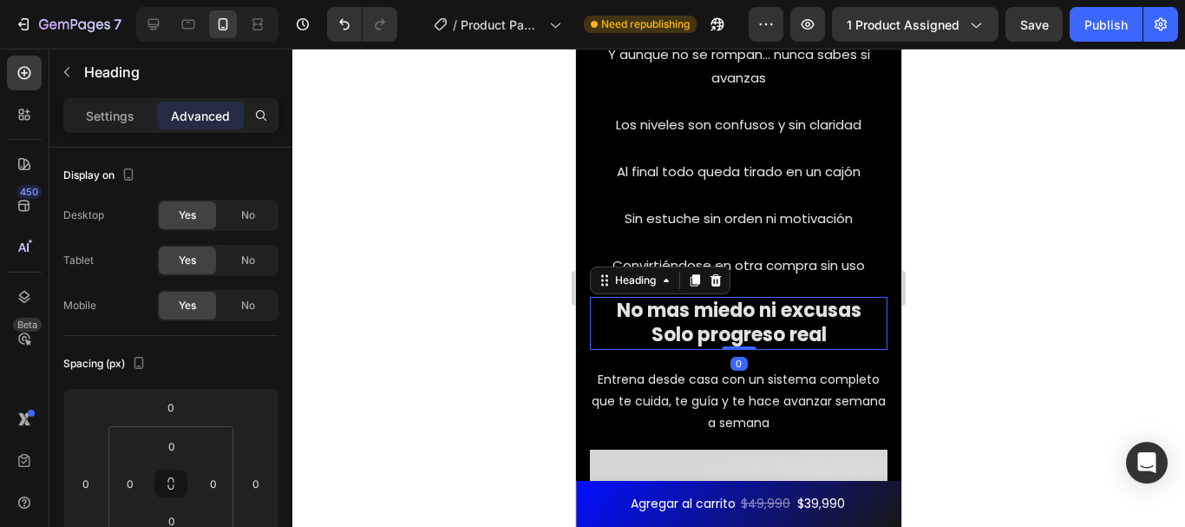
click at [838, 236] on div "Y aunque no se rompan… nunca sabes si avanzas Los niveles son confusos y sin cl…" at bounding box center [739, 169] width 298 height 256
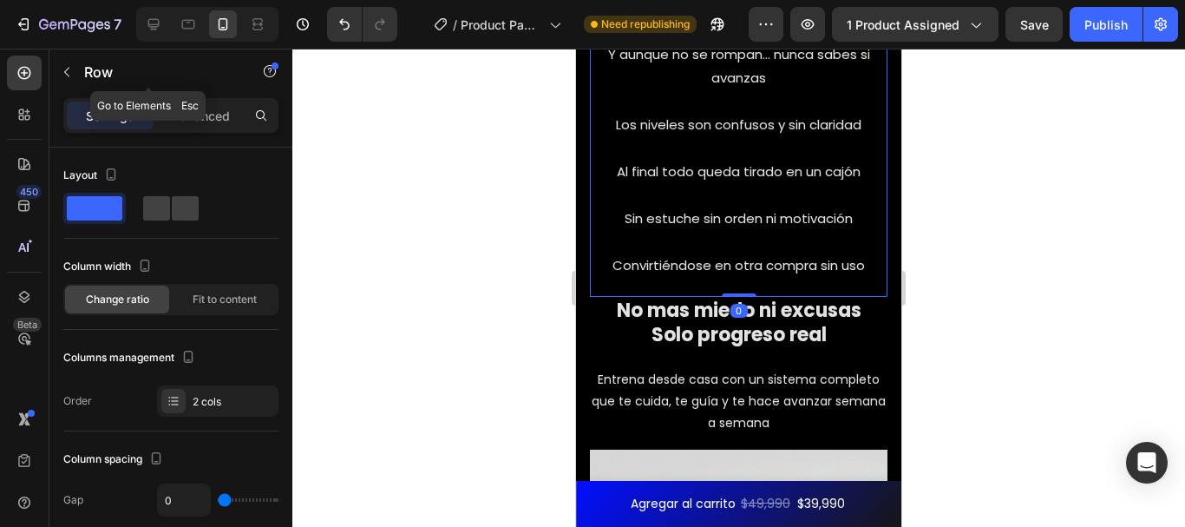
click at [62, 69] on icon "button" at bounding box center [67, 72] width 14 height 14
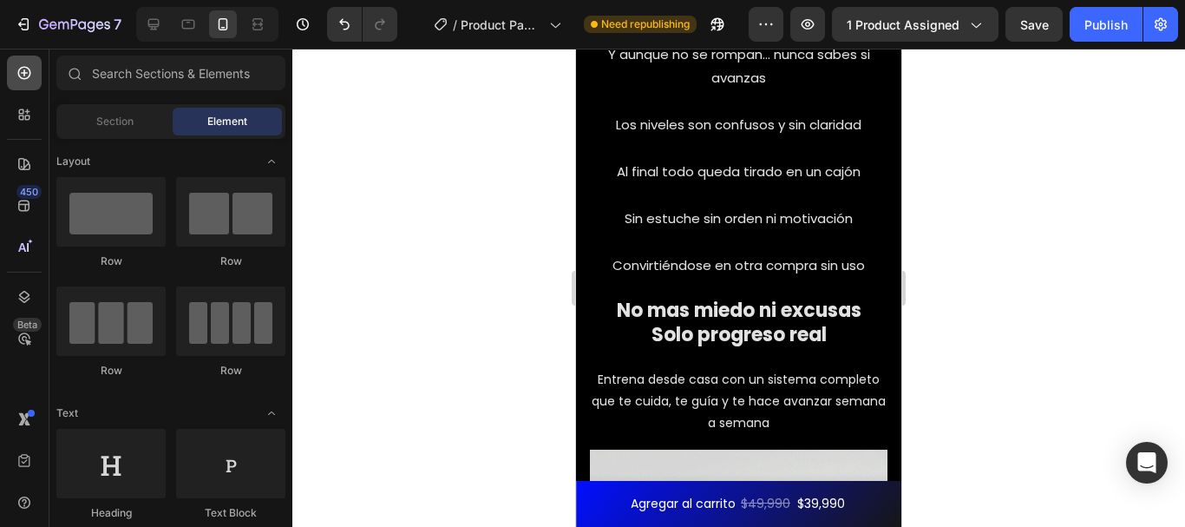
click at [37, 72] on div at bounding box center [24, 73] width 35 height 35
click at [126, 130] on div "Section" at bounding box center [114, 122] width 109 height 28
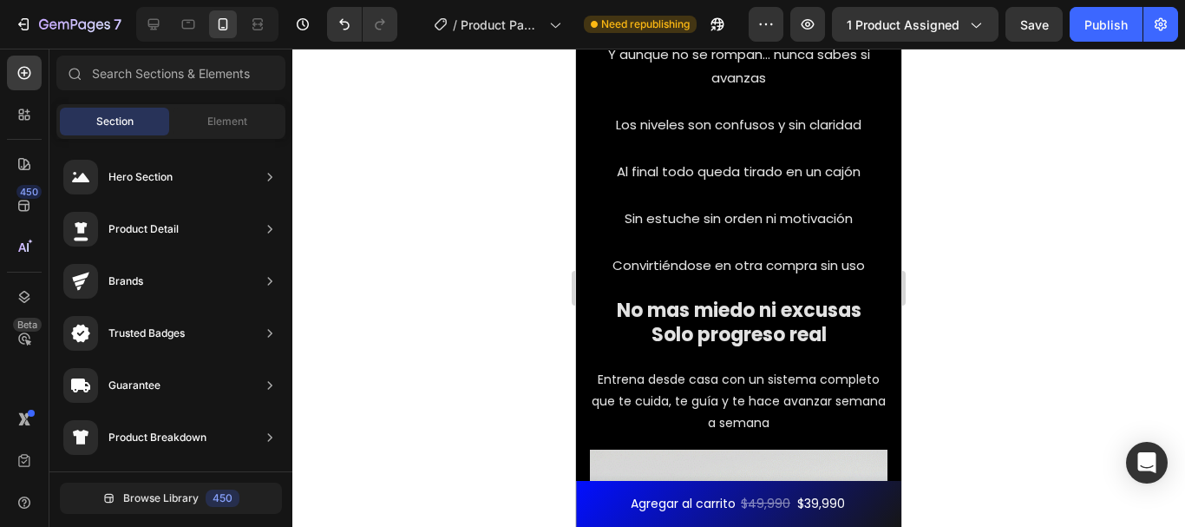
click at [514, 189] on div at bounding box center [738, 288] width 893 height 478
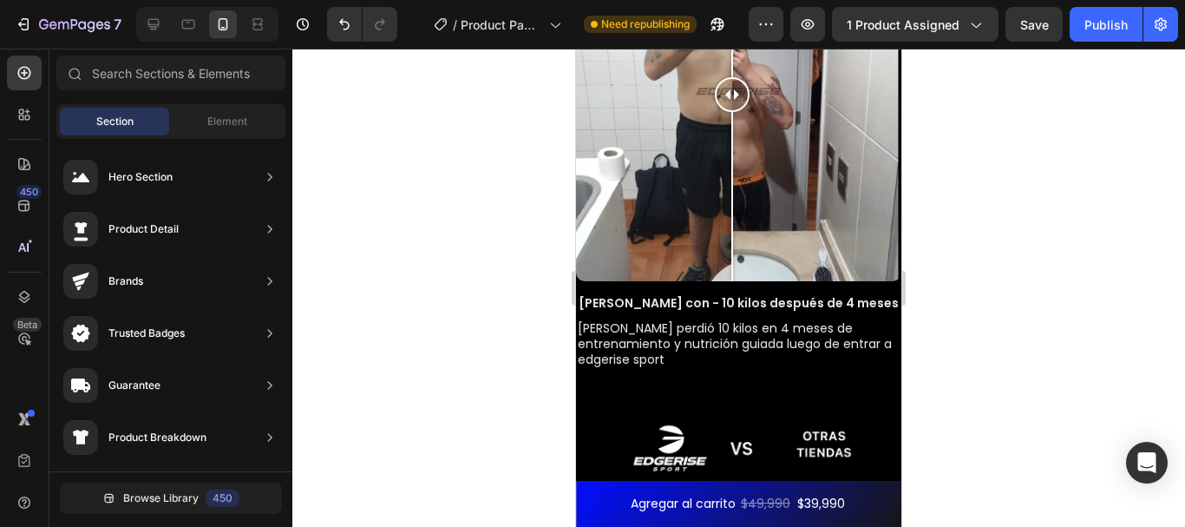
scroll to position [6541, 0]
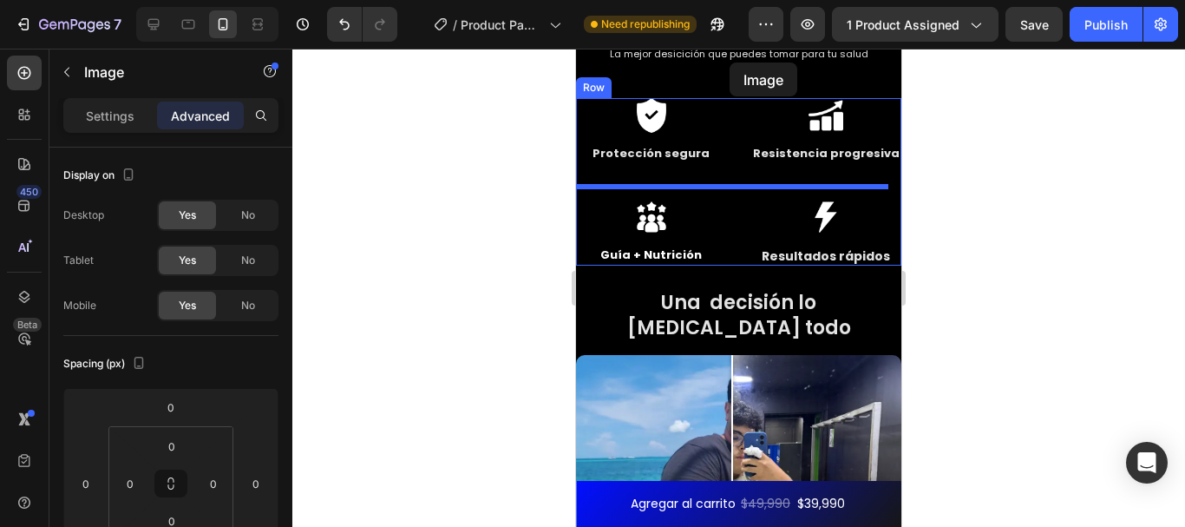
scroll to position [4510, 0]
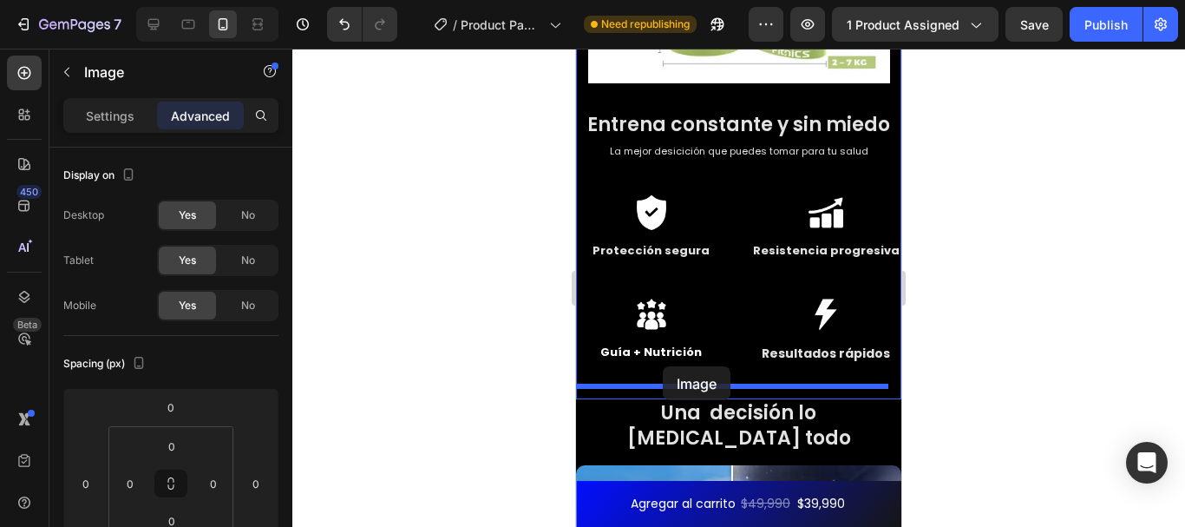
drag, startPoint x: 793, startPoint y: 371, endPoint x: 661, endPoint y: 365, distance: 132.0
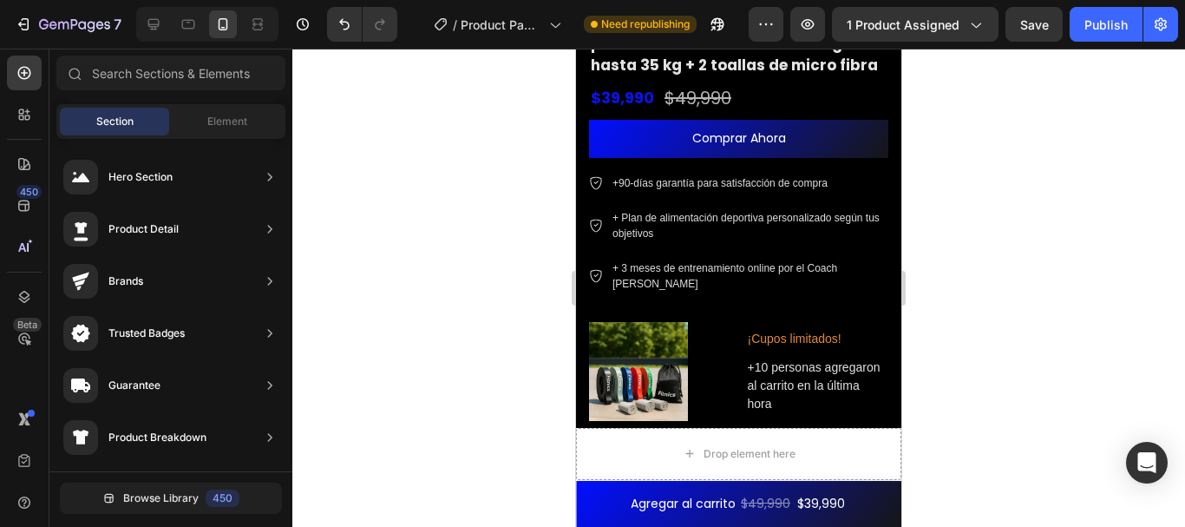
scroll to position [8463, 0]
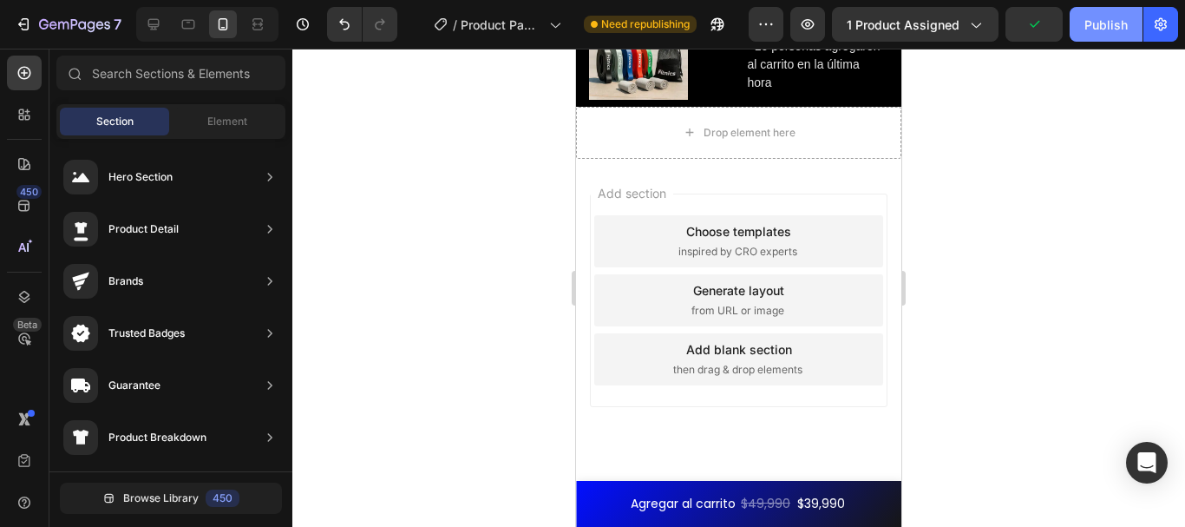
click at [1091, 36] on button "Publish" at bounding box center [1106, 24] width 73 height 35
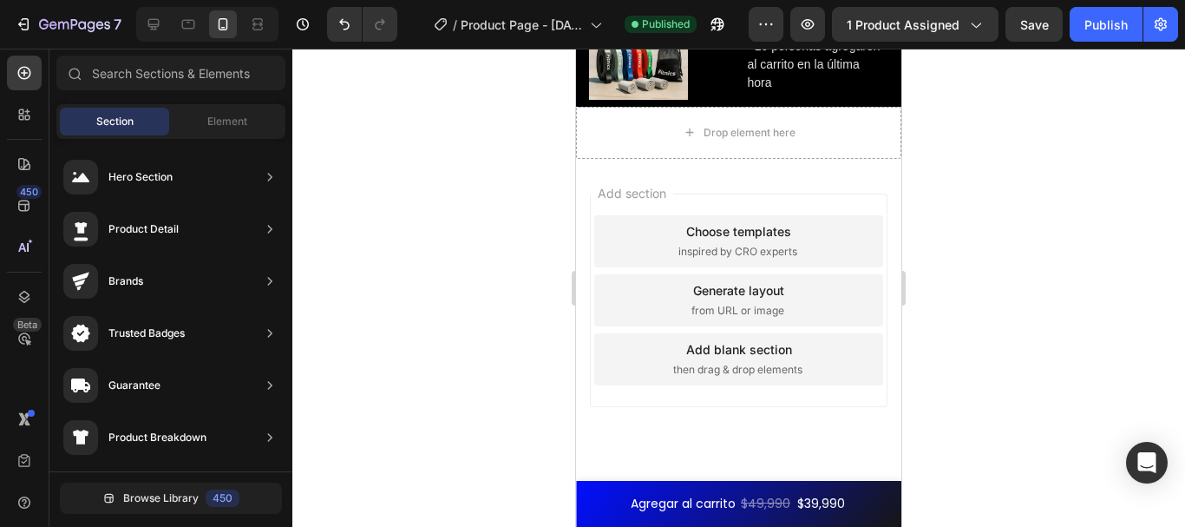
drag, startPoint x: 1184, startPoint y: 310, endPoint x: 1184, endPoint y: 183, distance: 126.6
click at [1184, 183] on div at bounding box center [738, 288] width 893 height 478
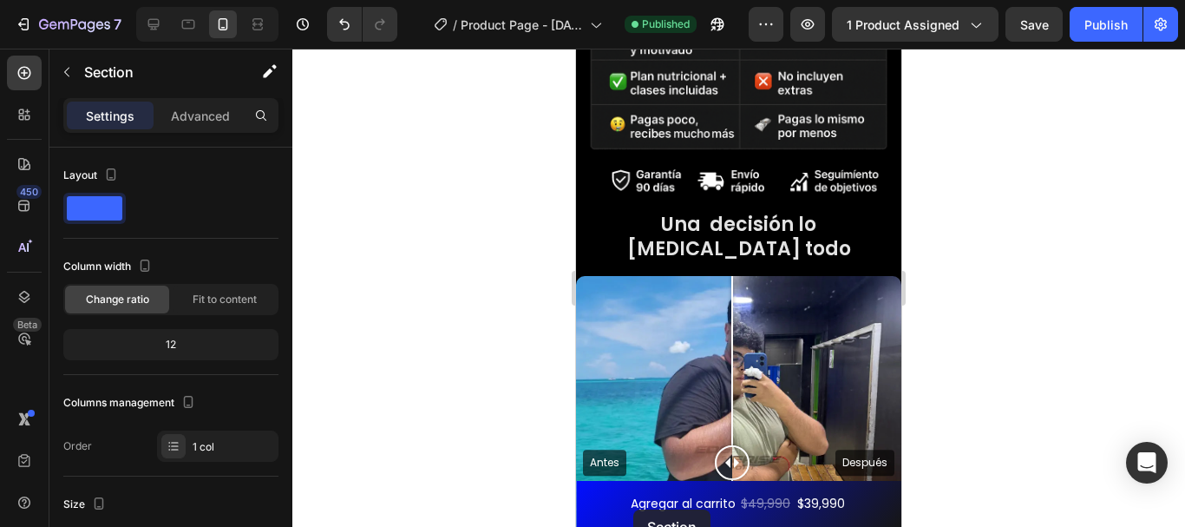
scroll to position [5257, 0]
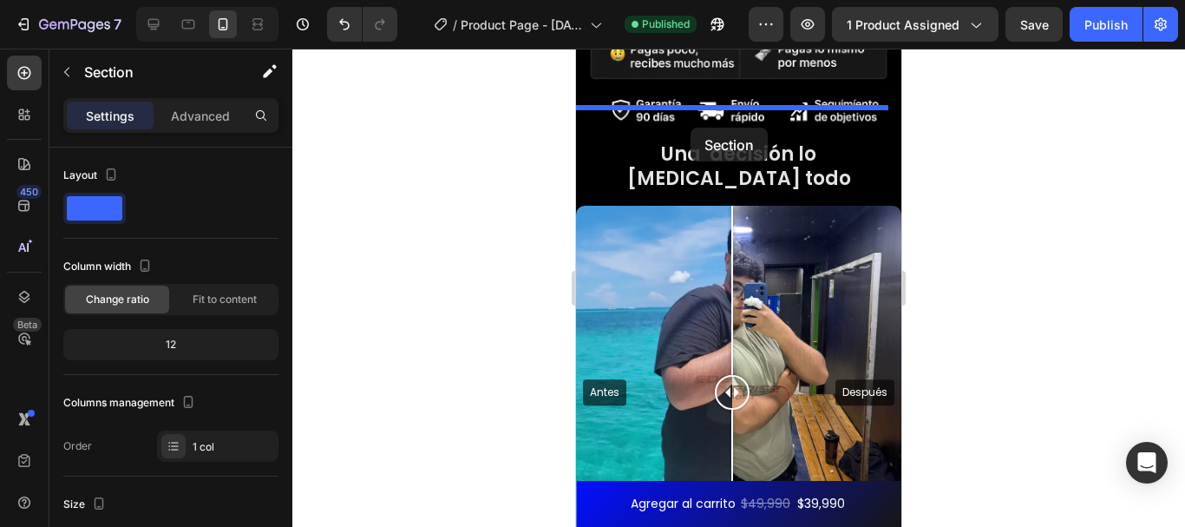
drag, startPoint x: 582, startPoint y: 110, endPoint x: 690, endPoint y: 128, distance: 109.8
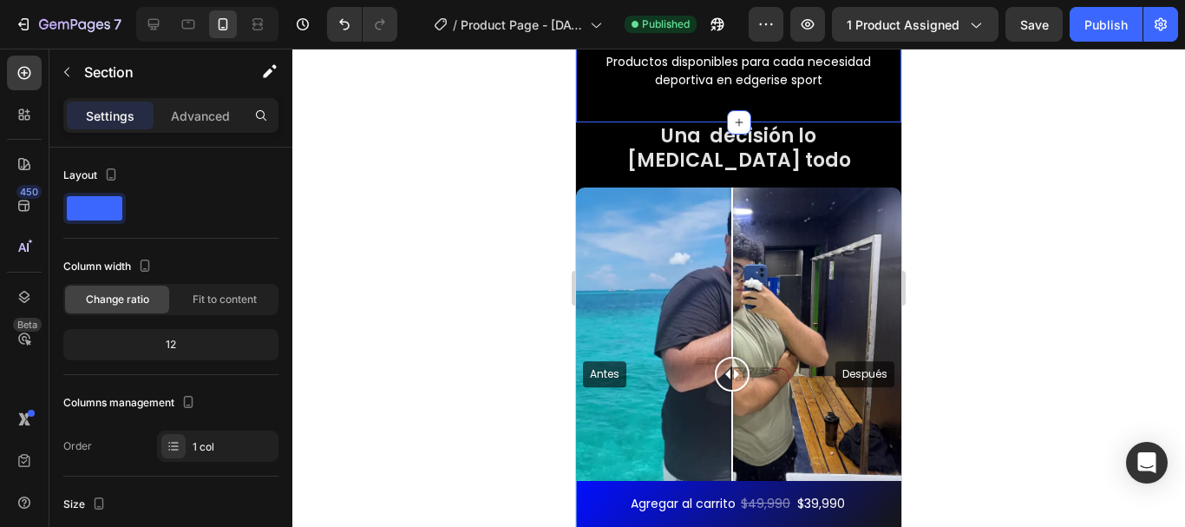
scroll to position [4794, 0]
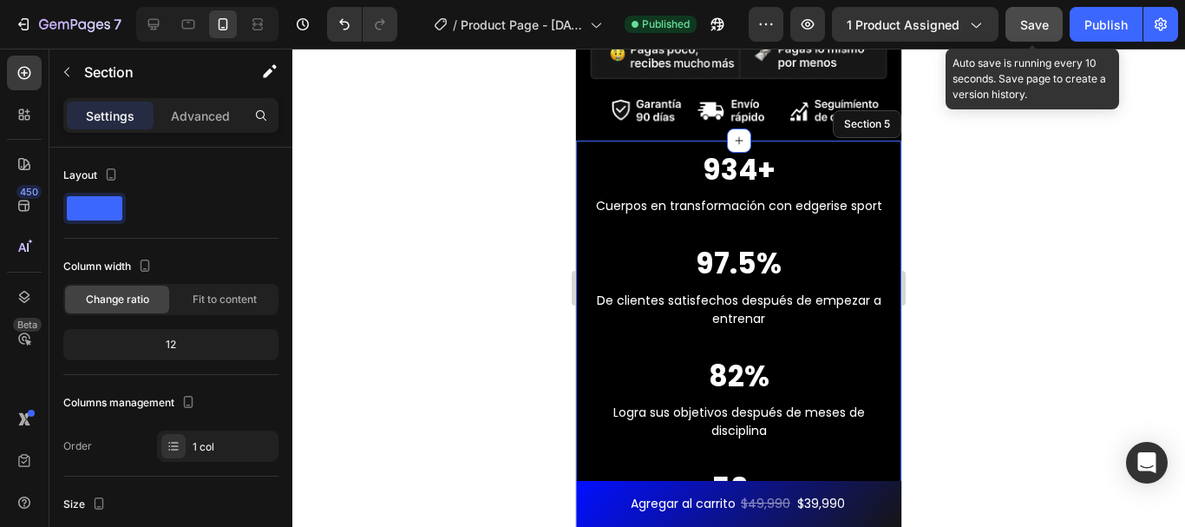
click at [1041, 20] on span "Save" at bounding box center [1034, 24] width 29 height 15
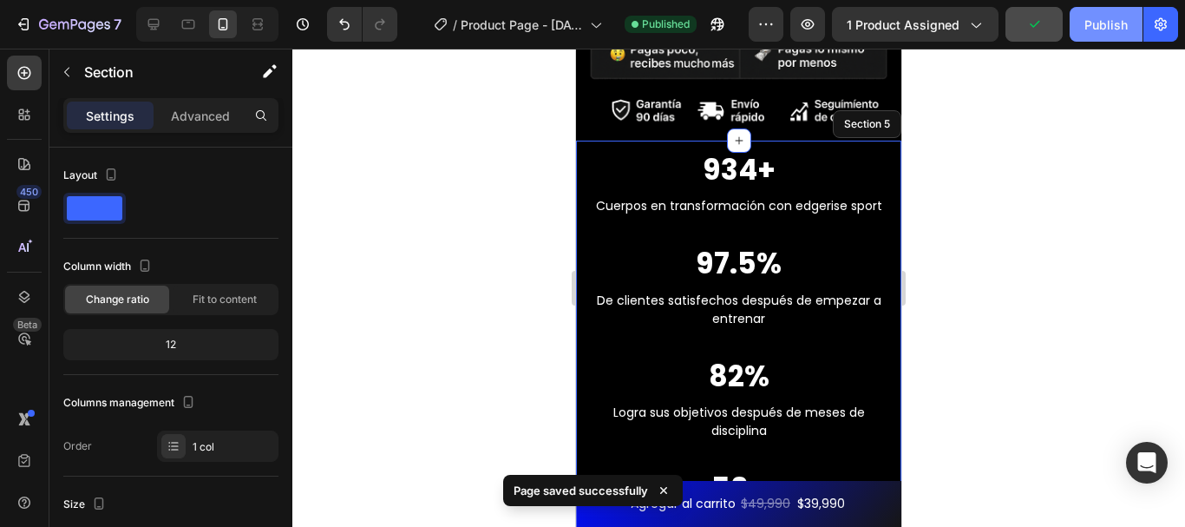
click at [1090, 21] on div "Publish" at bounding box center [1105, 25] width 43 height 18
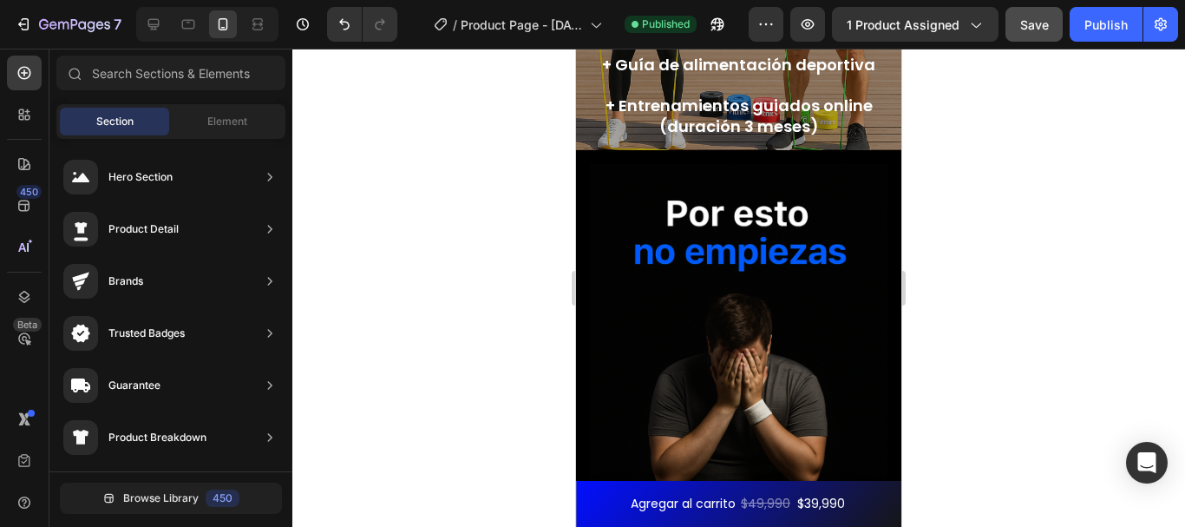
scroll to position [32, 0]
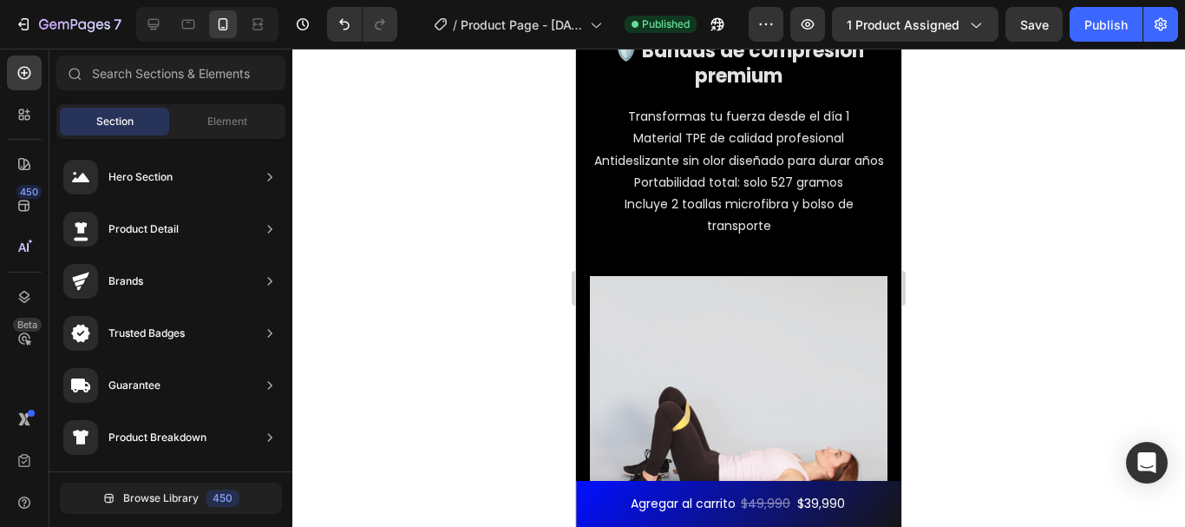
scroll to position [1979, 0]
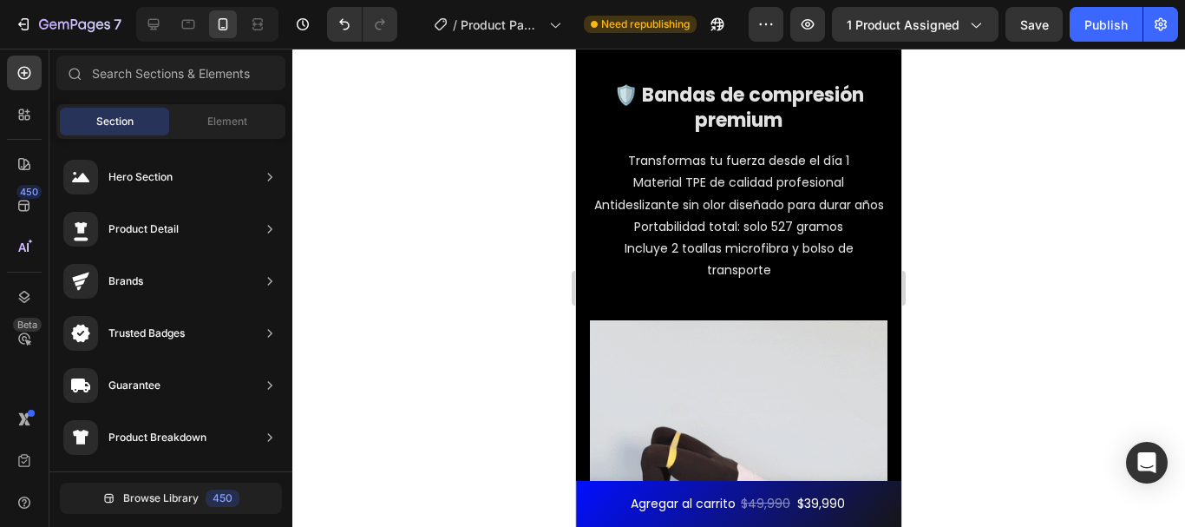
scroll to position [1841, 0]
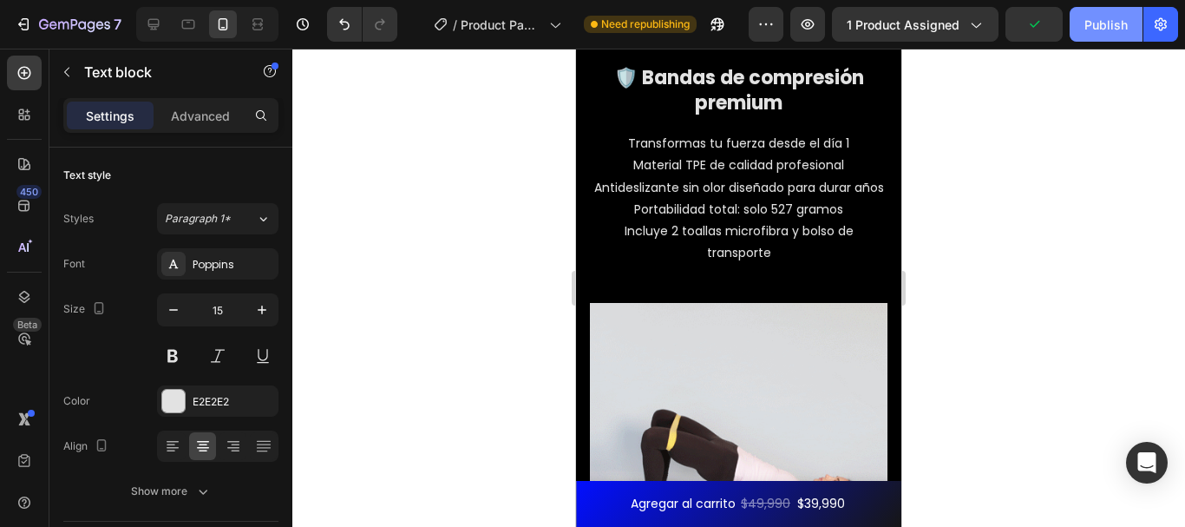
click at [1086, 31] on div "Publish" at bounding box center [1105, 25] width 43 height 18
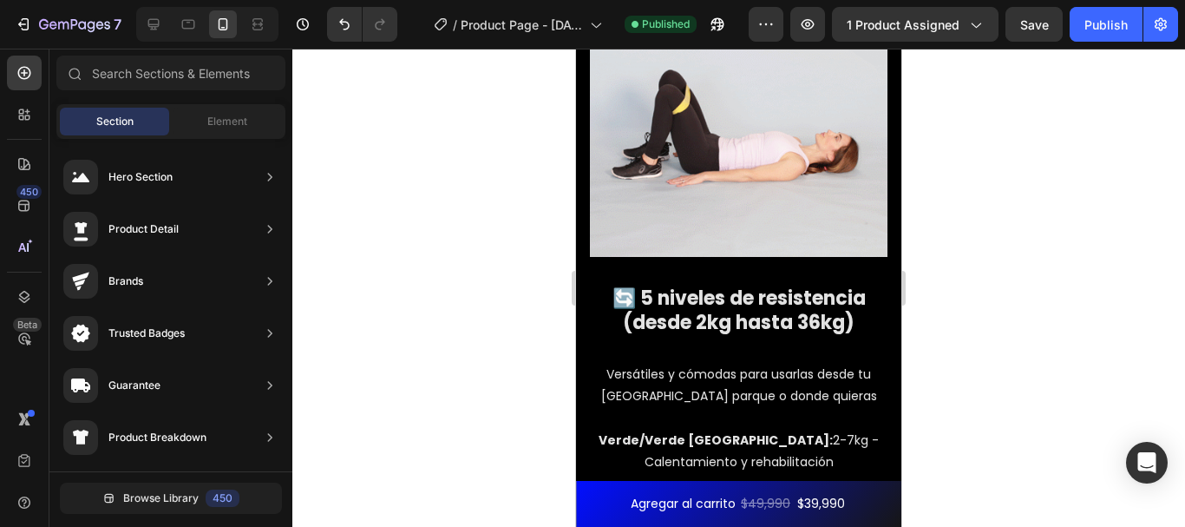
scroll to position [2202, 0]
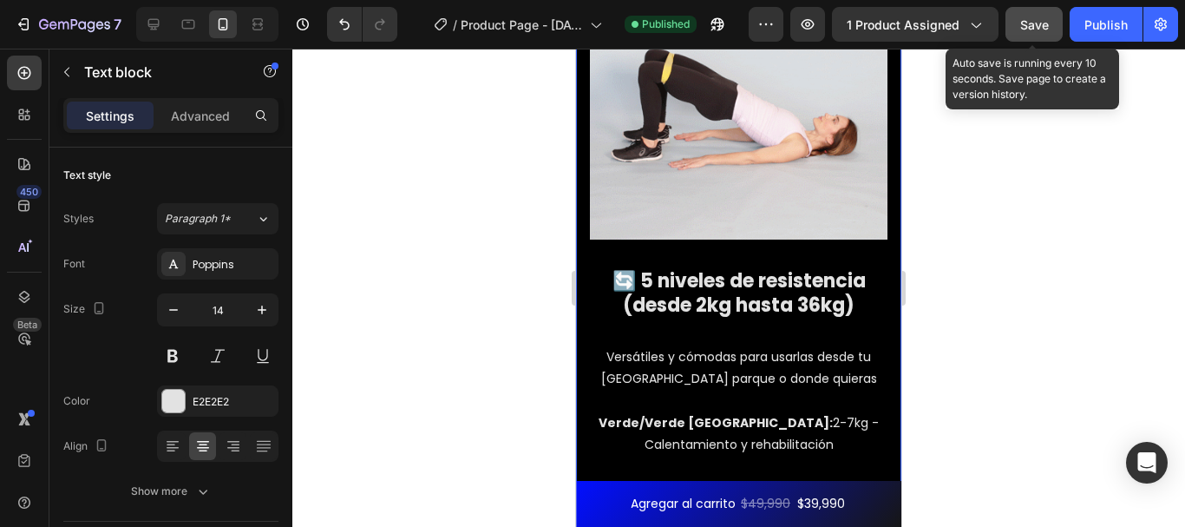
click at [1050, 33] on button "Save" at bounding box center [1033, 24] width 57 height 35
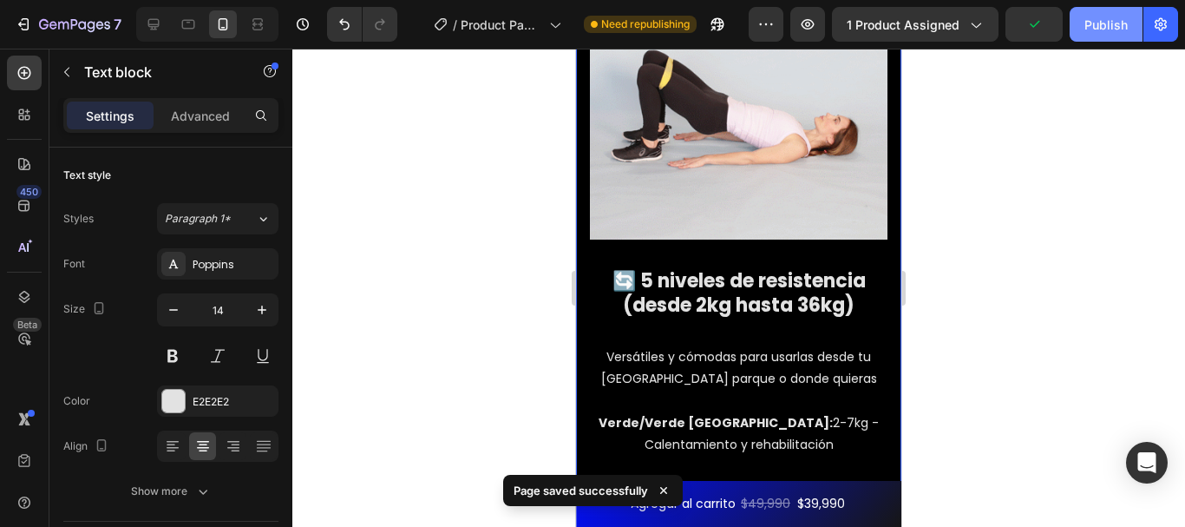
click at [1084, 35] on button "Publish" at bounding box center [1106, 24] width 73 height 35
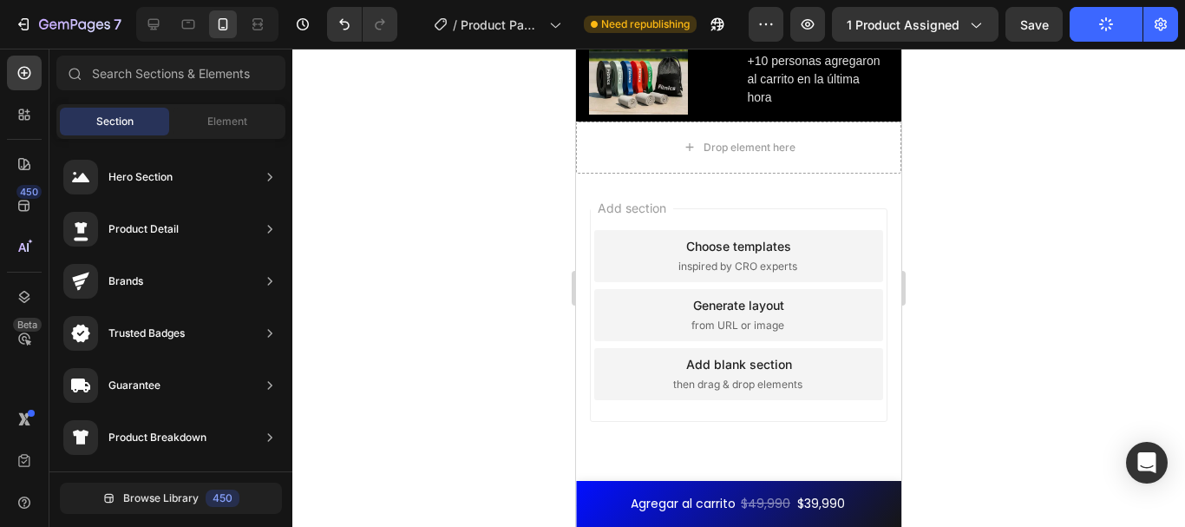
scroll to position [8369, 0]
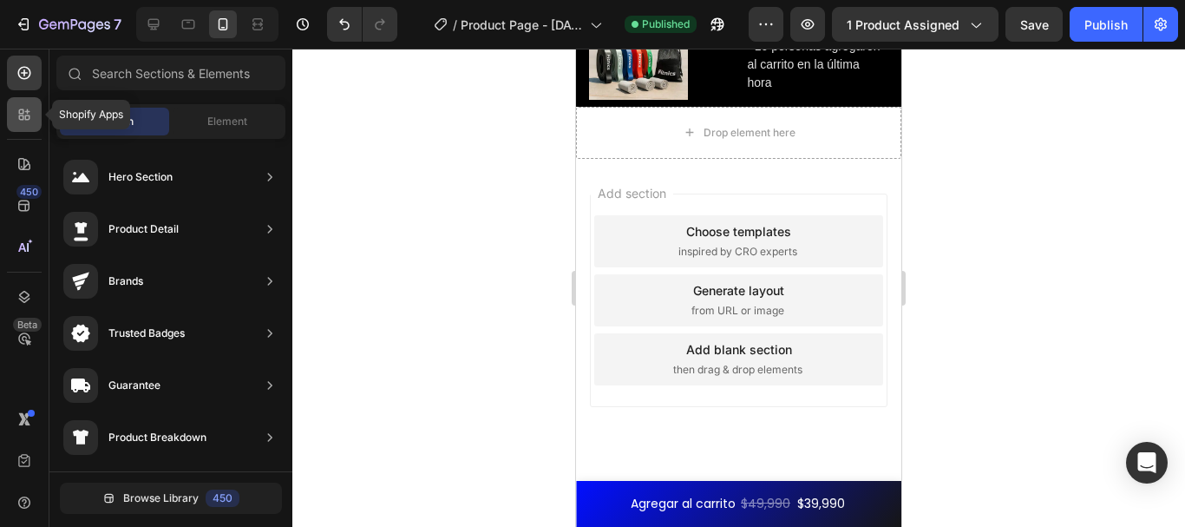
click at [28, 120] on icon at bounding box center [27, 117] width 5 height 5
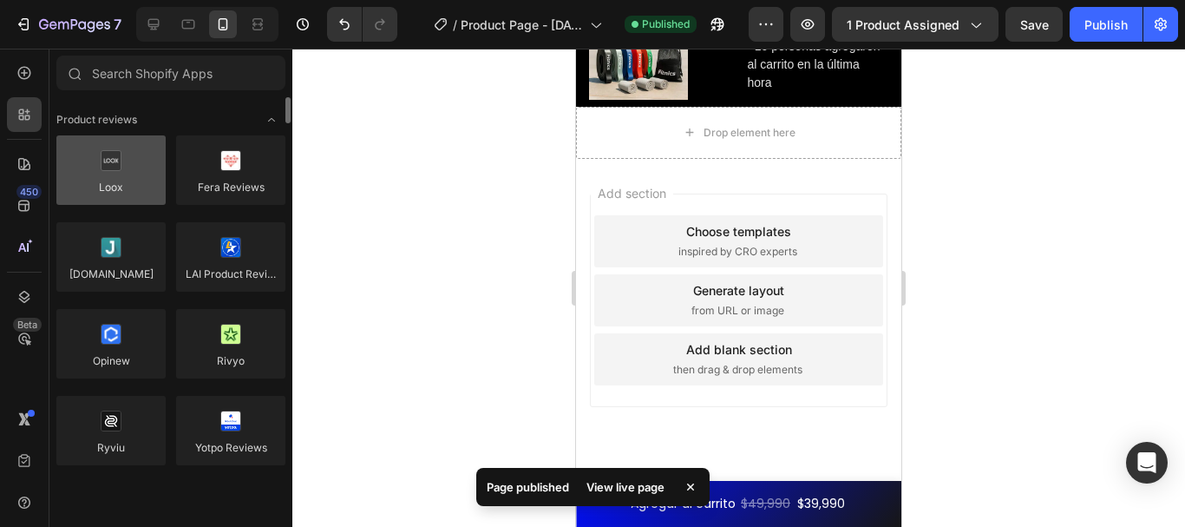
click at [100, 155] on div at bounding box center [110, 169] width 109 height 69
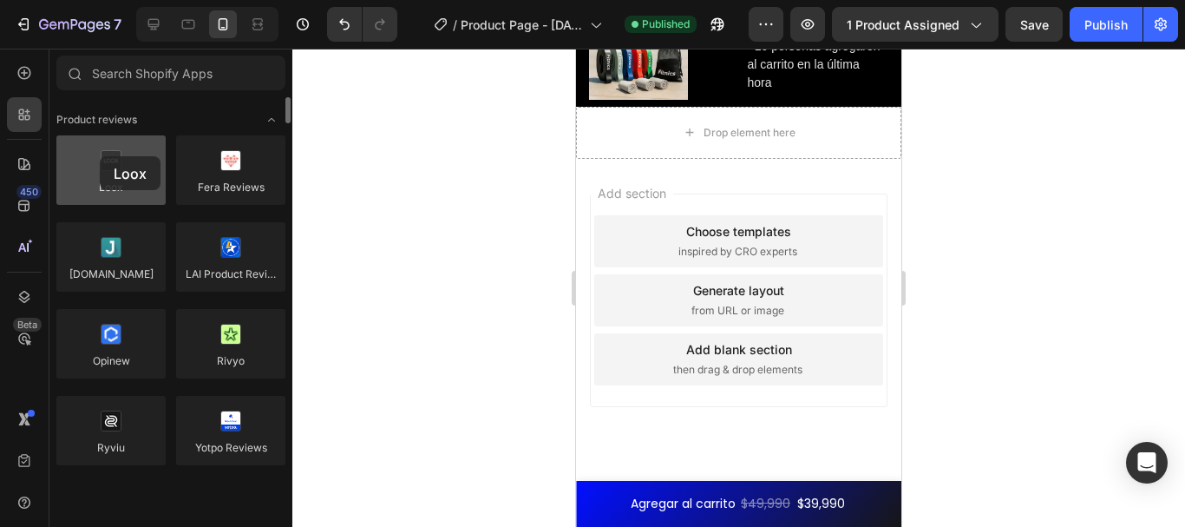
click at [100, 156] on div at bounding box center [110, 169] width 109 height 69
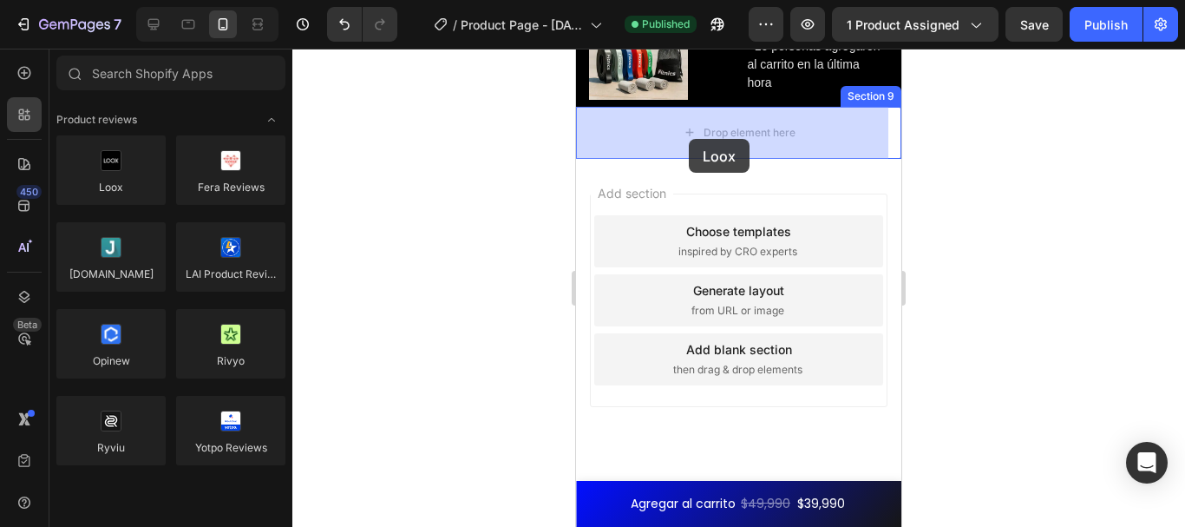
drag, startPoint x: 677, startPoint y: 205, endPoint x: 689, endPoint y: 139, distance: 67.0
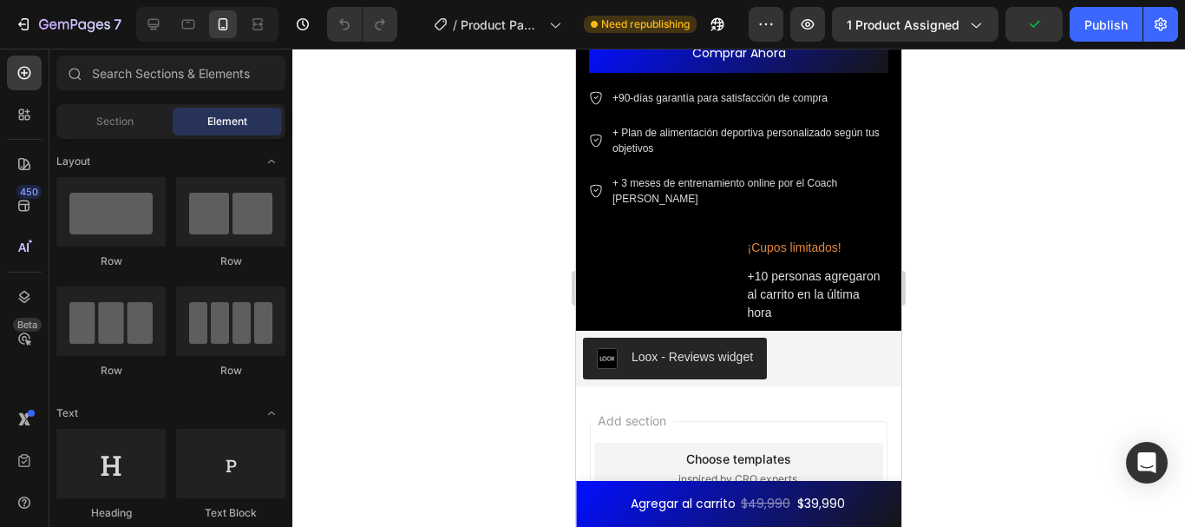
scroll to position [6227, 0]
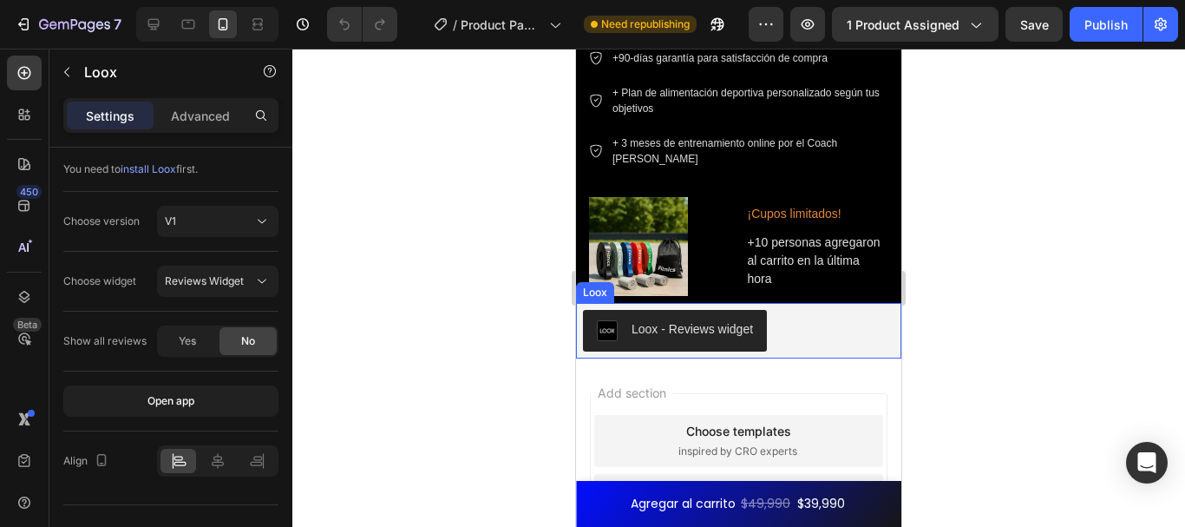
click at [667, 325] on div "Loox - Reviews widget" at bounding box center [692, 329] width 121 height 18
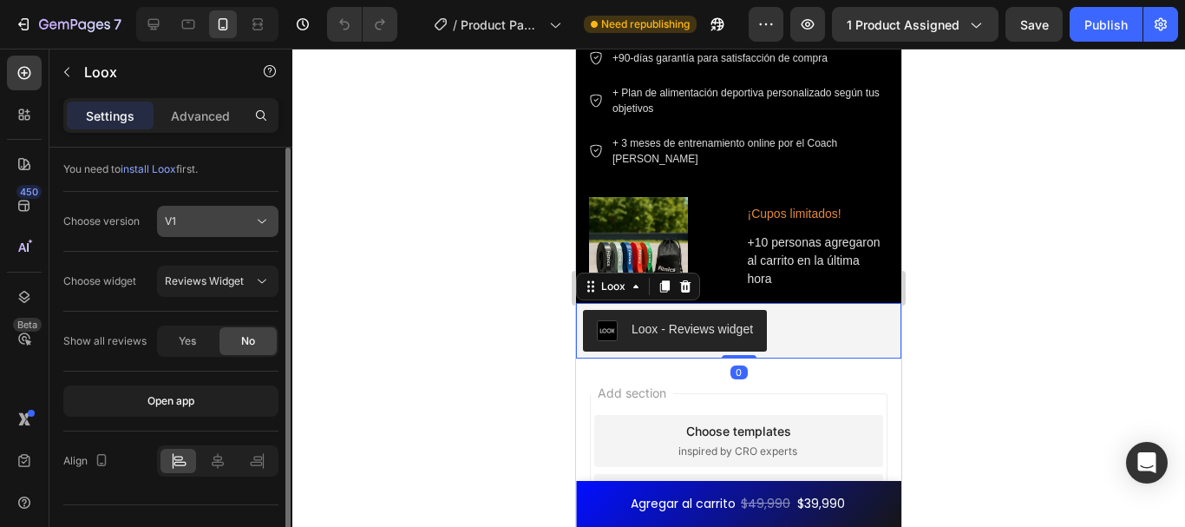
click at [169, 226] on span "V1" at bounding box center [170, 220] width 11 height 13
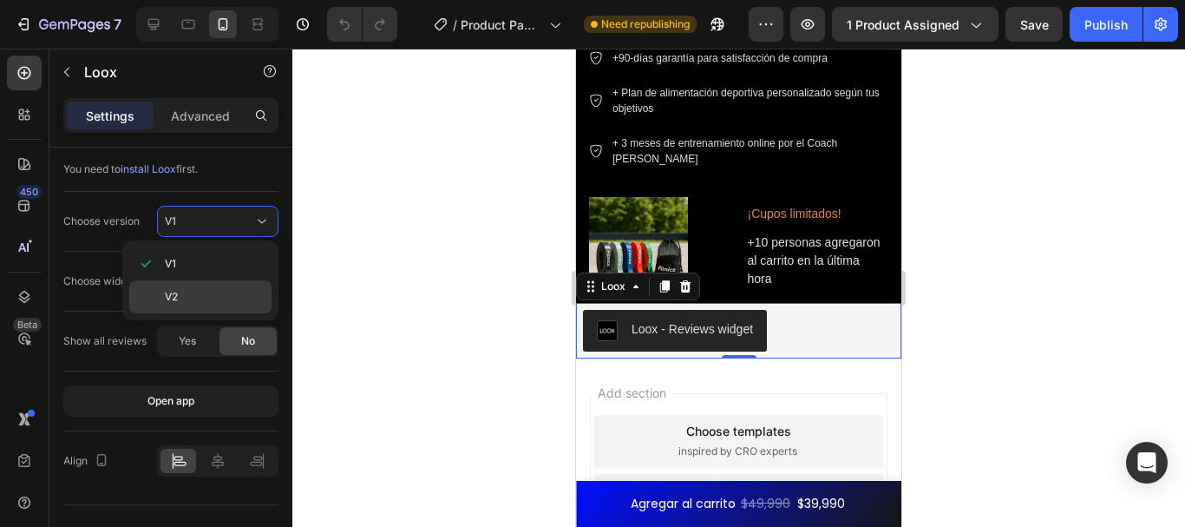
click at [193, 296] on p "V2" at bounding box center [214, 297] width 99 height 16
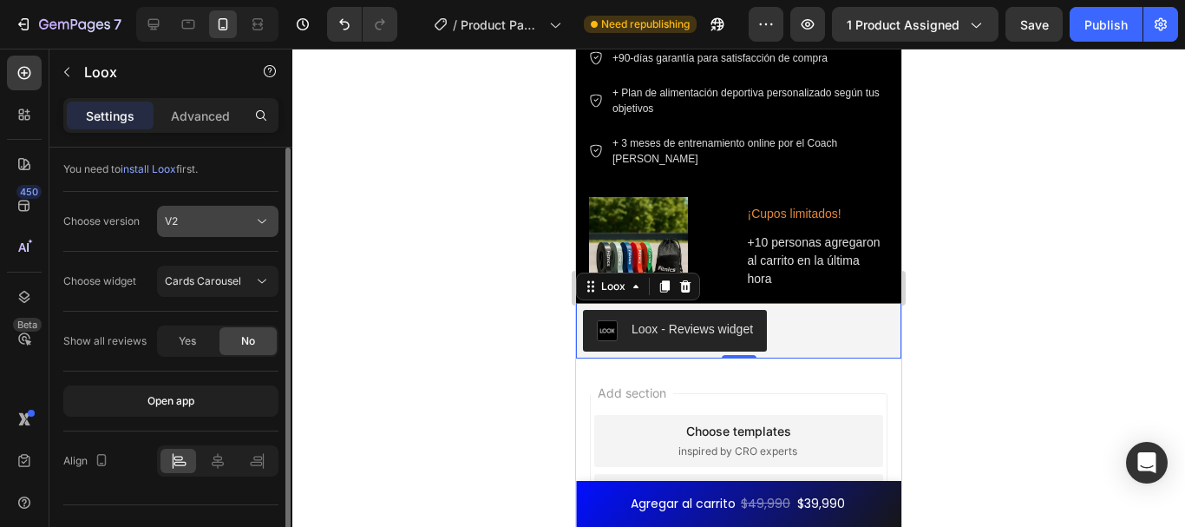
click at [255, 219] on icon at bounding box center [261, 221] width 17 height 17
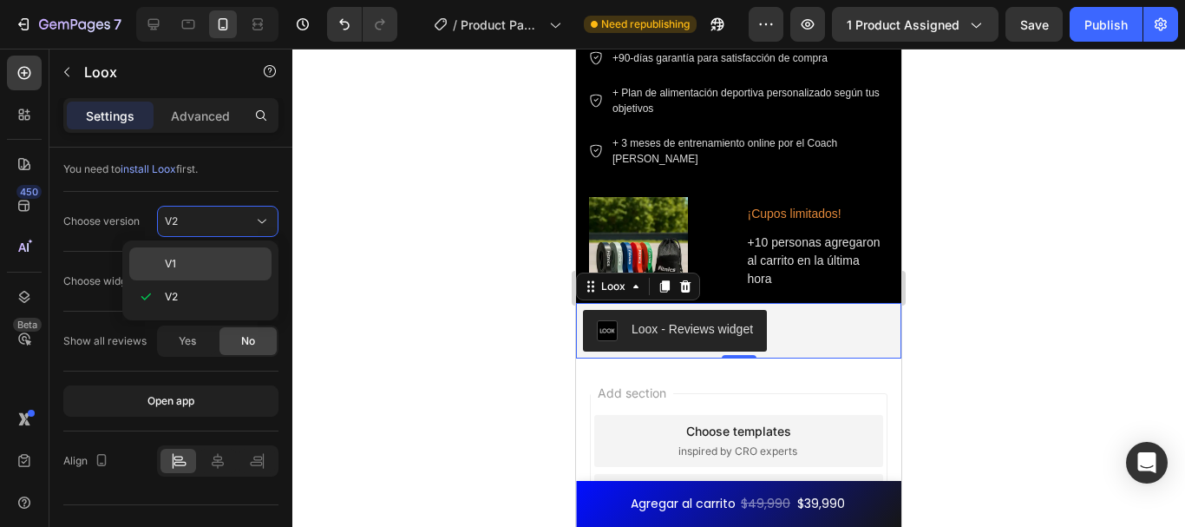
click at [264, 263] on div "V1" at bounding box center [200, 263] width 142 height 33
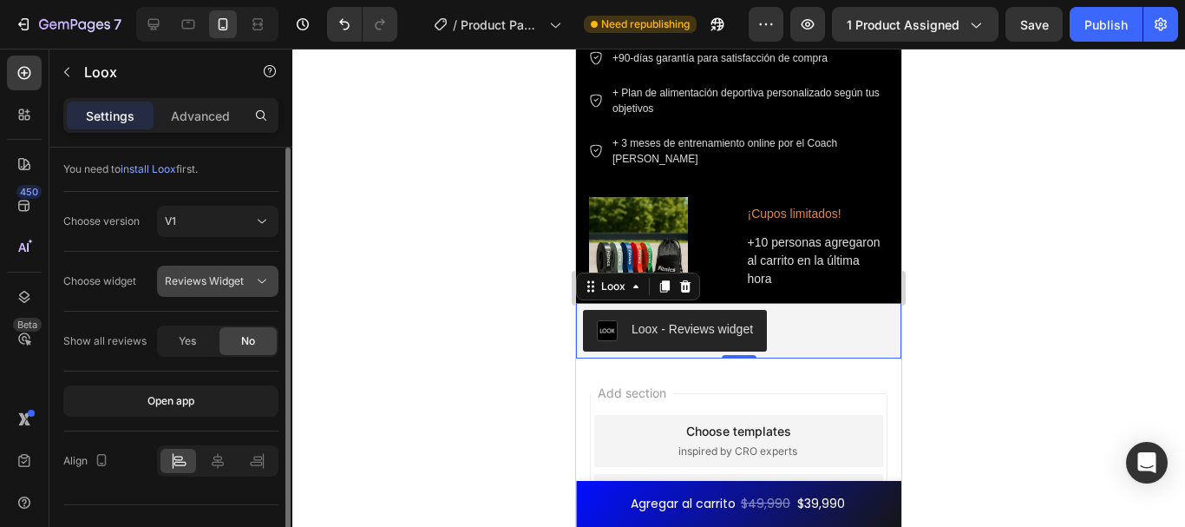
click at [230, 279] on span "Reviews Widget" at bounding box center [204, 280] width 79 height 13
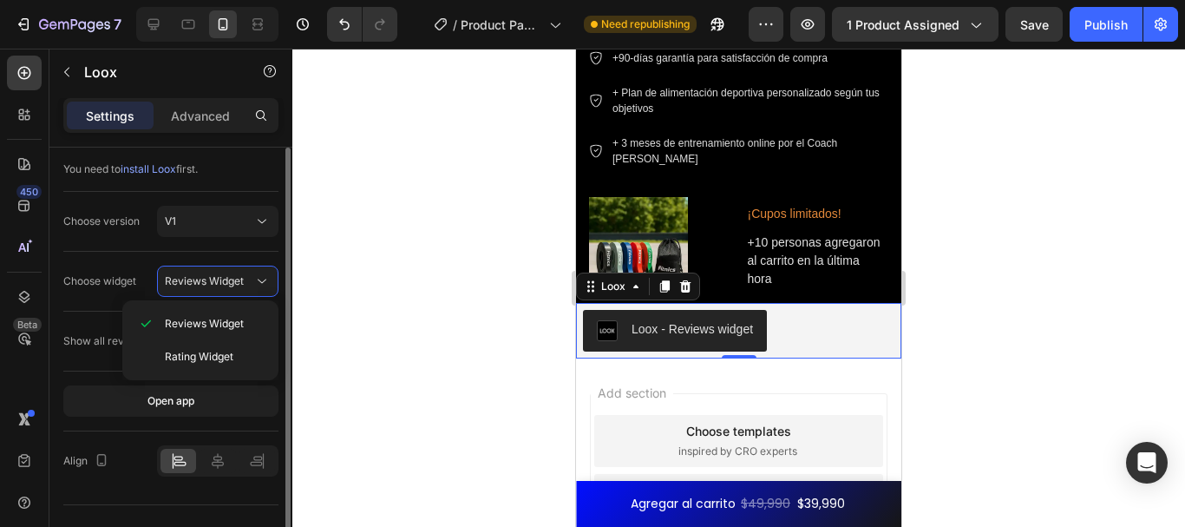
click at [228, 173] on div "You need to install Loox first." at bounding box center [170, 169] width 215 height 16
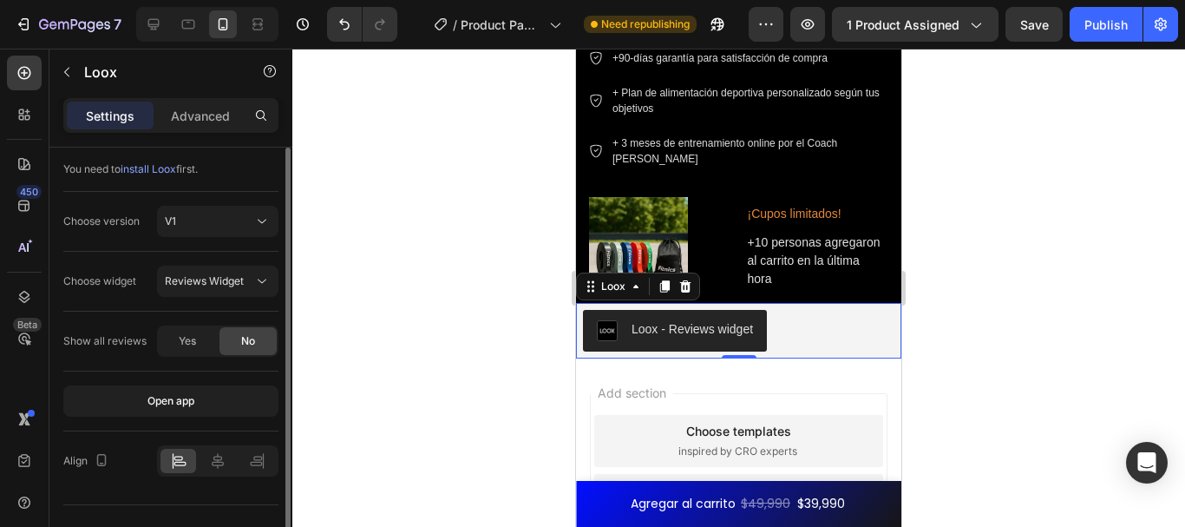
click at [162, 173] on span "install Loox" at bounding box center [149, 168] width 56 height 13
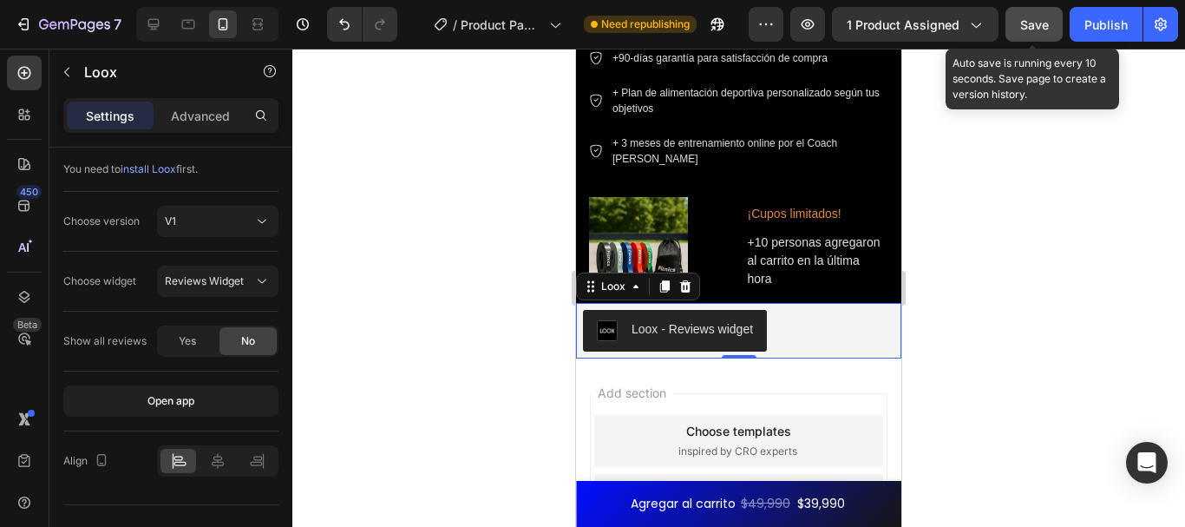
click at [1041, 12] on button "Save" at bounding box center [1033, 24] width 57 height 35
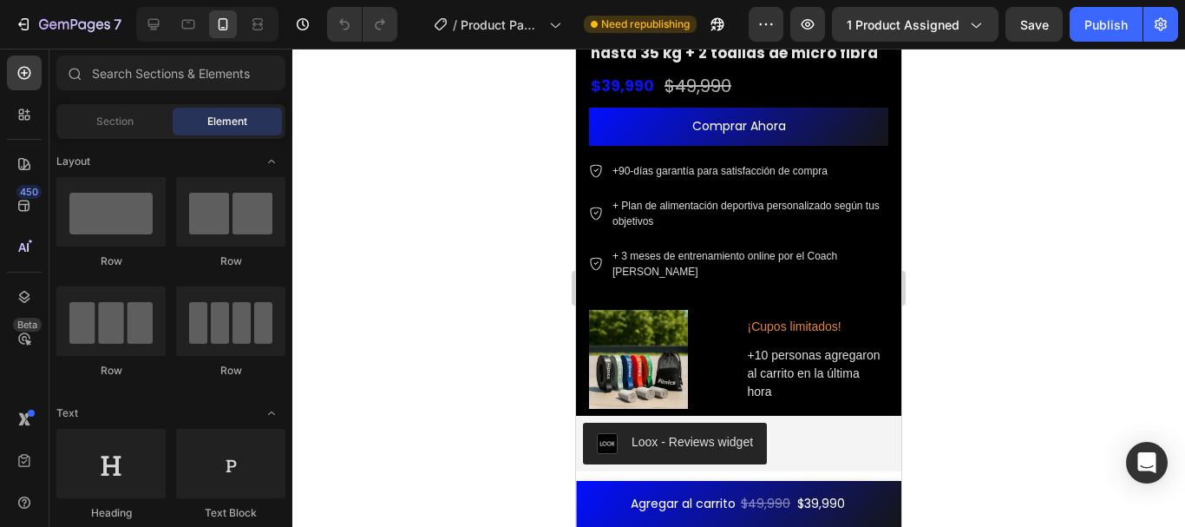
scroll to position [6181, 0]
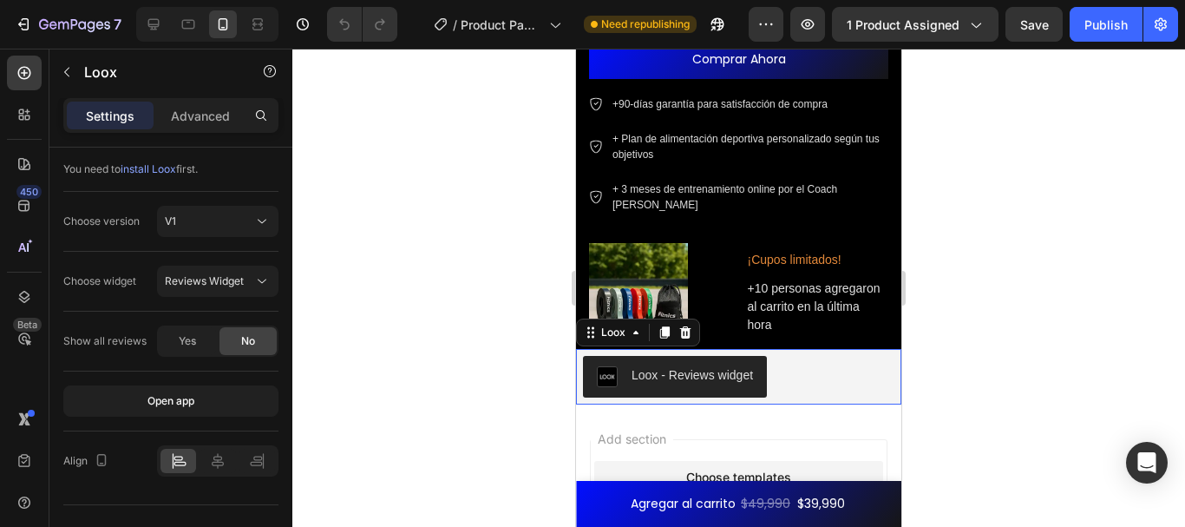
click at [675, 366] on div "Loox - Reviews widget" at bounding box center [692, 375] width 121 height 18
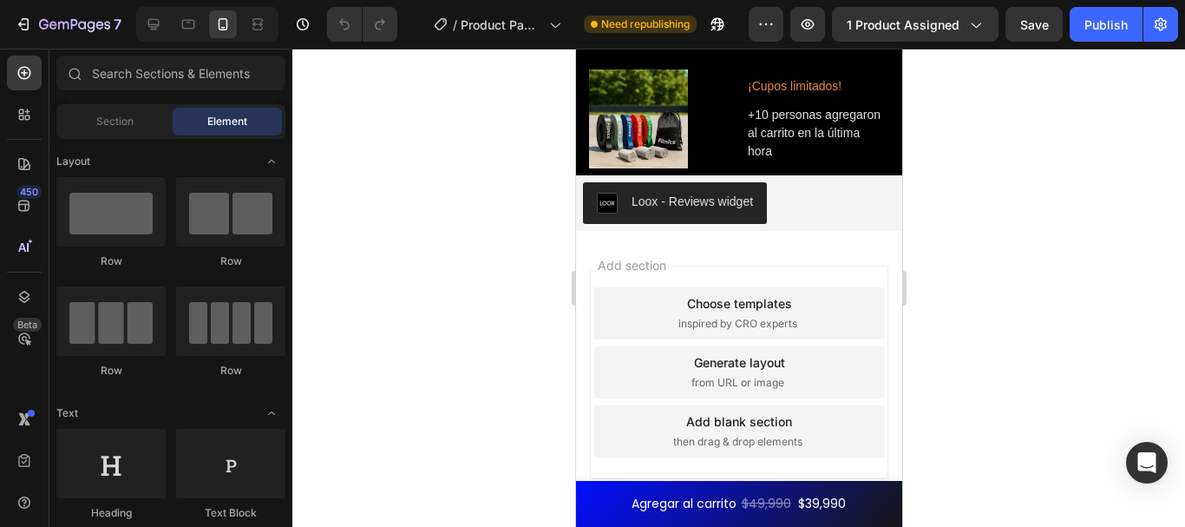
scroll to position [6396, 0]
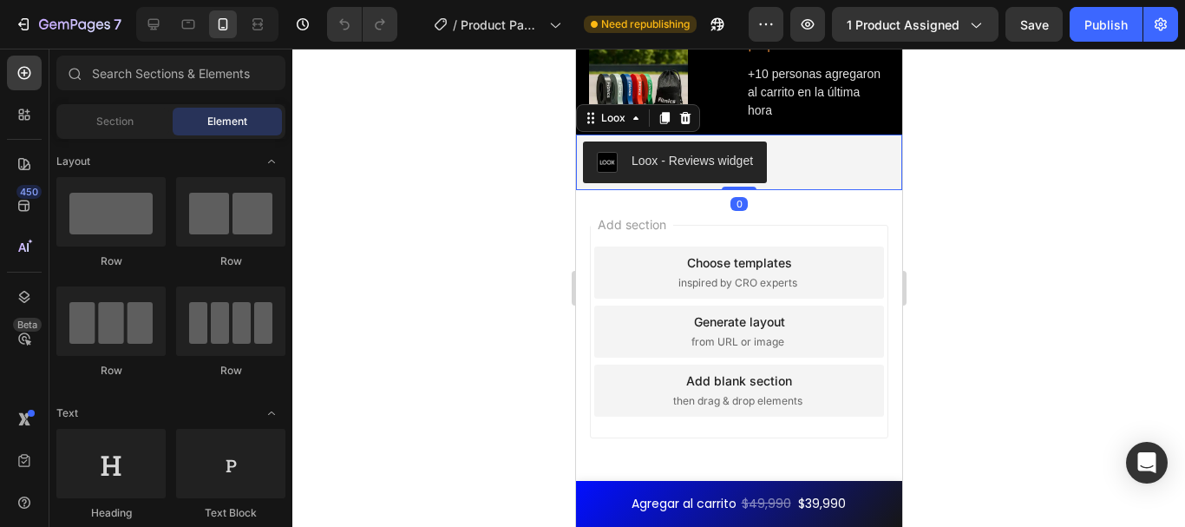
click at [646, 176] on button "Loox - Reviews widget" at bounding box center [674, 162] width 184 height 42
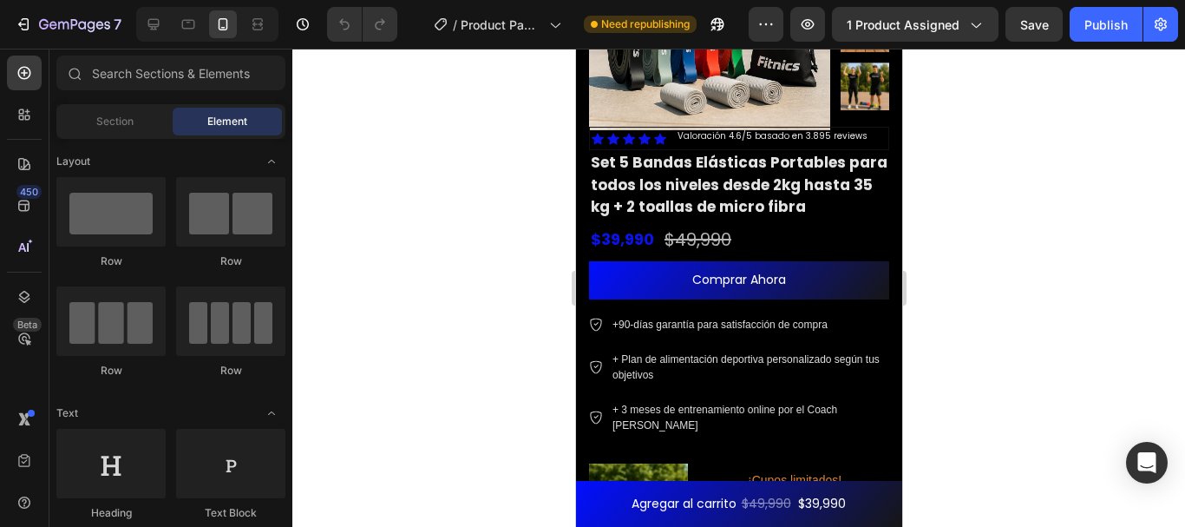
scroll to position [5988, 0]
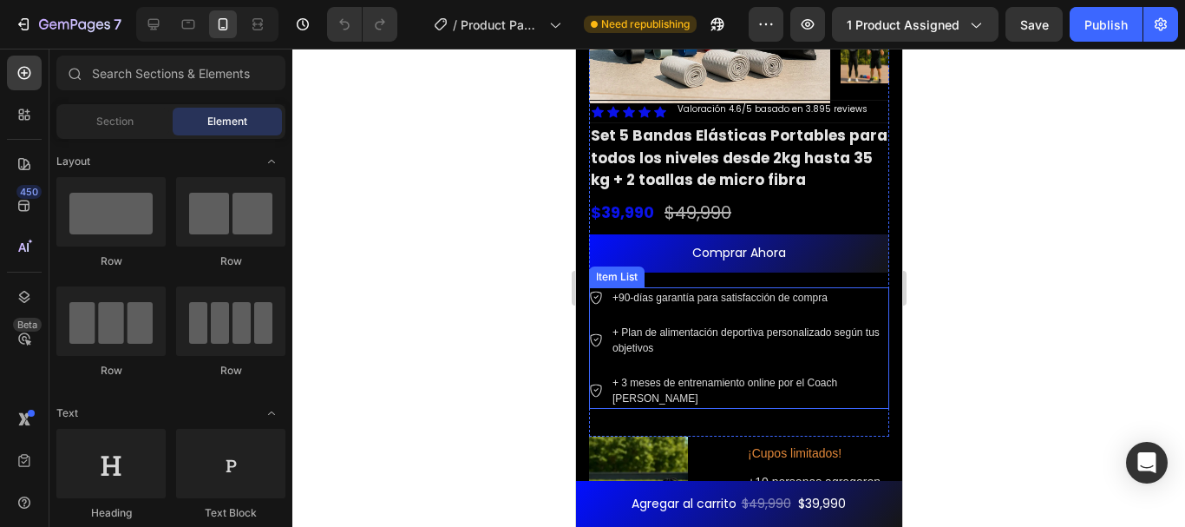
click at [612, 343] on p "+ Plan de alimentación deportiva personalizado según tus objetivos" at bounding box center [749, 339] width 274 height 31
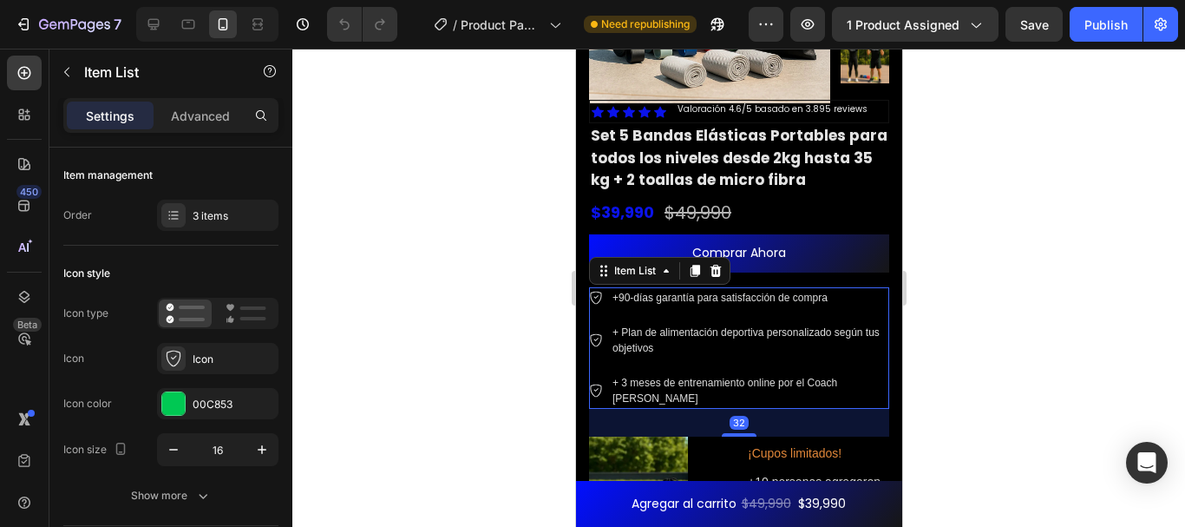
click at [620, 337] on p "+ Plan de alimentación deportiva personalizado según tus objetivos" at bounding box center [749, 339] width 274 height 31
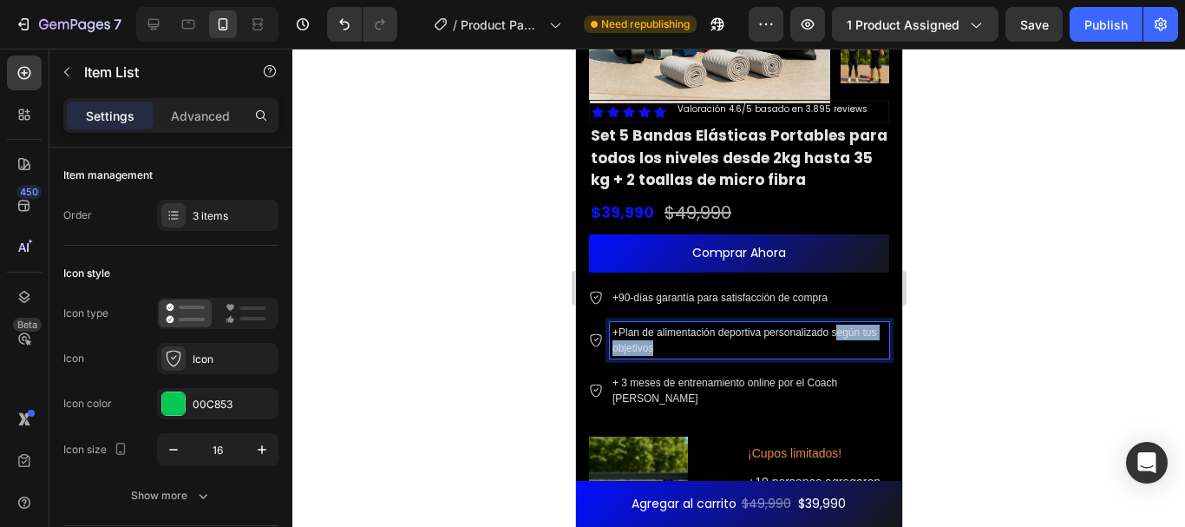
drag, startPoint x: 674, startPoint y: 350, endPoint x: 834, endPoint y: 333, distance: 160.6
click at [834, 333] on p "+Plan de alimentación deportiva personalizado según tus objetivos" at bounding box center [749, 339] width 274 height 31
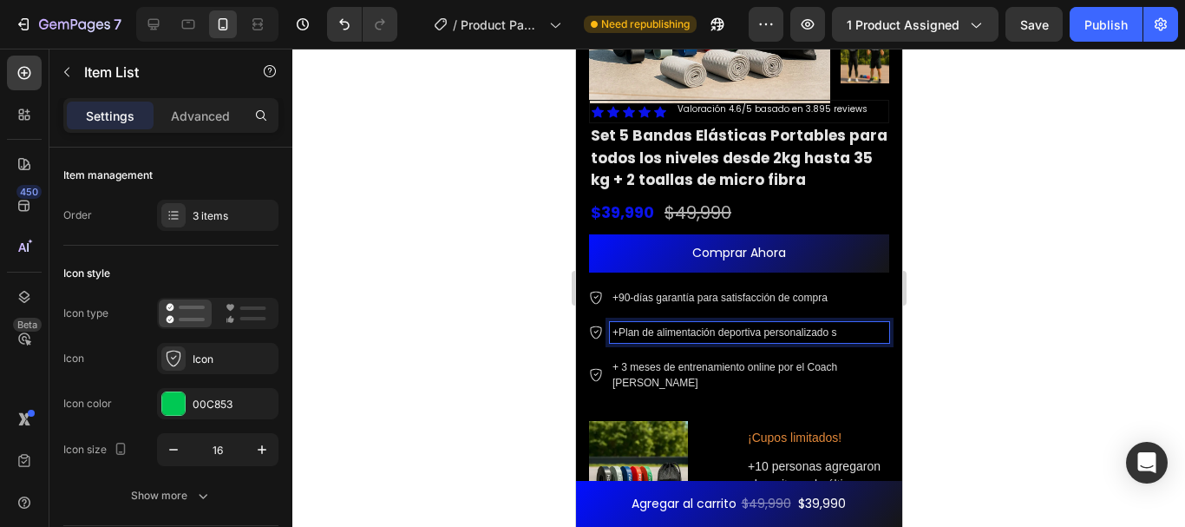
click at [834, 333] on p "+Plan de alimentación deportiva personalizado s" at bounding box center [749, 332] width 274 height 16
click at [927, 327] on div at bounding box center [738, 288] width 893 height 478
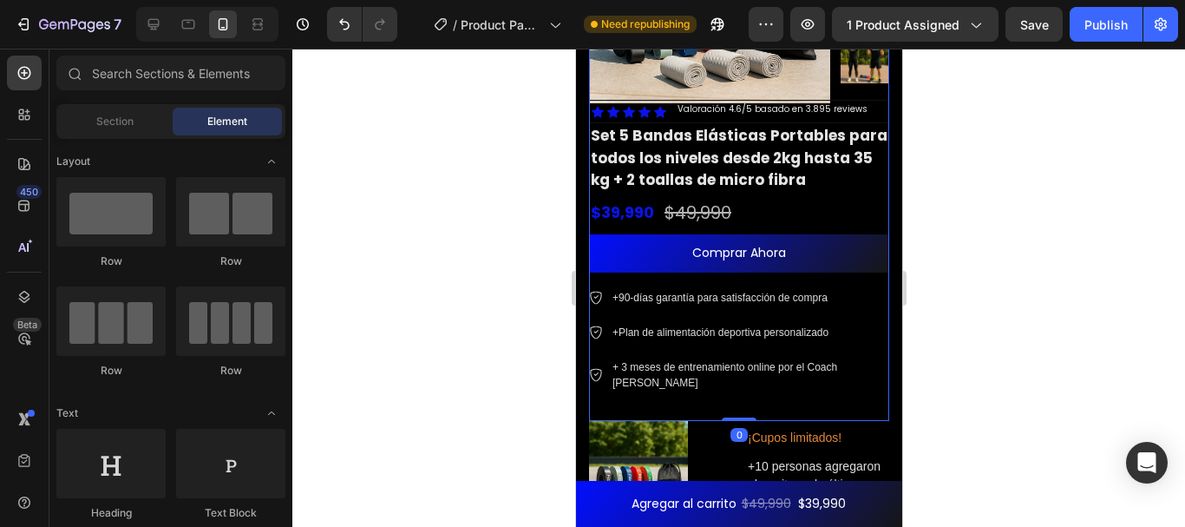
click at [740, 394] on div "Set 5 Bandas Elásticas Portables para todos los niveles desde 2kg hasta 35 kg +…" at bounding box center [738, 272] width 300 height 298
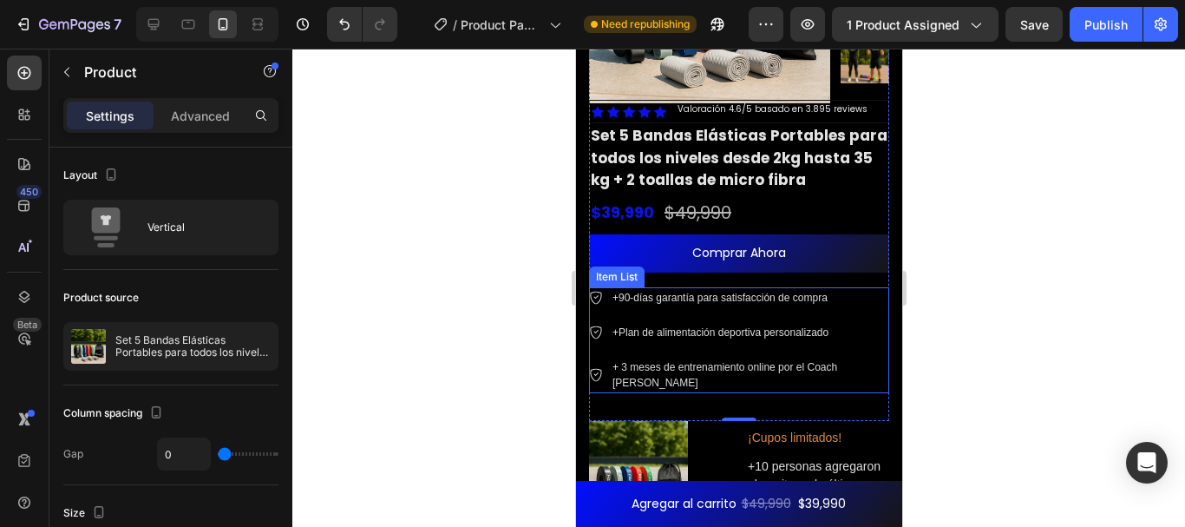
click at [666, 375] on p "+ 3 meses de entrenamiento online por el Coach Ángel Rivas" at bounding box center [749, 374] width 274 height 31
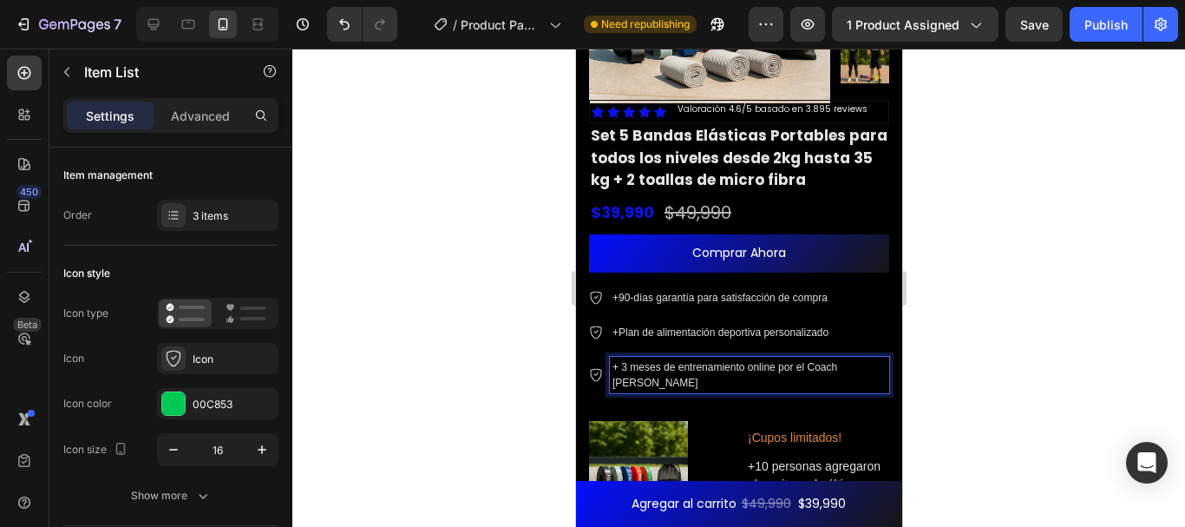
click at [657, 379] on p "+ 3 meses de entrenamiento online por el Coach ÁngRivas" at bounding box center [749, 374] width 274 height 31
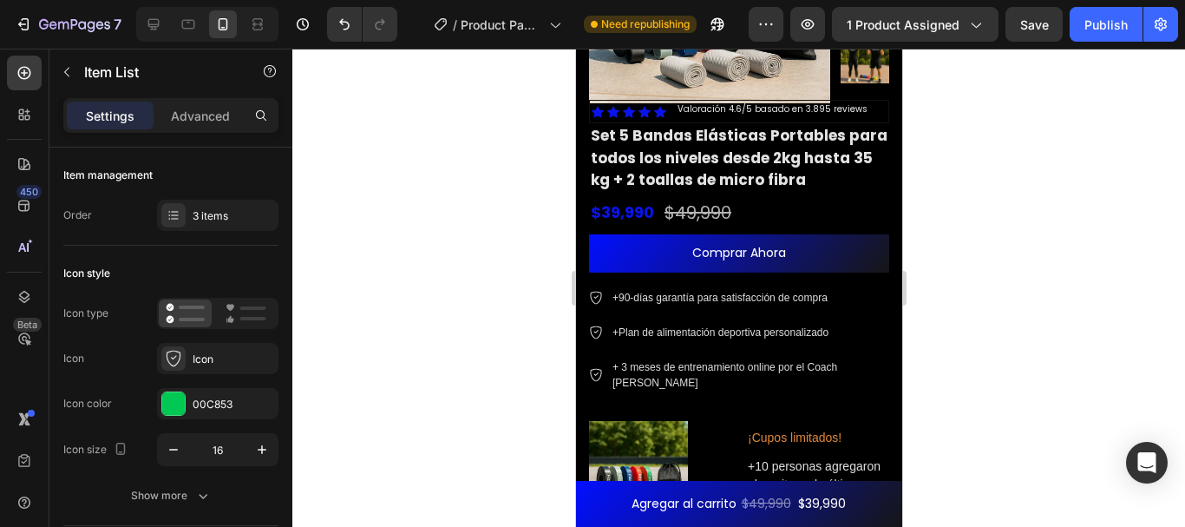
click at [957, 289] on div at bounding box center [738, 288] width 893 height 478
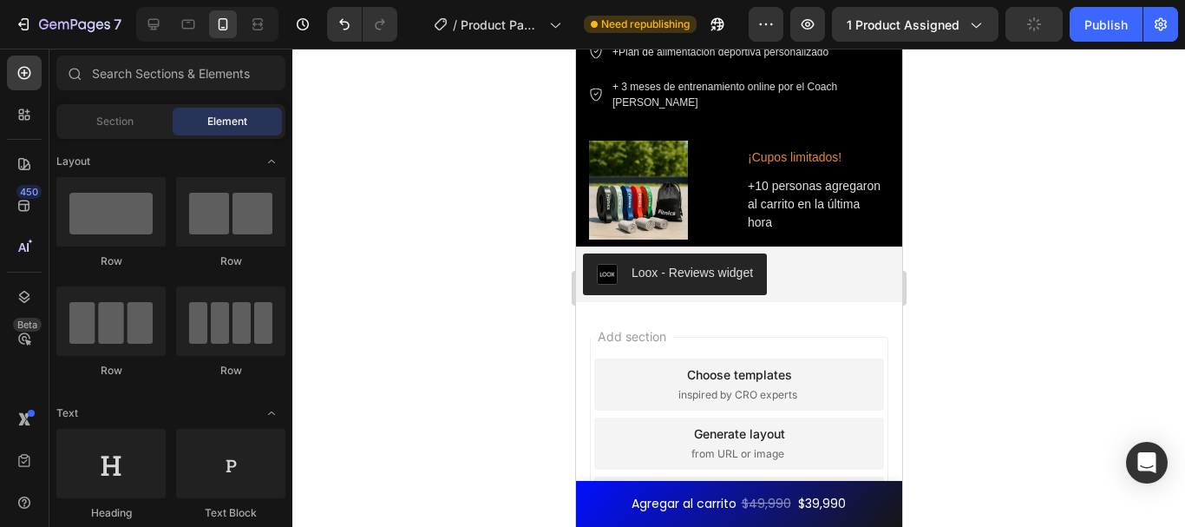
scroll to position [6396, 0]
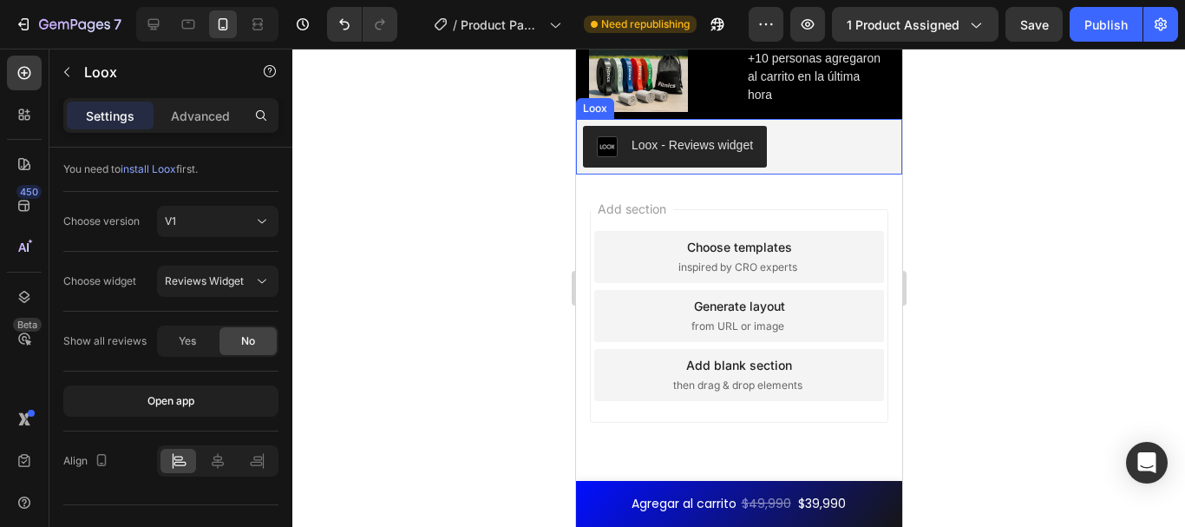
click at [708, 142] on button "Loox - Reviews widget" at bounding box center [674, 147] width 184 height 42
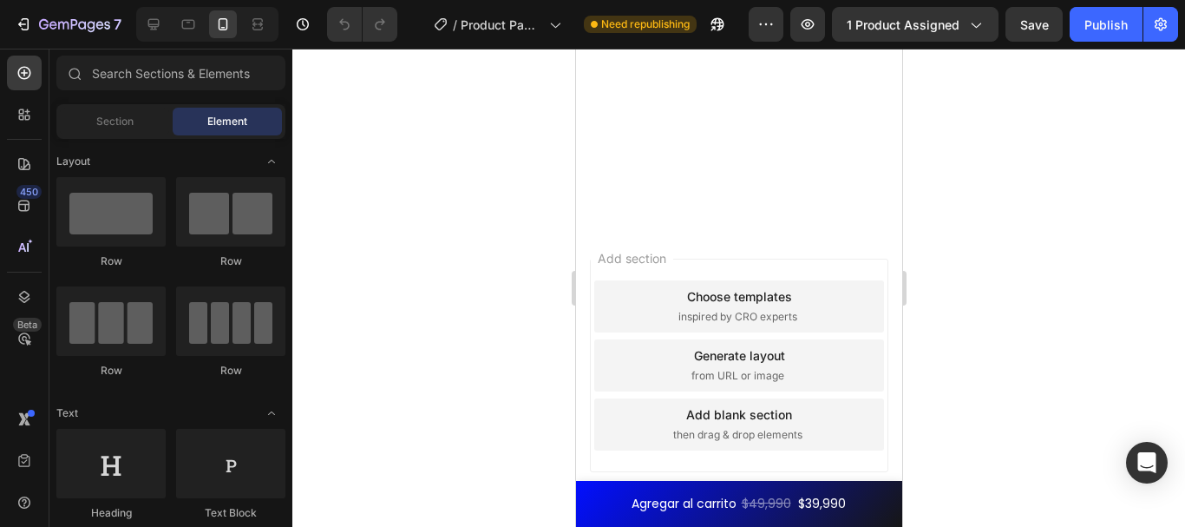
scroll to position [5809, 0]
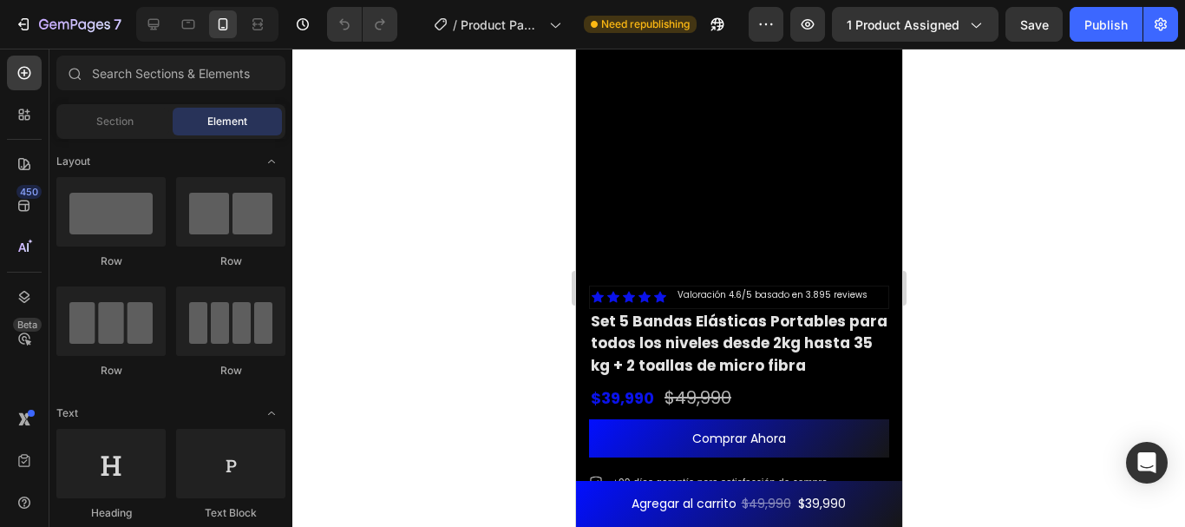
drag, startPoint x: 893, startPoint y: 75, endPoint x: 1491, endPoint y: 528, distance: 751.0
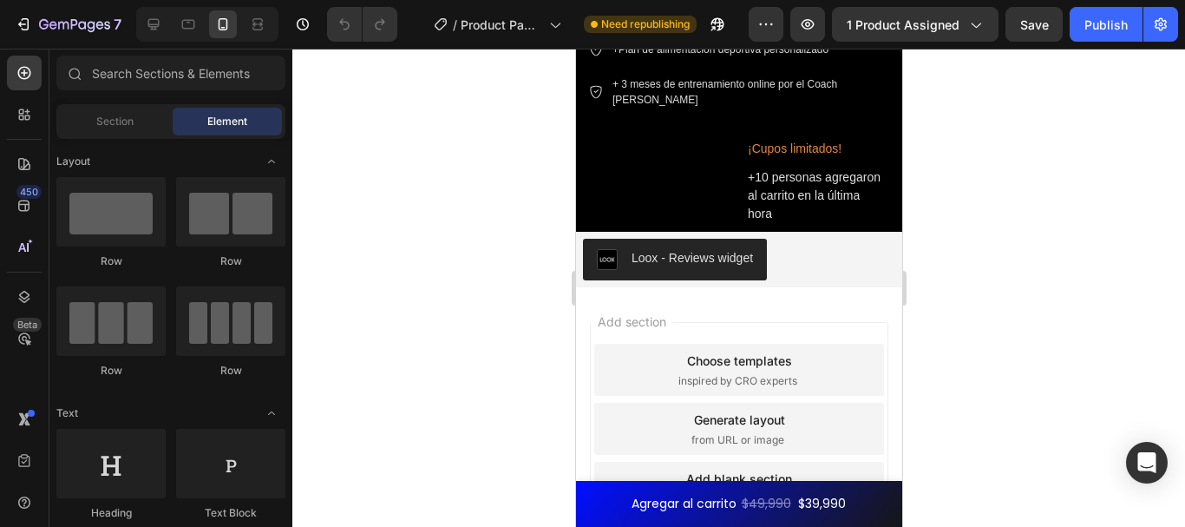
scroll to position [6317, 0]
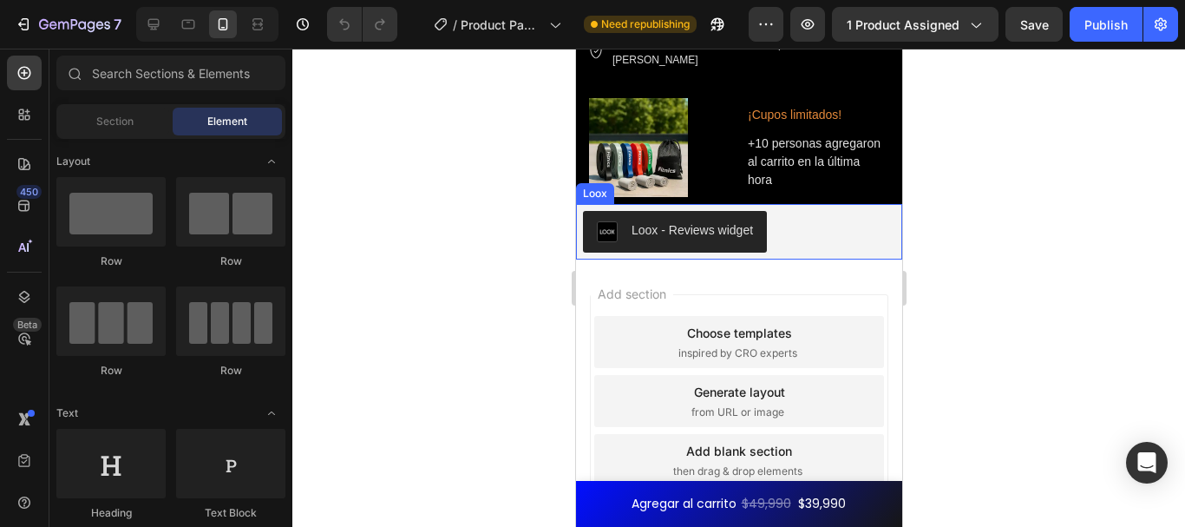
click at [782, 218] on div "Loox - Reviews widget" at bounding box center [738, 232] width 312 height 42
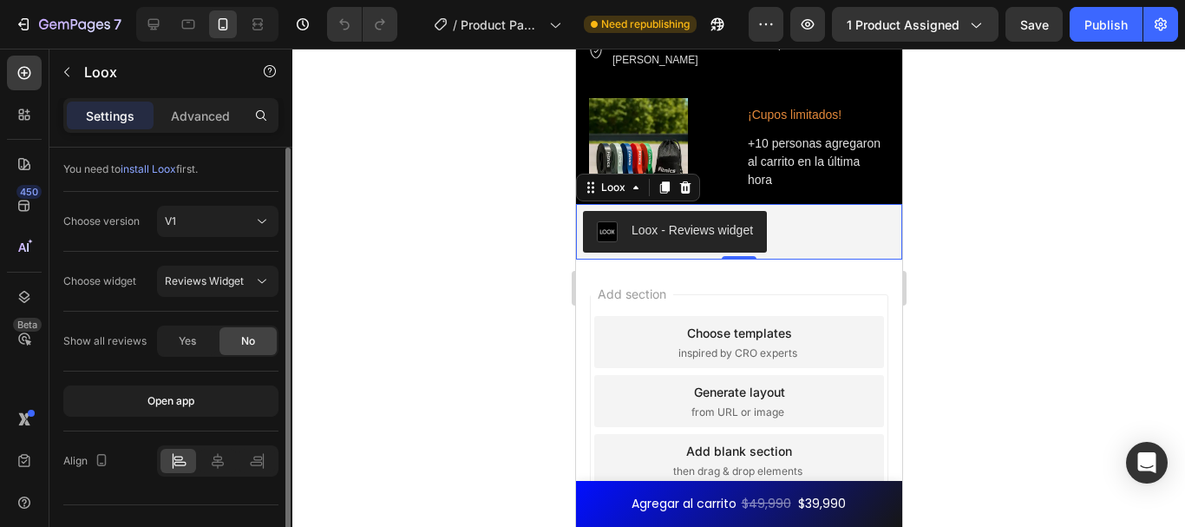
click at [169, 164] on span "install Loox" at bounding box center [149, 168] width 56 height 13
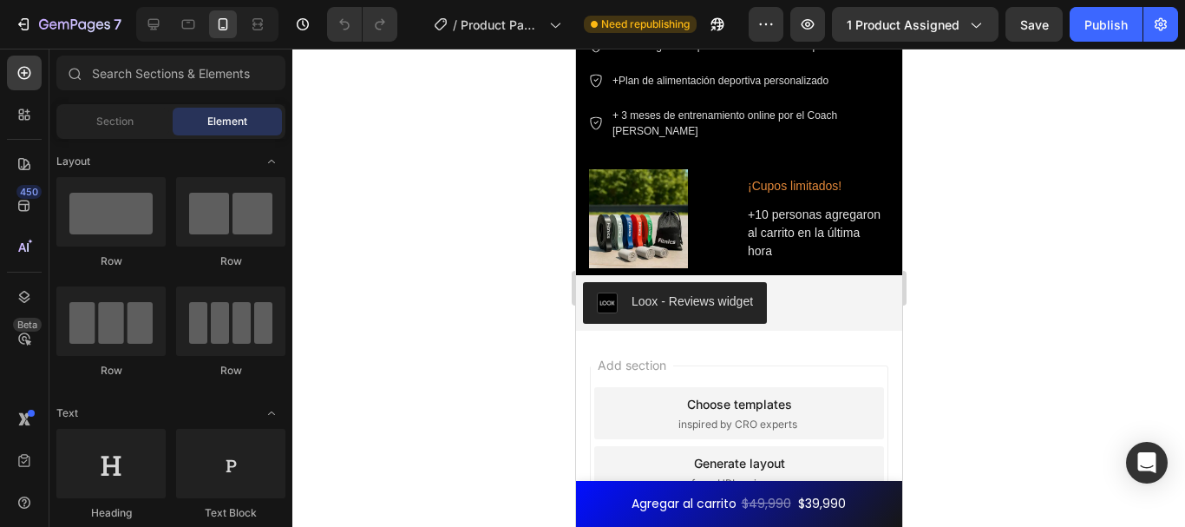
scroll to position [8214, 0]
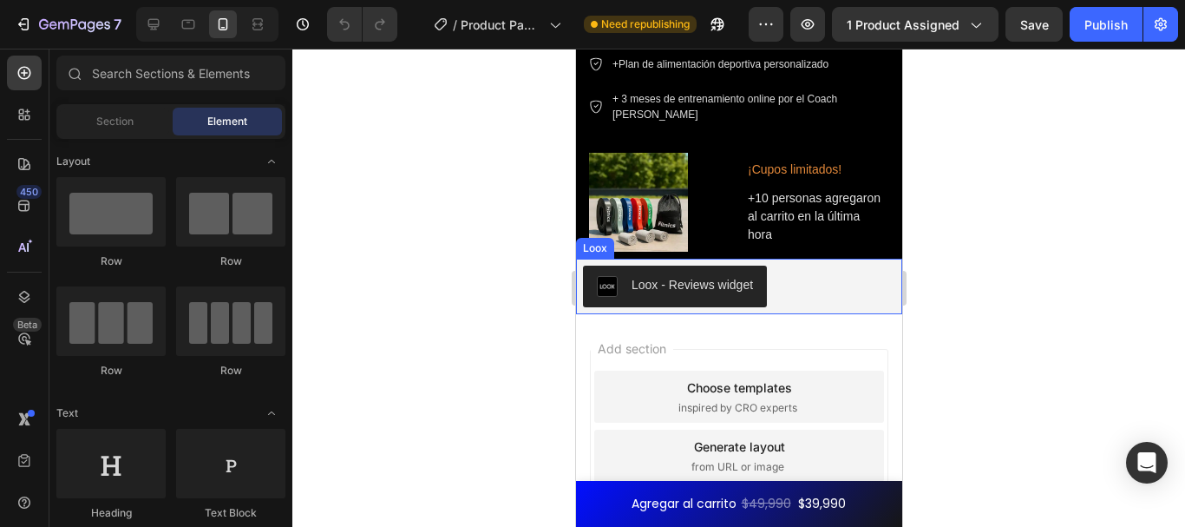
click at [800, 282] on div "Loox - Reviews widget" at bounding box center [738, 286] width 312 height 42
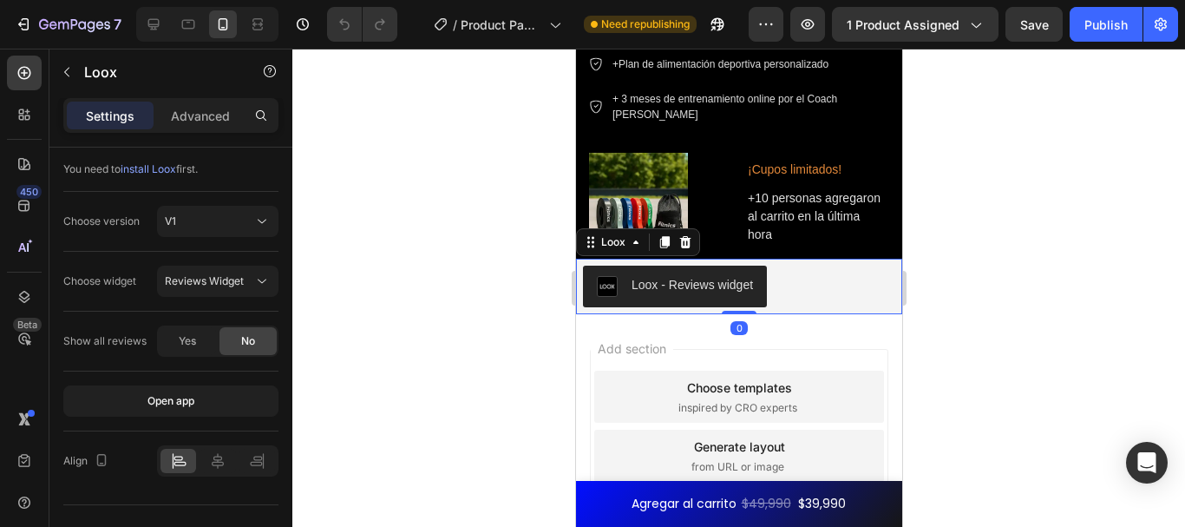
click at [800, 282] on div "Loox - Reviews widget" at bounding box center [738, 286] width 312 height 42
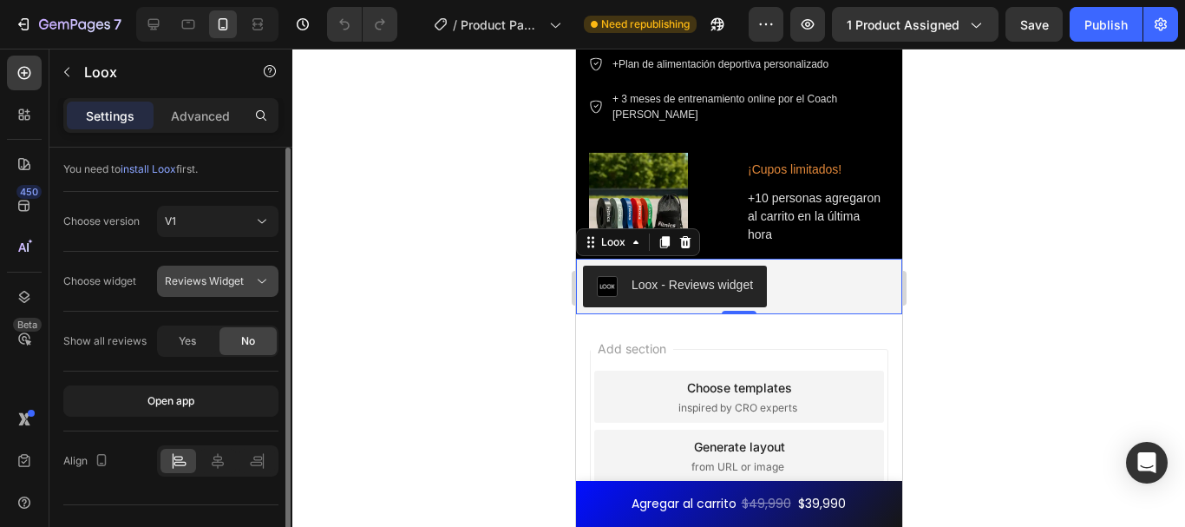
click at [256, 274] on icon at bounding box center [261, 280] width 17 height 17
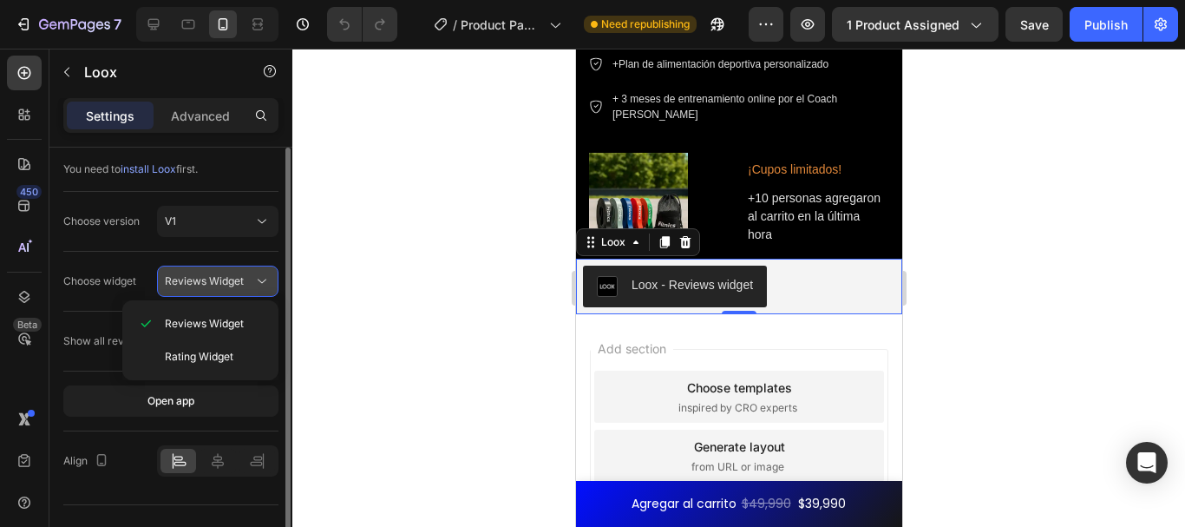
click at [259, 275] on icon at bounding box center [261, 280] width 17 height 17
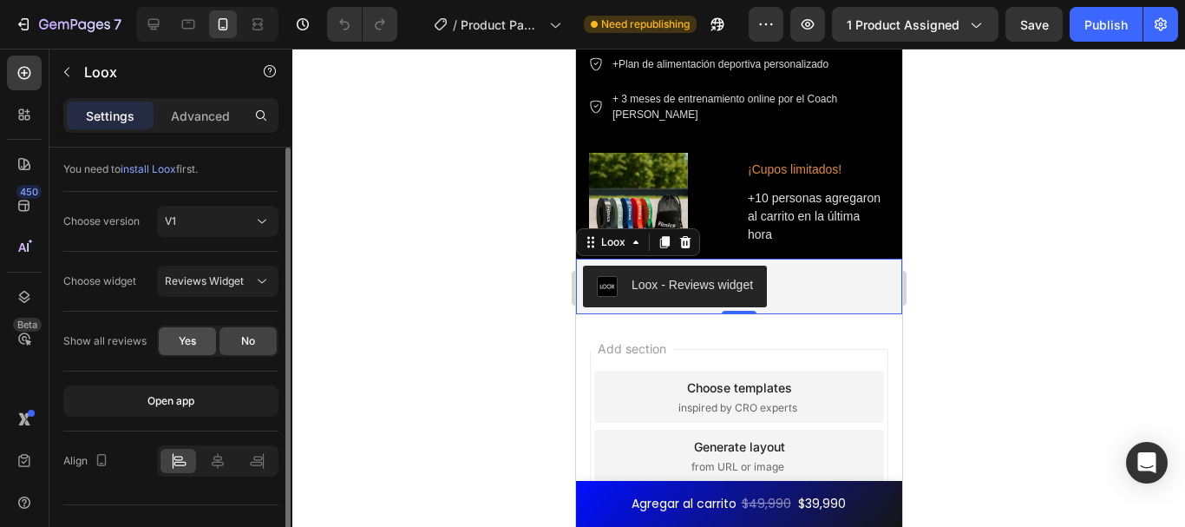
click at [190, 344] on span "Yes" at bounding box center [187, 341] width 17 height 16
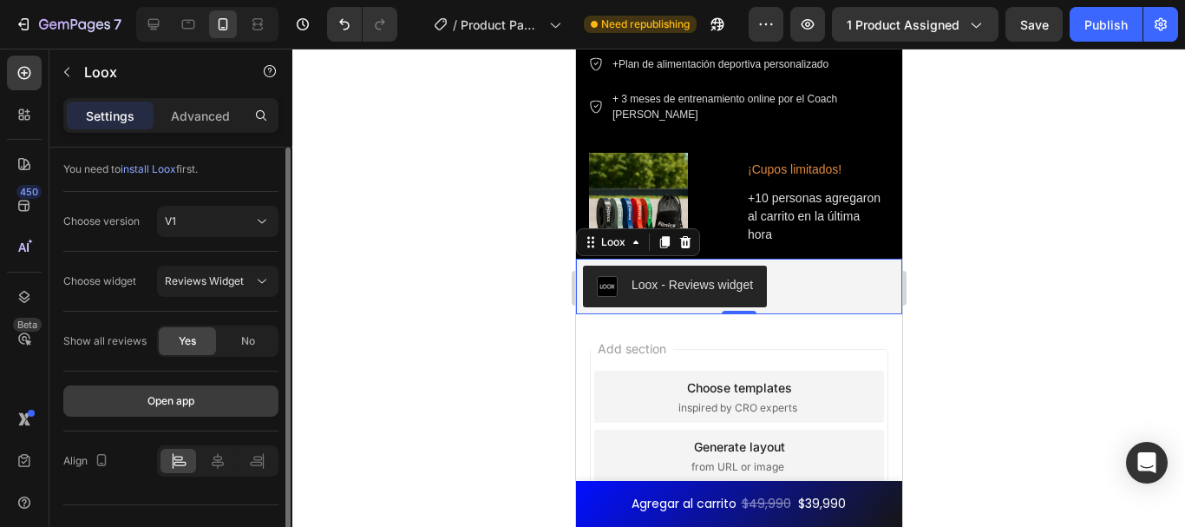
click at [202, 389] on button "Open app" at bounding box center [170, 400] width 215 height 31
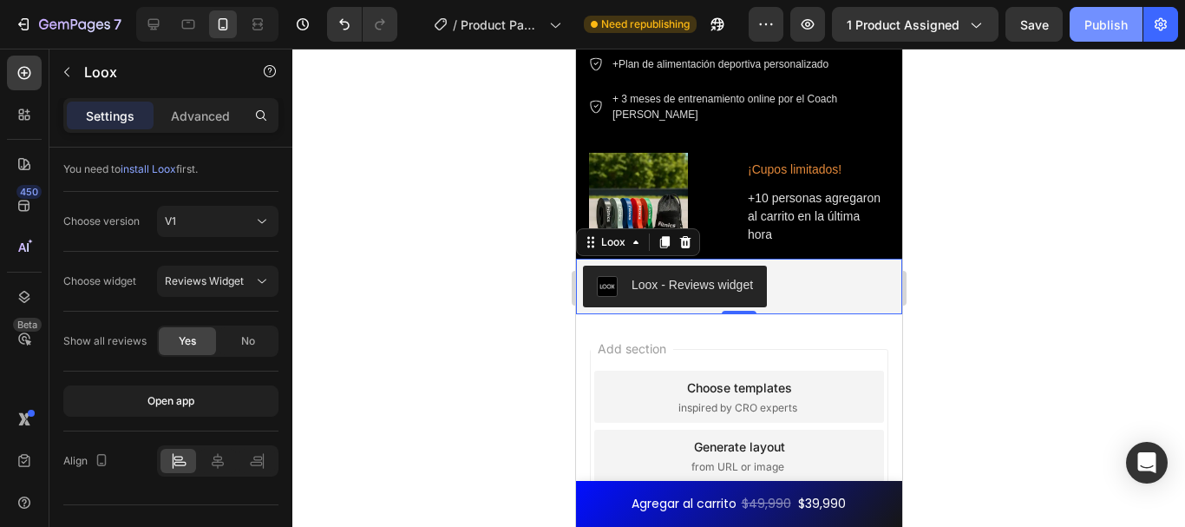
click at [1088, 34] on button "Publish" at bounding box center [1106, 24] width 73 height 35
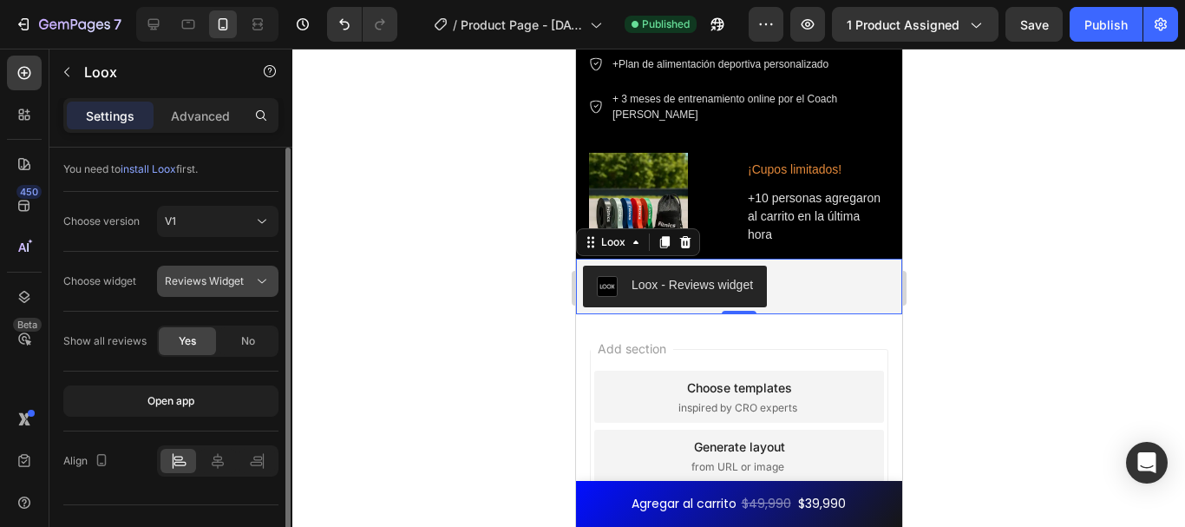
click at [226, 286] on span "Reviews Widget" at bounding box center [204, 280] width 79 height 13
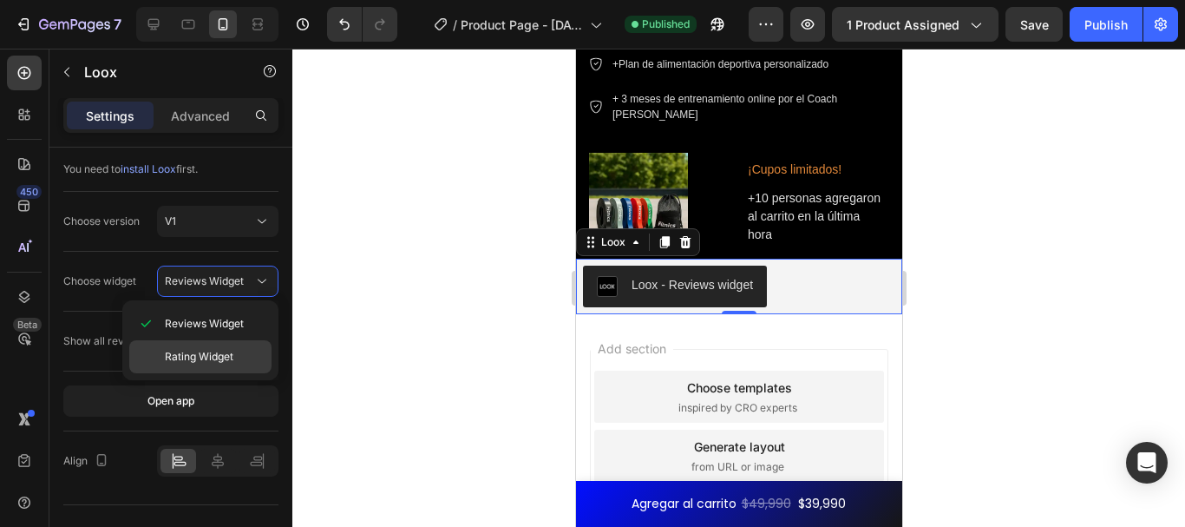
click at [227, 344] on div "Rating Widget" at bounding box center [200, 356] width 142 height 33
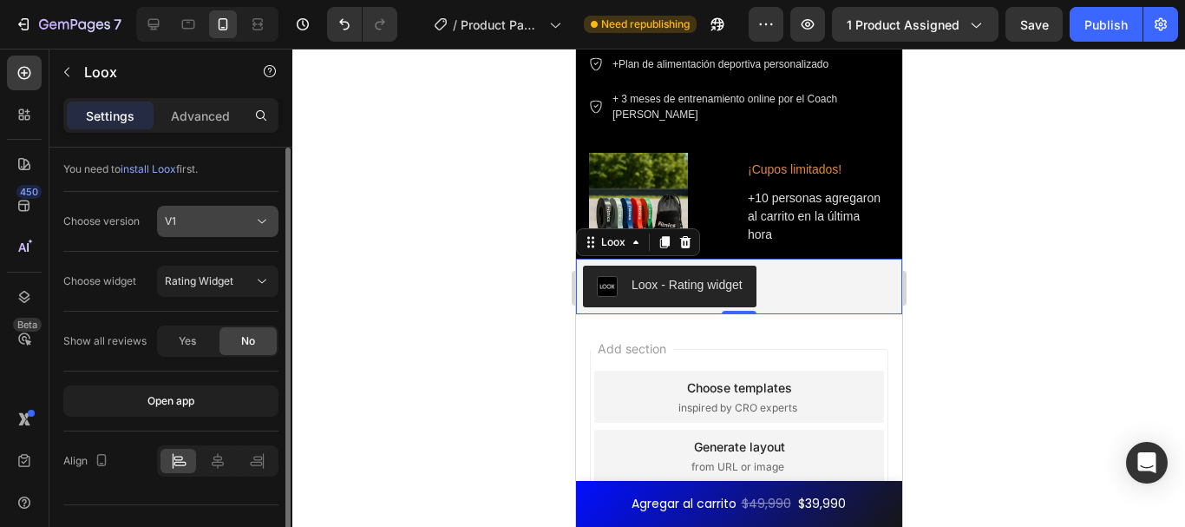
click at [221, 208] on button "V1" at bounding box center [217, 221] width 121 height 31
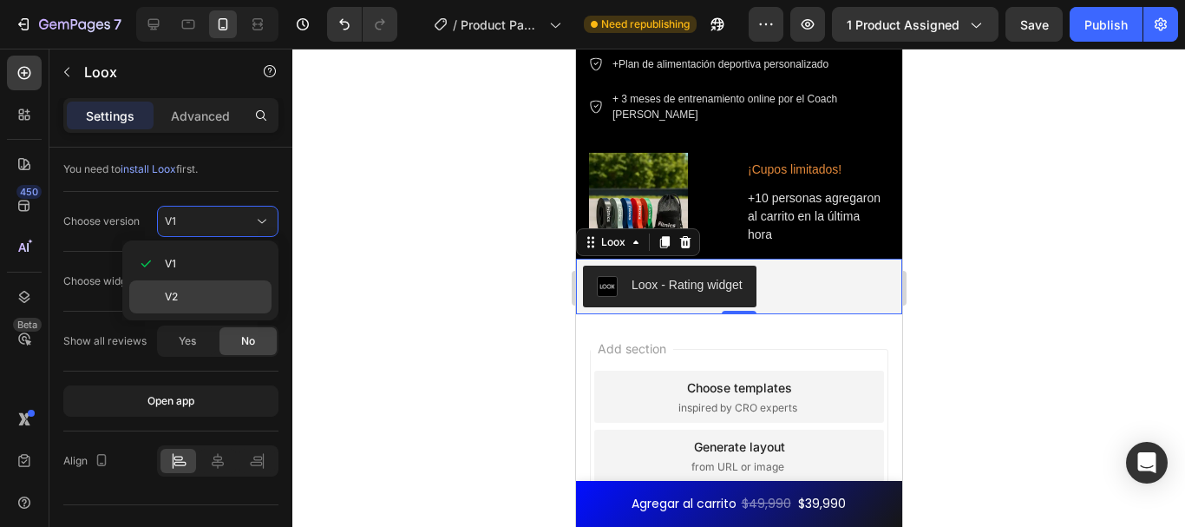
click at [219, 290] on p "V2" at bounding box center [214, 297] width 99 height 16
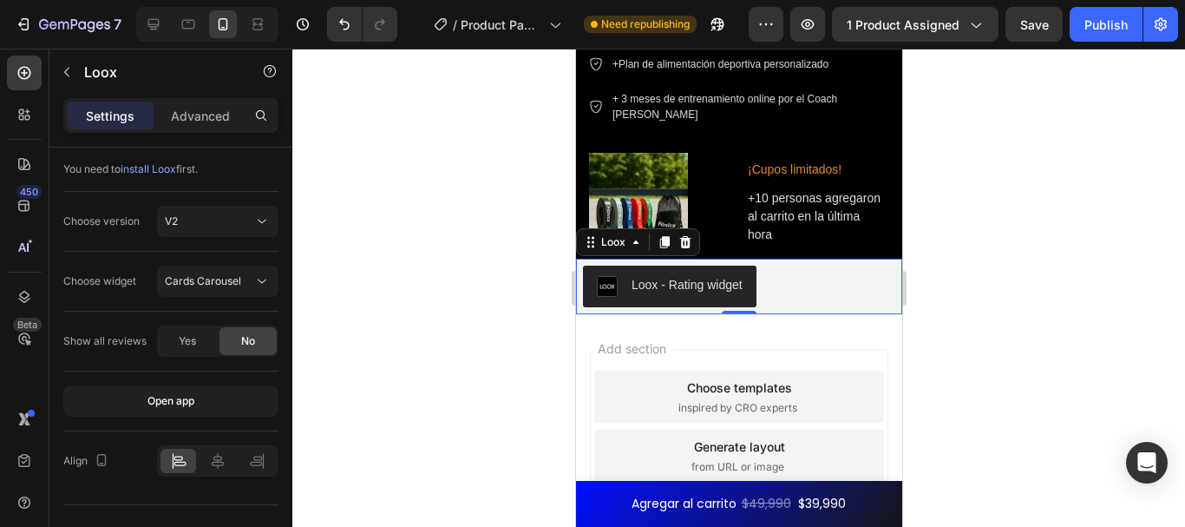
click at [344, 291] on div at bounding box center [738, 288] width 893 height 478
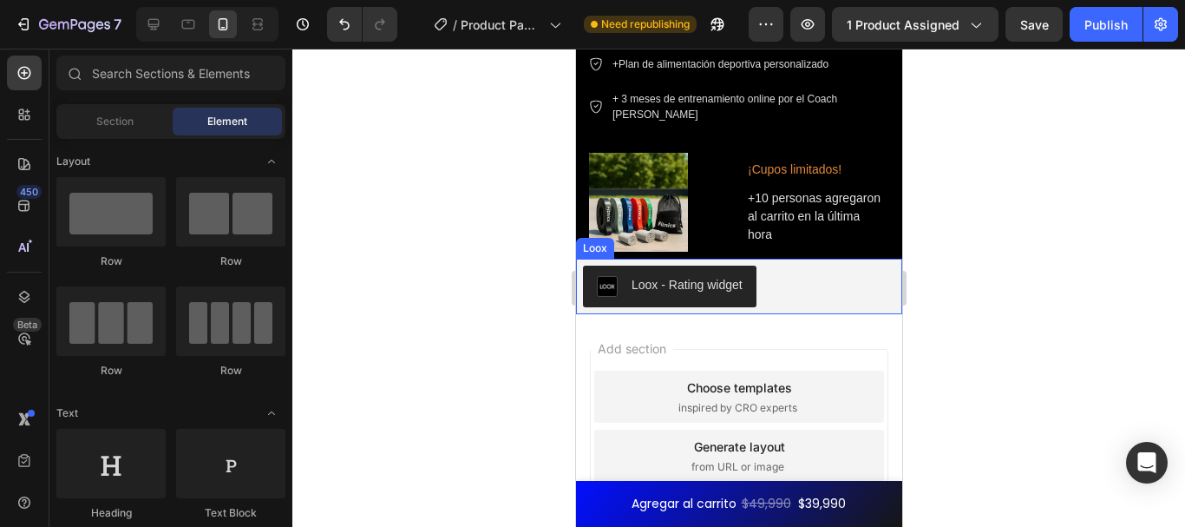
click at [687, 283] on button "Loox - Rating widget" at bounding box center [668, 286] width 173 height 42
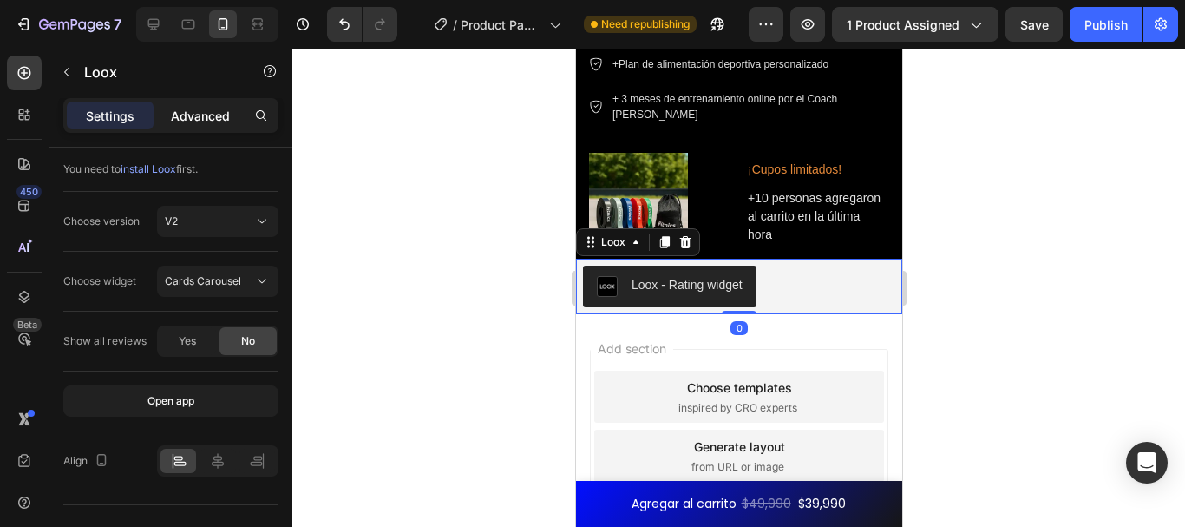
click at [203, 101] on div "Advanced" at bounding box center [200, 115] width 87 height 28
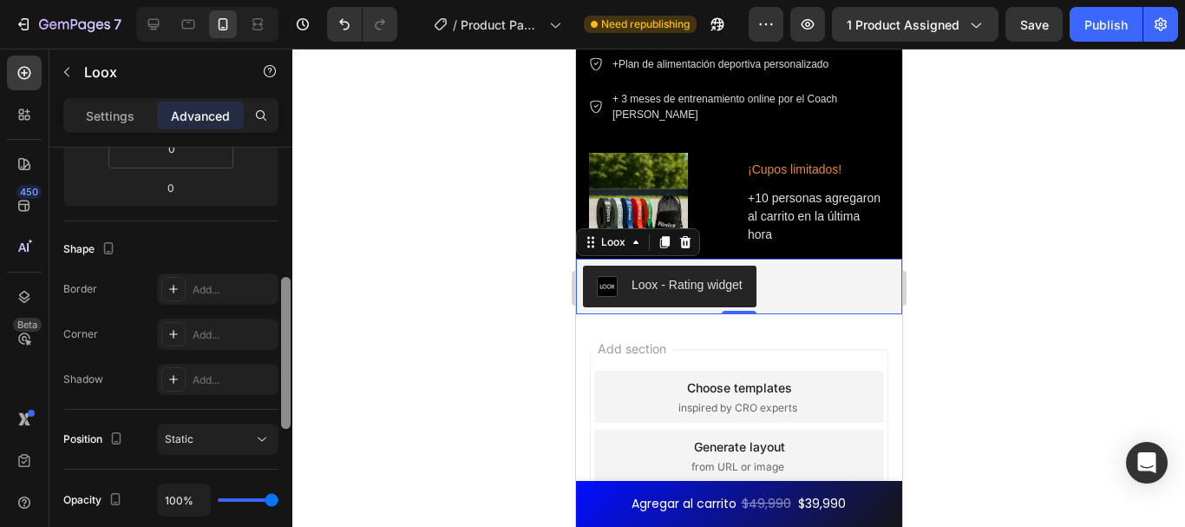
scroll to position [370, 0]
drag, startPoint x: 285, startPoint y: 196, endPoint x: 303, endPoint y: 328, distance: 133.1
click at [303, 0] on div "7 / Product Page - [DATE] 22:35:53 Need republishing Preview 1 product assigned…" at bounding box center [592, 0] width 1185 height 0
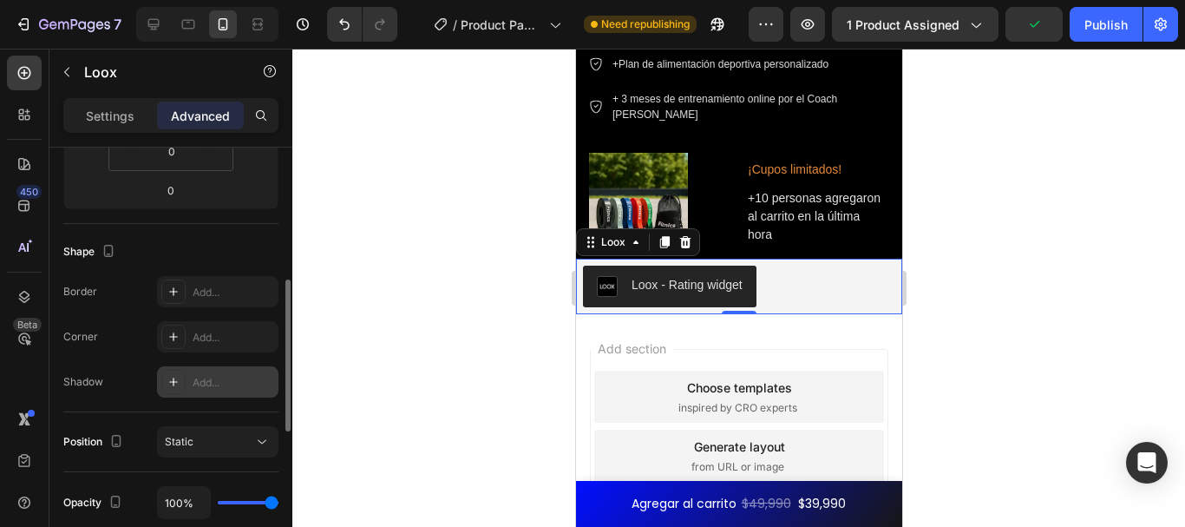
click at [208, 385] on div "Add..." at bounding box center [234, 383] width 82 height 16
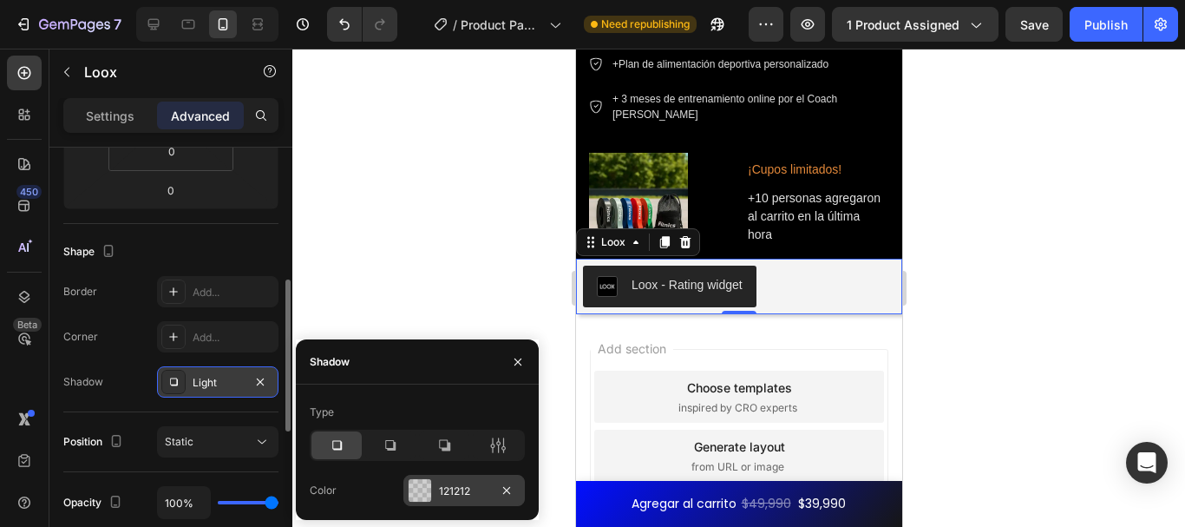
click at [425, 481] on div at bounding box center [420, 490] width 23 height 23
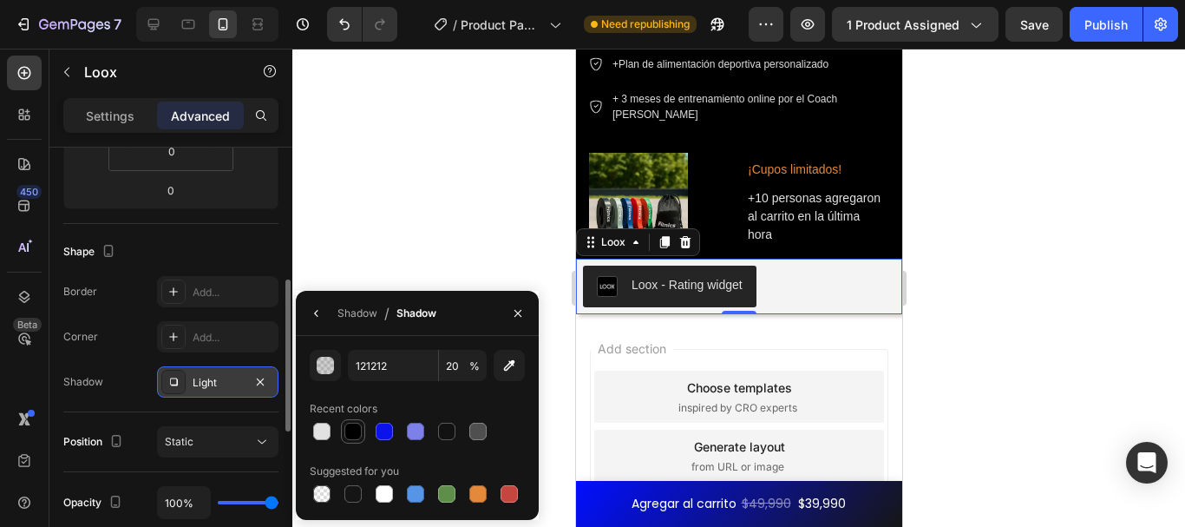
click at [353, 433] on div at bounding box center [352, 430] width 17 height 17
type input "000000"
type input "100"
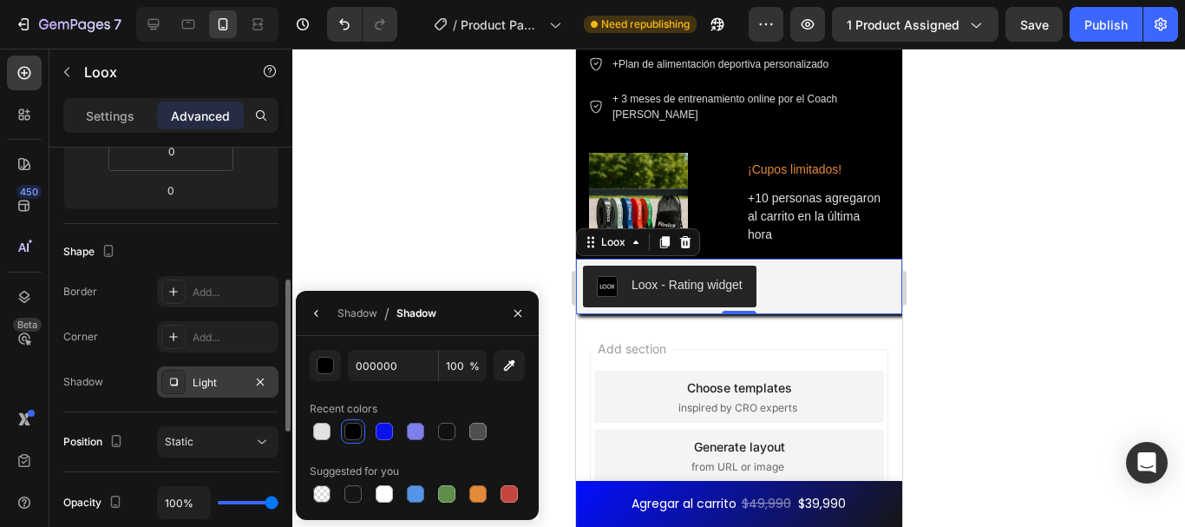
click at [401, 120] on div at bounding box center [738, 288] width 893 height 478
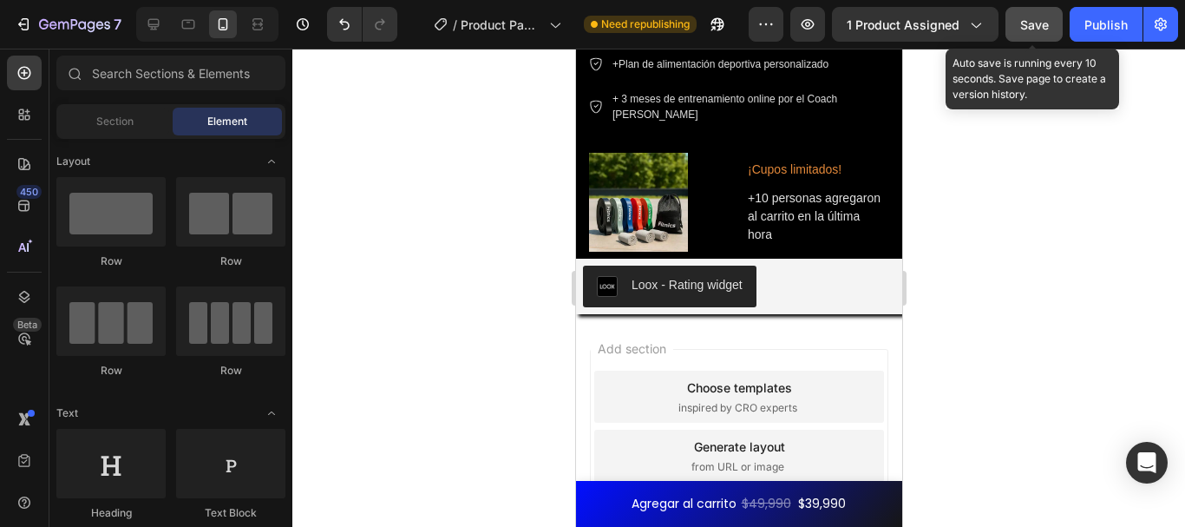
click at [1039, 25] on span "Save" at bounding box center [1034, 24] width 29 height 15
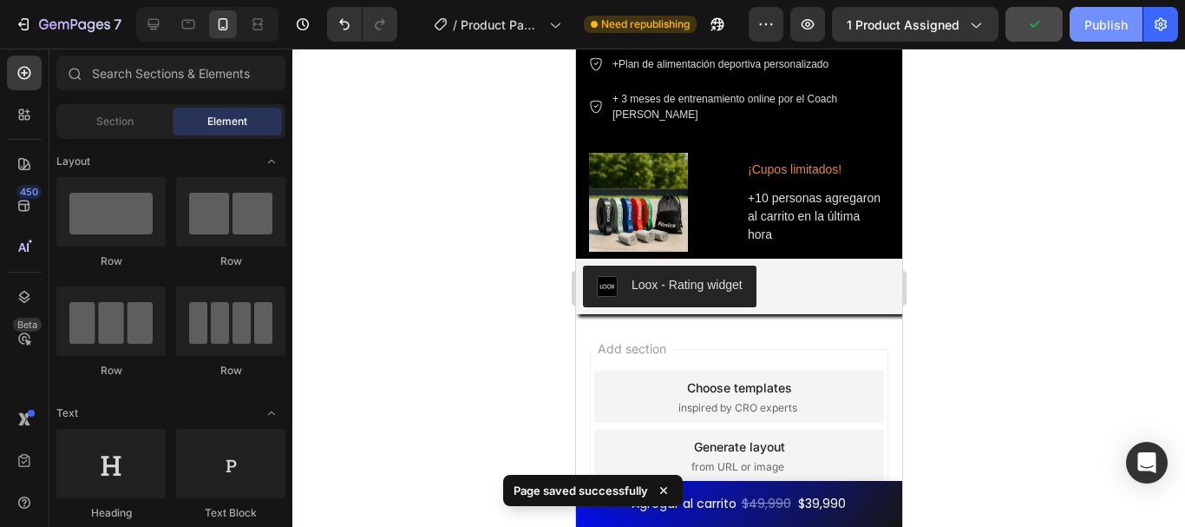
click at [1113, 16] on div "Publish" at bounding box center [1105, 25] width 43 height 18
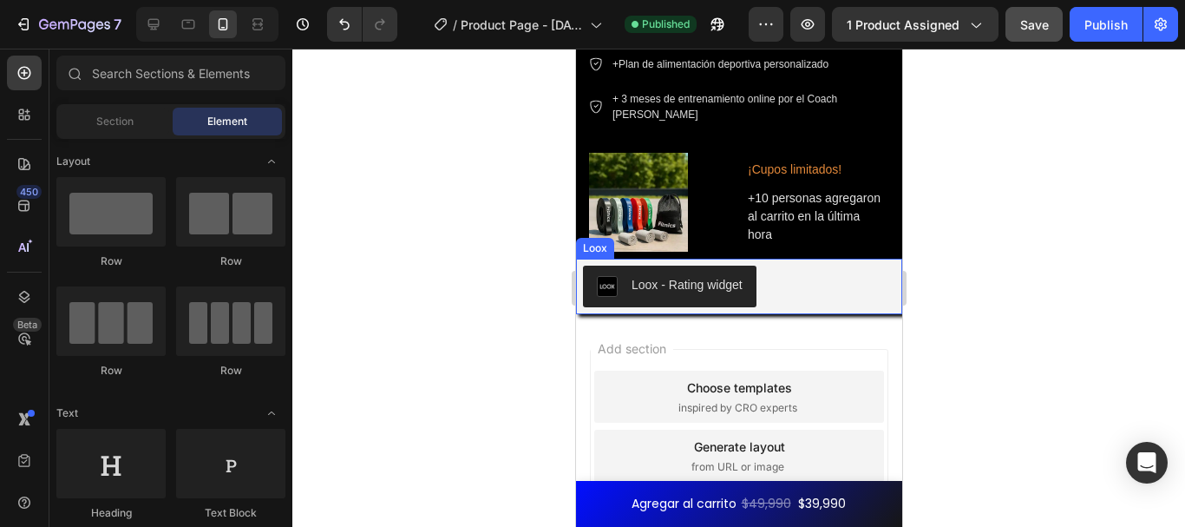
click at [808, 266] on div "Loox - Rating widget" at bounding box center [738, 286] width 312 height 42
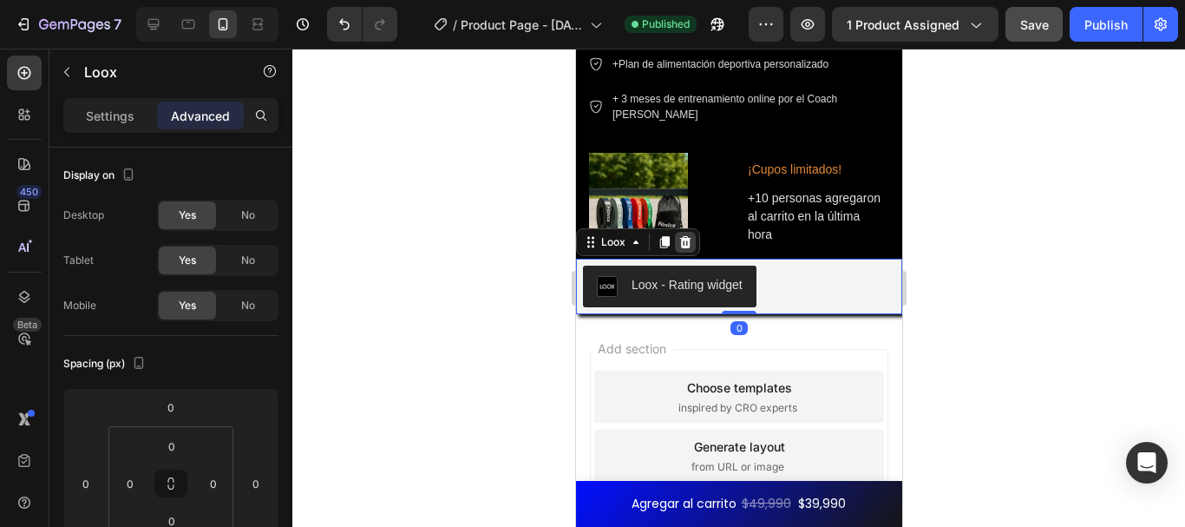
click at [691, 232] on div at bounding box center [684, 242] width 21 height 21
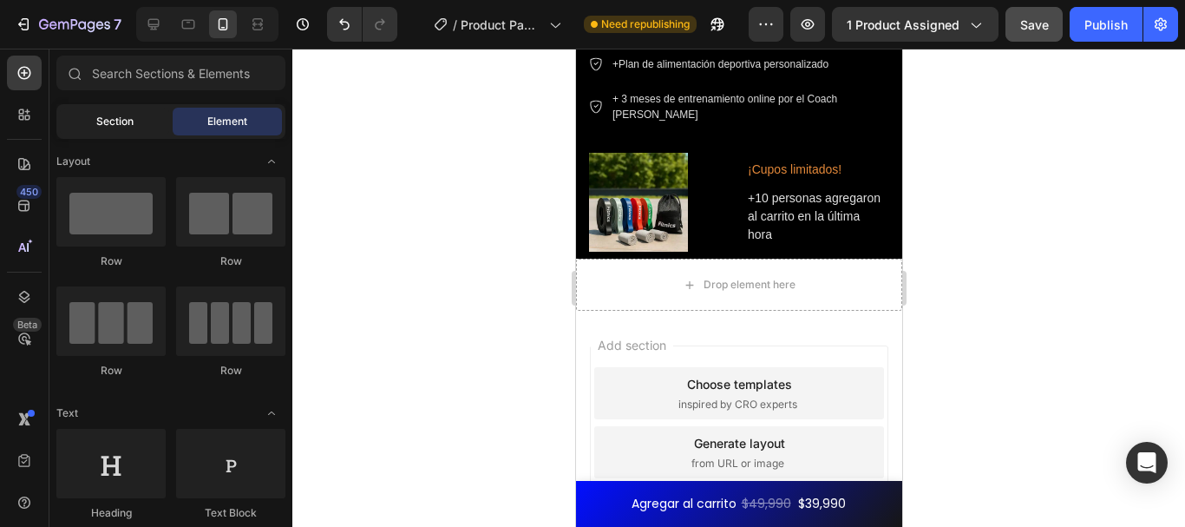
click at [116, 128] on span "Section" at bounding box center [114, 122] width 37 height 16
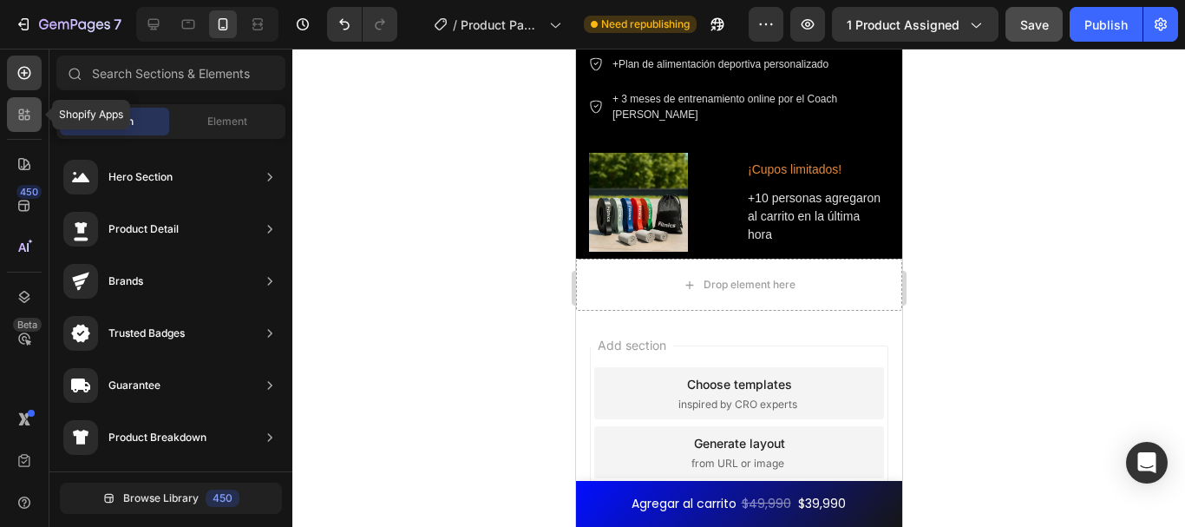
click at [29, 127] on div at bounding box center [24, 114] width 35 height 35
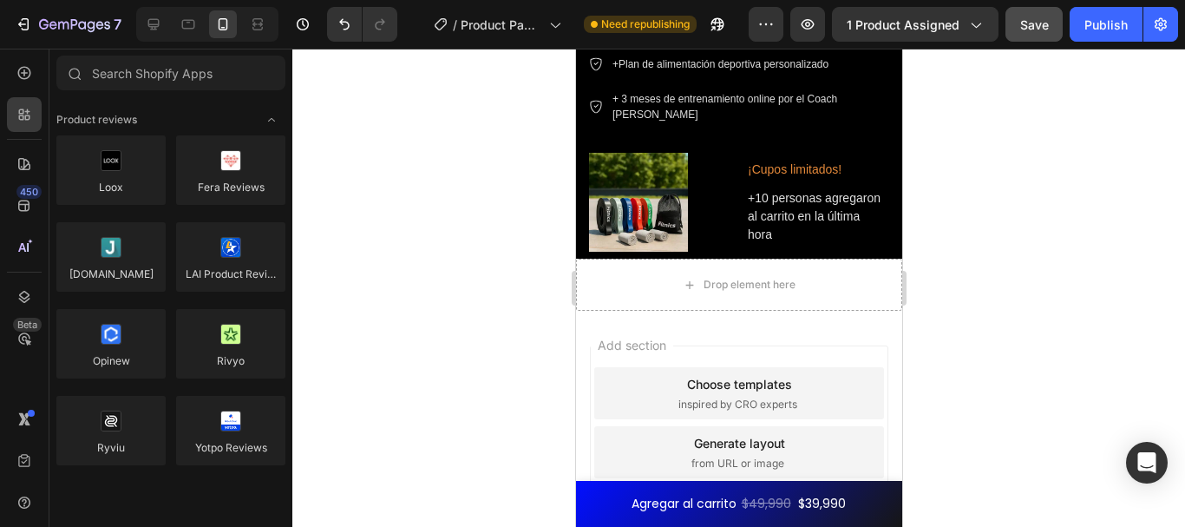
click at [422, 314] on div at bounding box center [738, 288] width 893 height 478
click at [991, 260] on div at bounding box center [738, 288] width 893 height 478
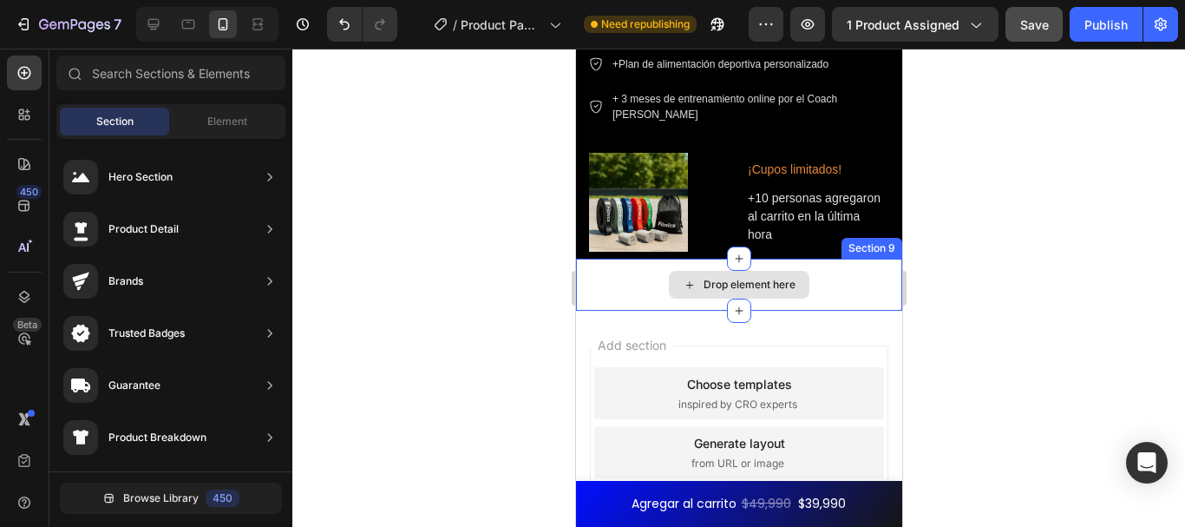
click at [703, 278] on div "Drop element here" at bounding box center [749, 285] width 92 height 14
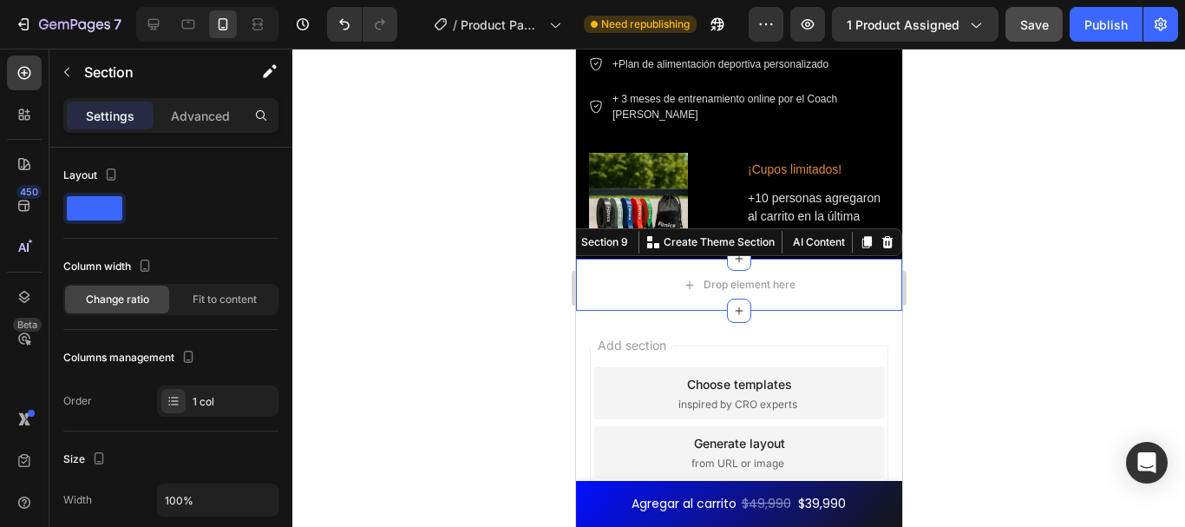
click at [959, 285] on div at bounding box center [738, 288] width 893 height 478
